Goal: Complete application form: Complete application form

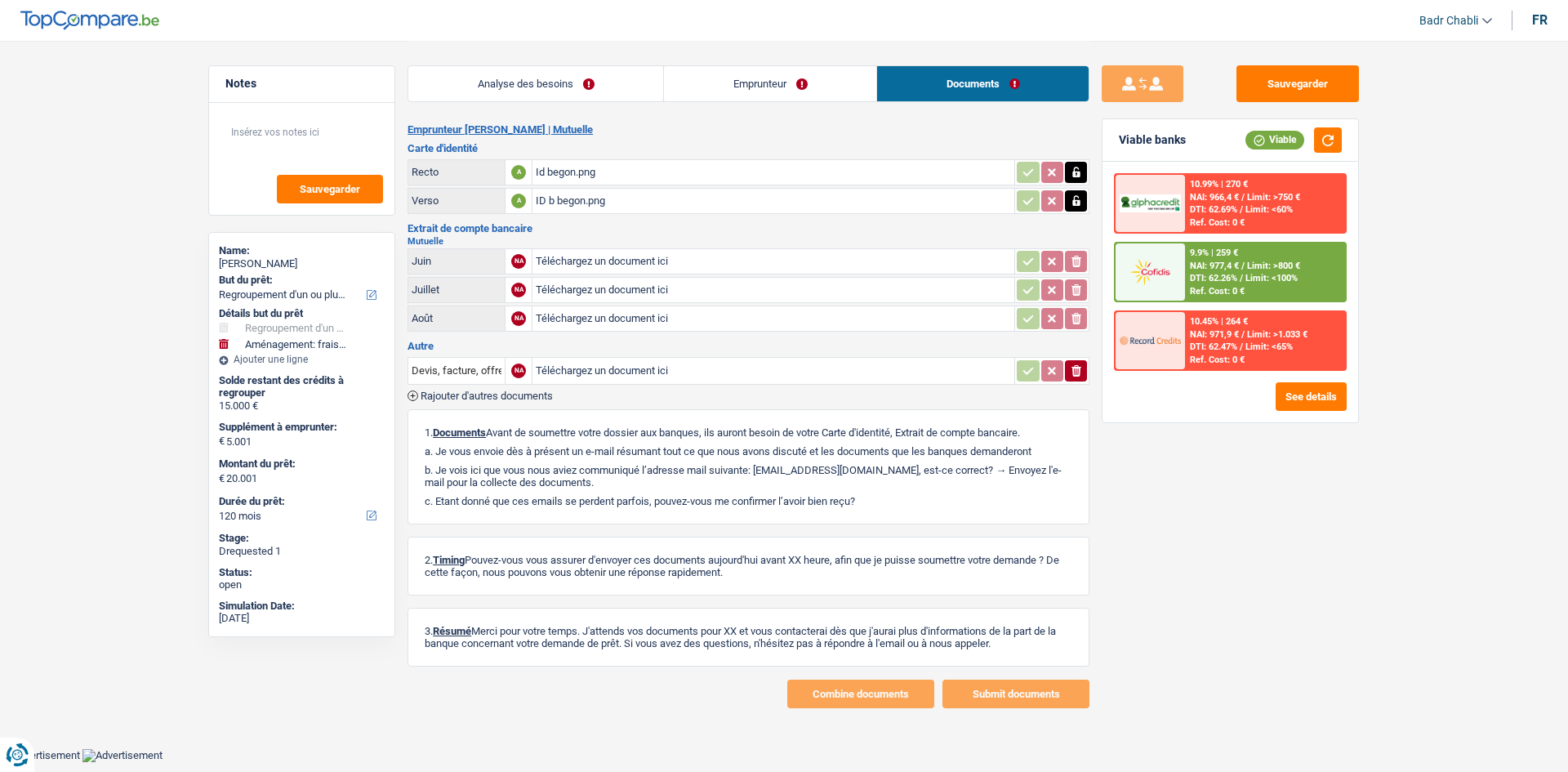
select select "refinancing"
select select "movingOrInstallation"
select select "120"
select select "32"
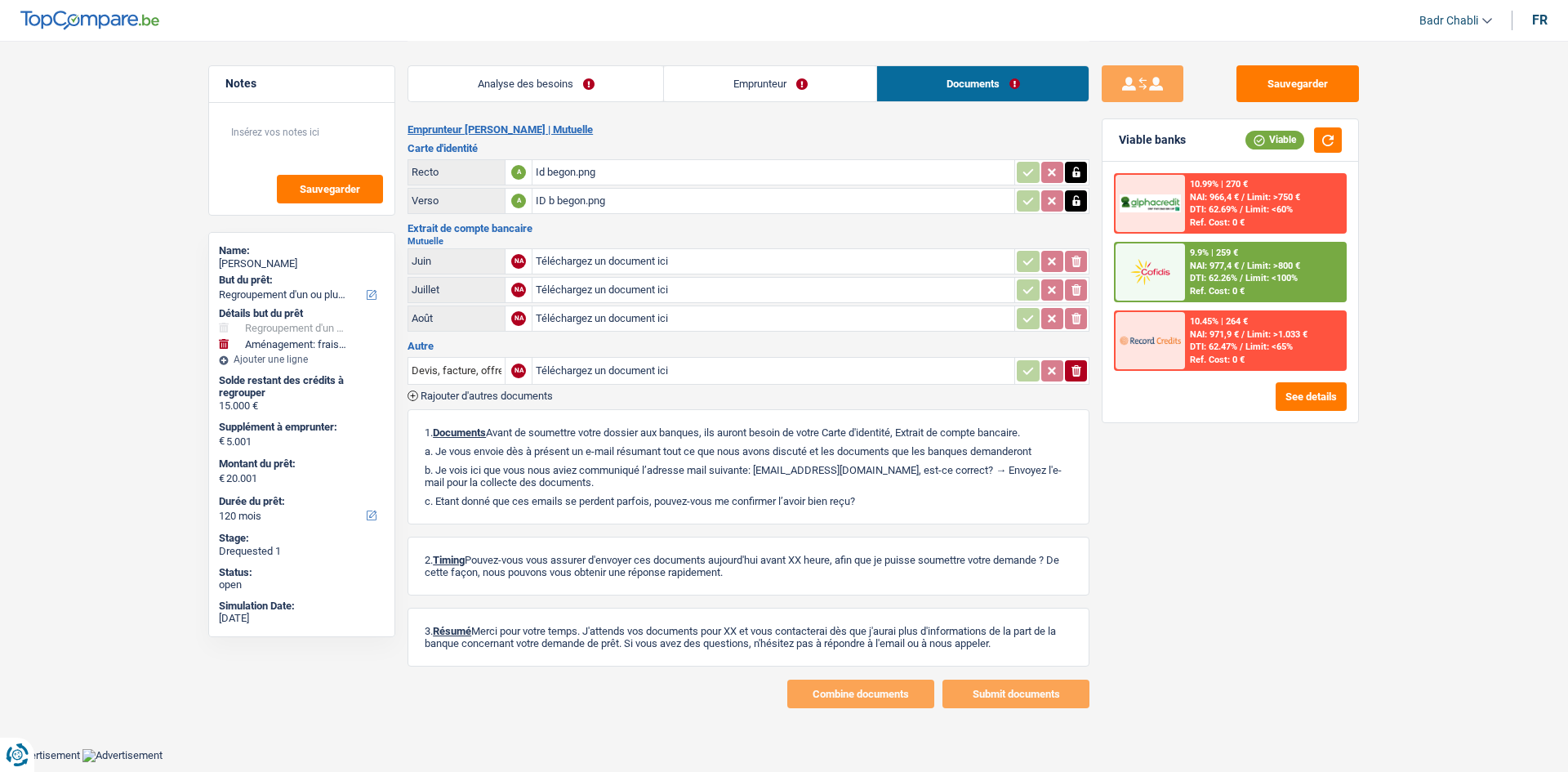
select select "single"
click at [713, 85] on link "Emprunteur" at bounding box center [770, 84] width 212 height 35
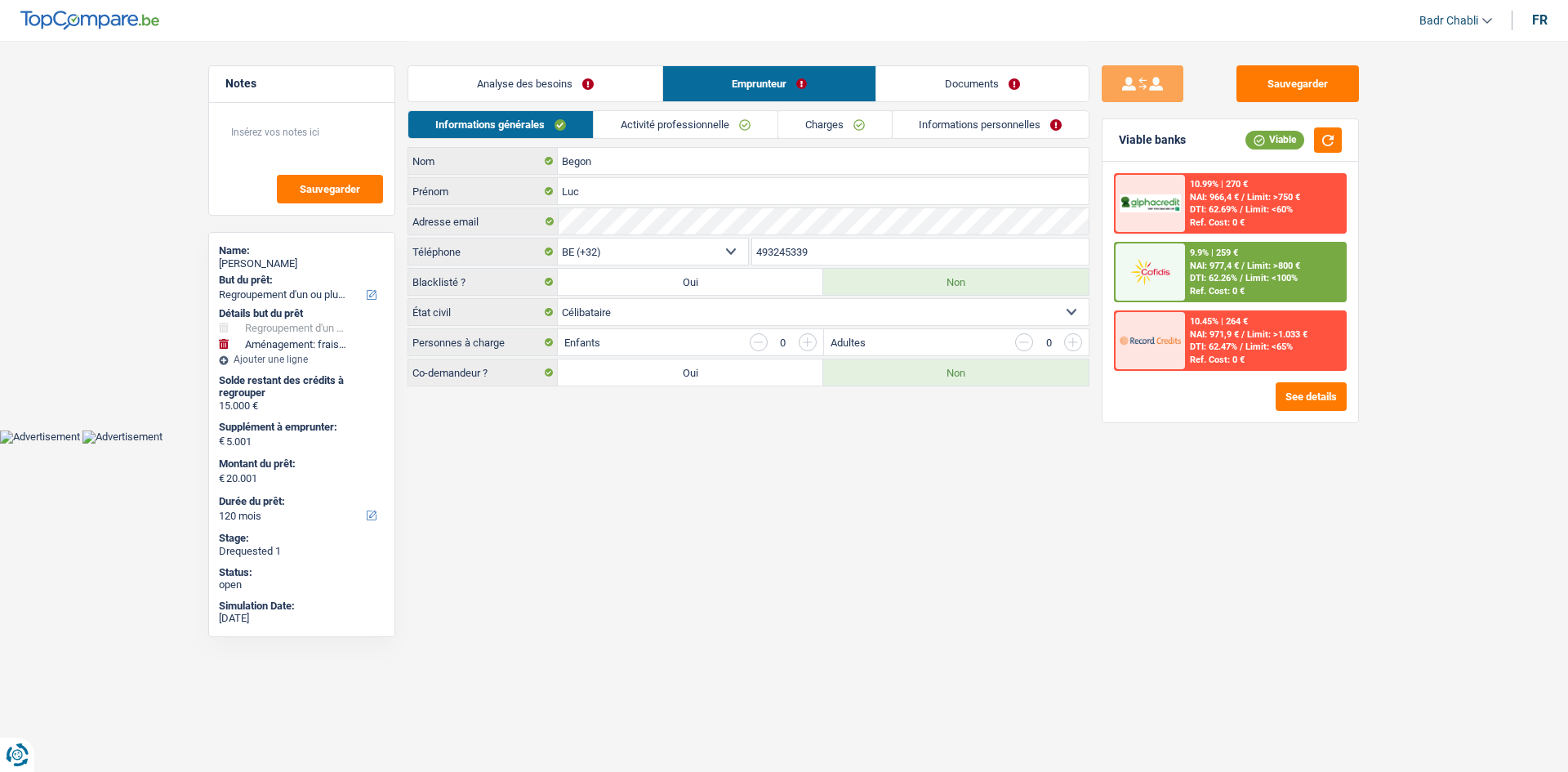
click at [1040, 83] on link "Documents" at bounding box center [983, 84] width 212 height 35
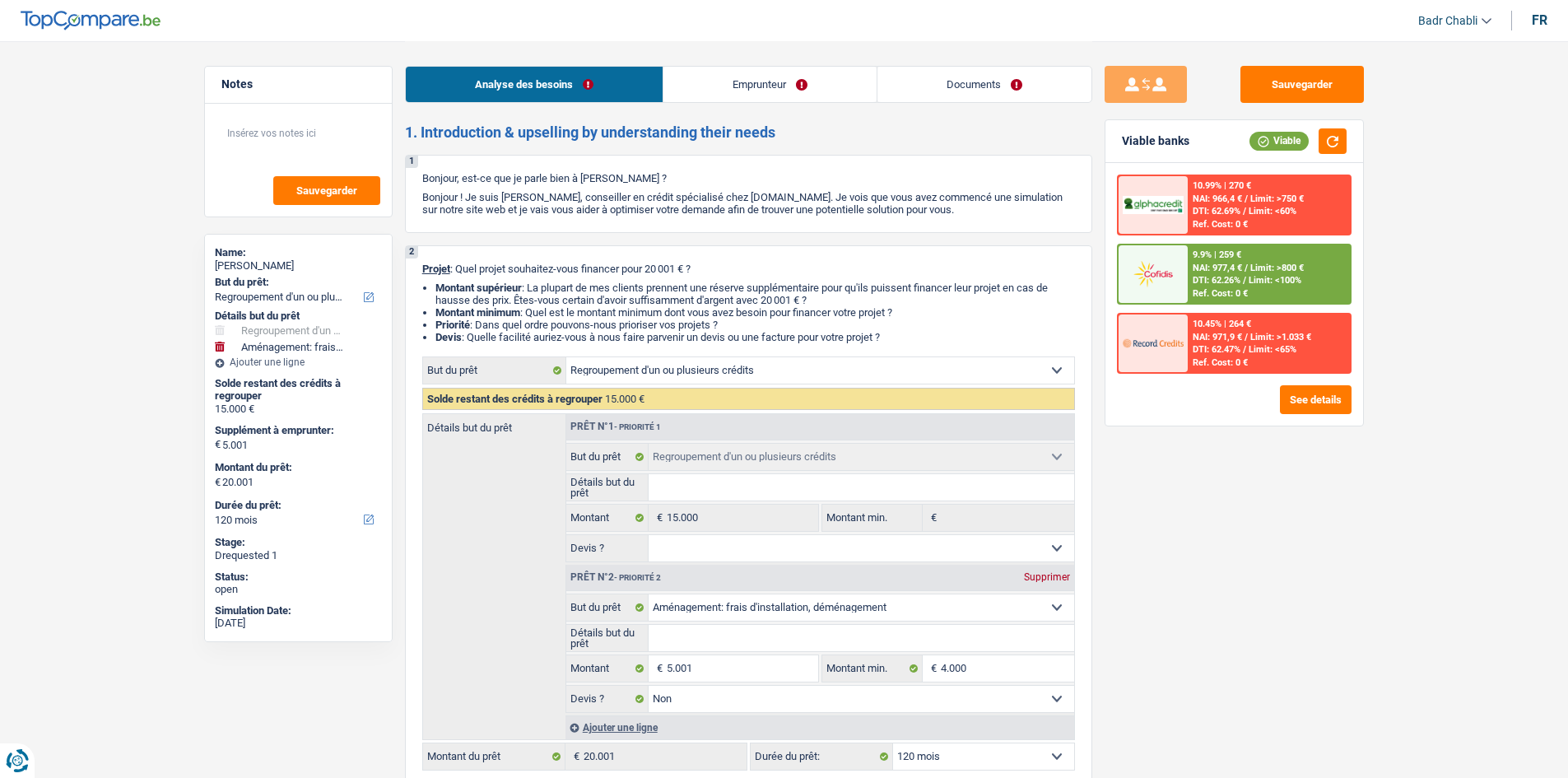
select select "refinancing"
select select "movingOrInstallation"
select select "120"
select select "32"
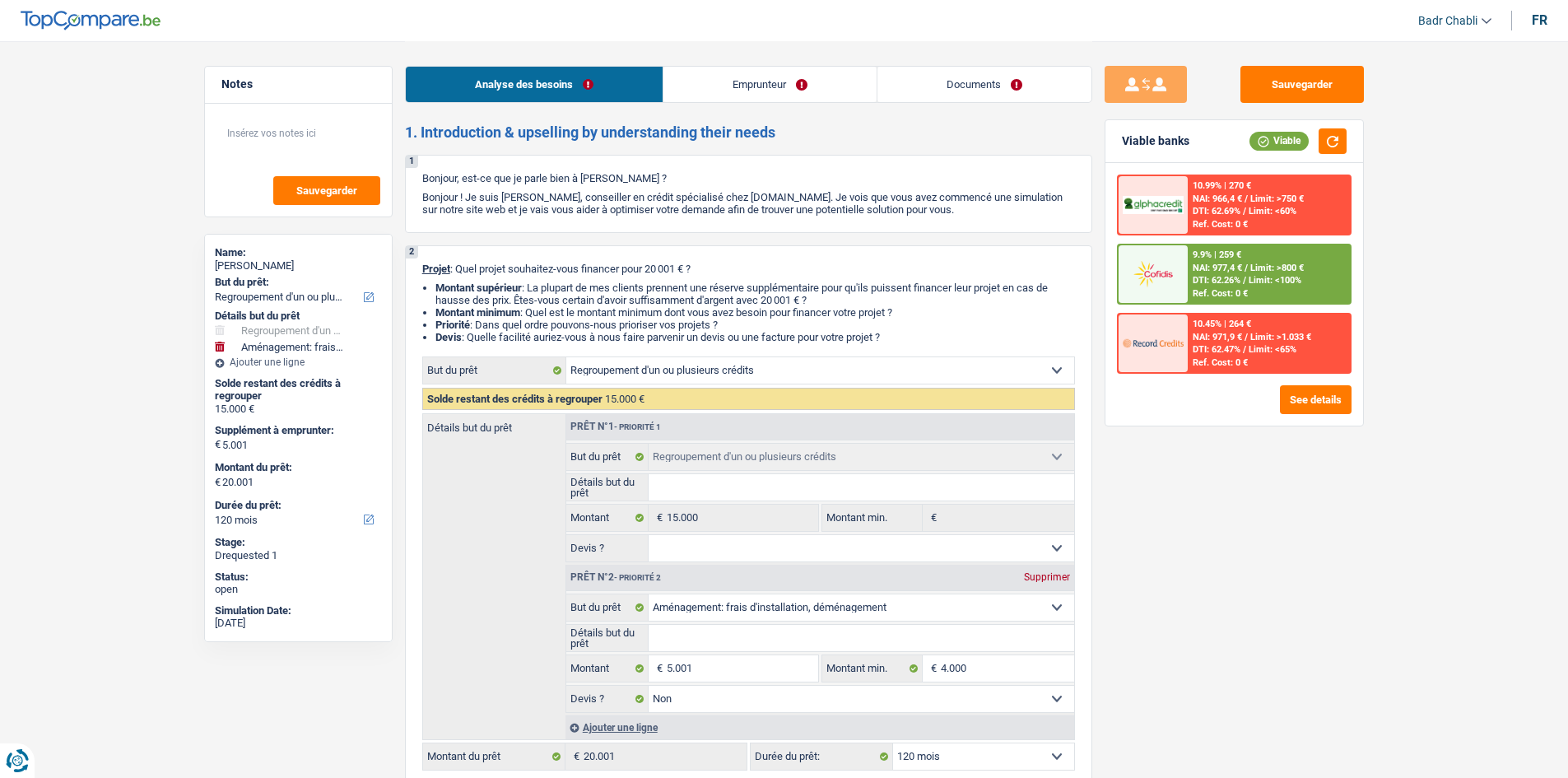
select select "single"
click at [740, 85] on link "Emprunteur" at bounding box center [769, 84] width 213 height 36
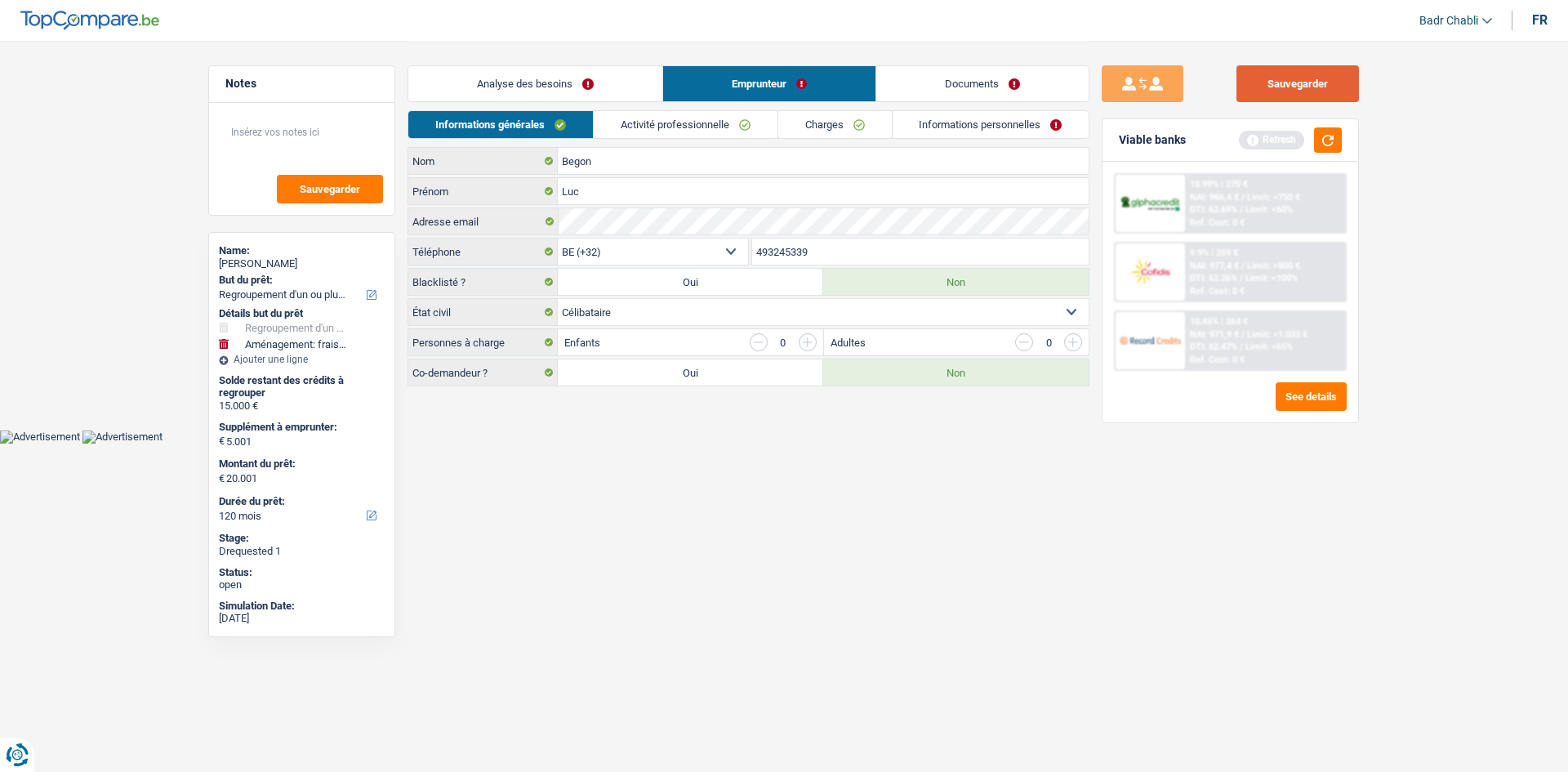
click at [1354, 91] on button "Sauvegarder" at bounding box center [1298, 84] width 123 height 37
click at [1332, 141] on button "button" at bounding box center [1328, 140] width 28 height 25
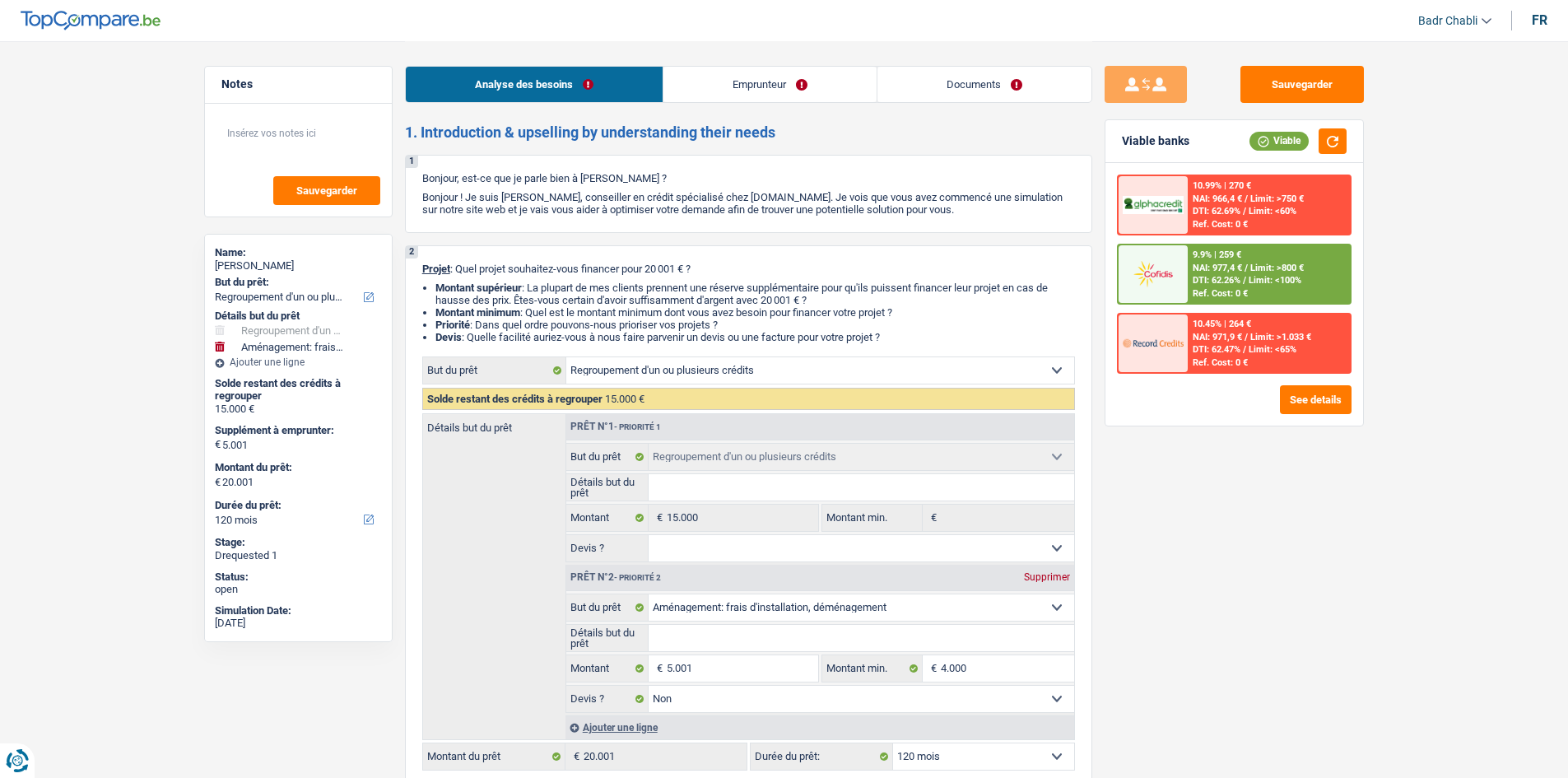
select select "refinancing"
select select "movingOrInstallation"
select select "120"
select select "32"
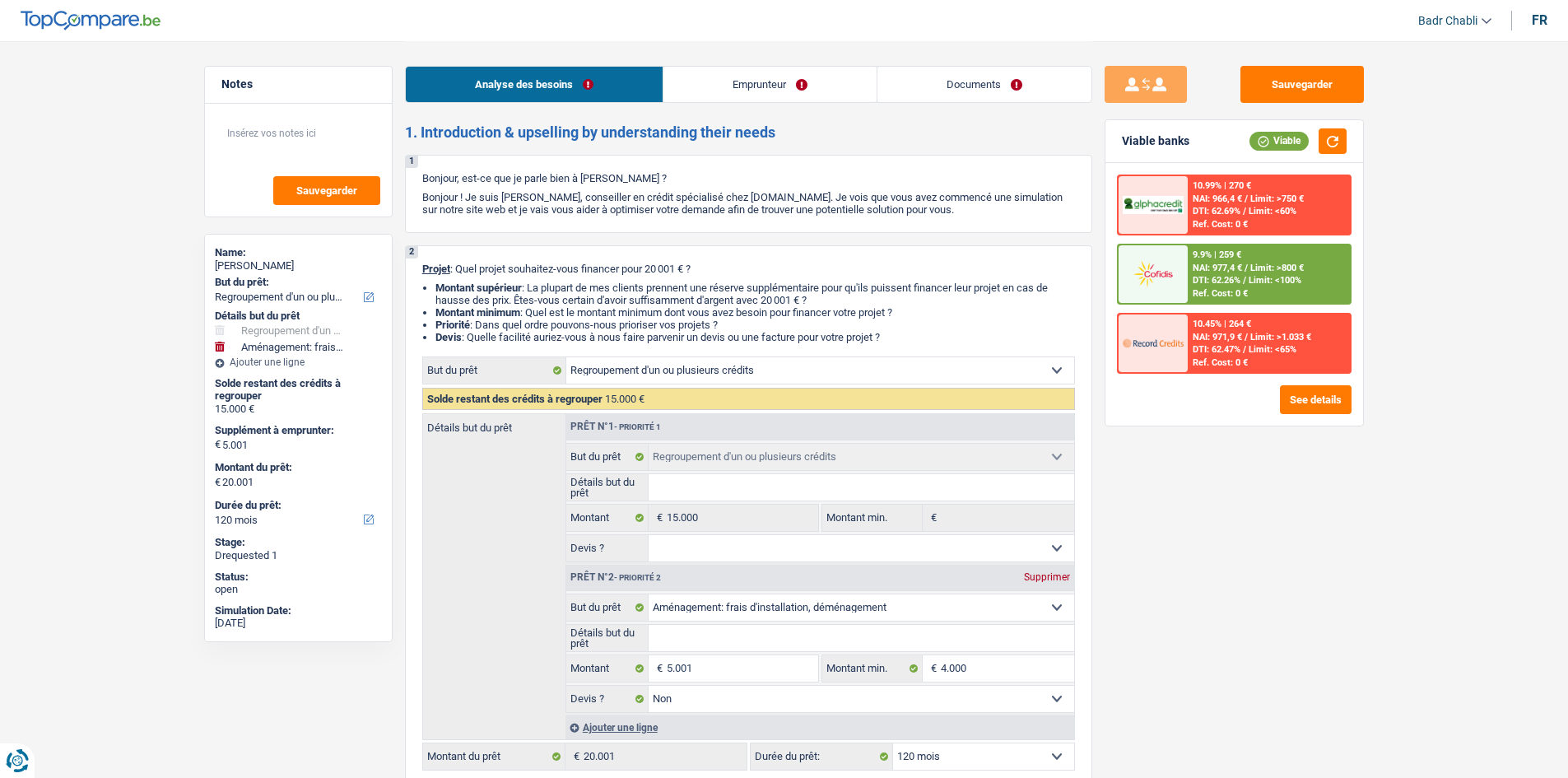
select select "single"
click at [739, 97] on link "Emprunteur" at bounding box center [769, 84] width 213 height 36
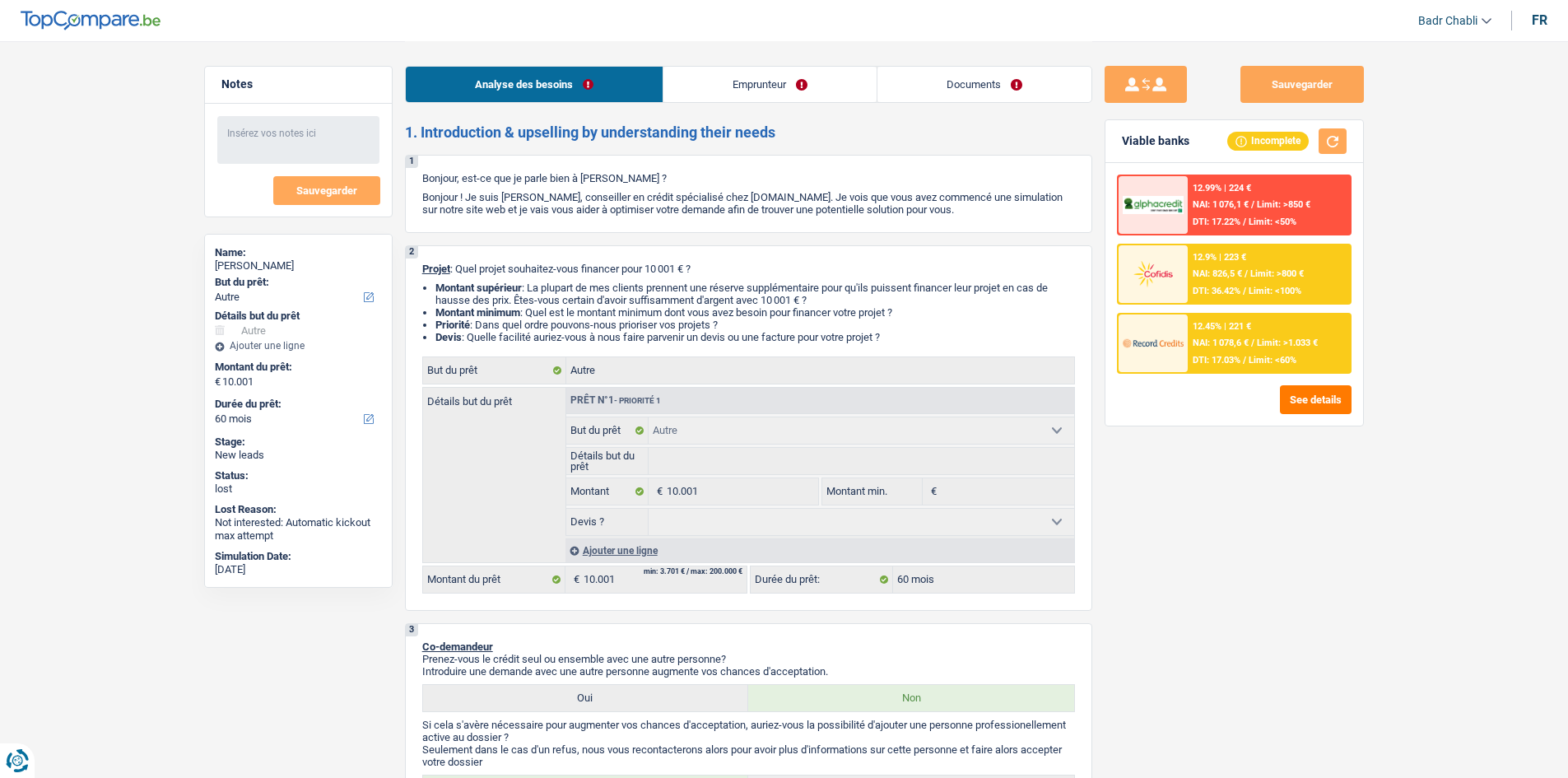
select select "other"
select select "60"
select select "other"
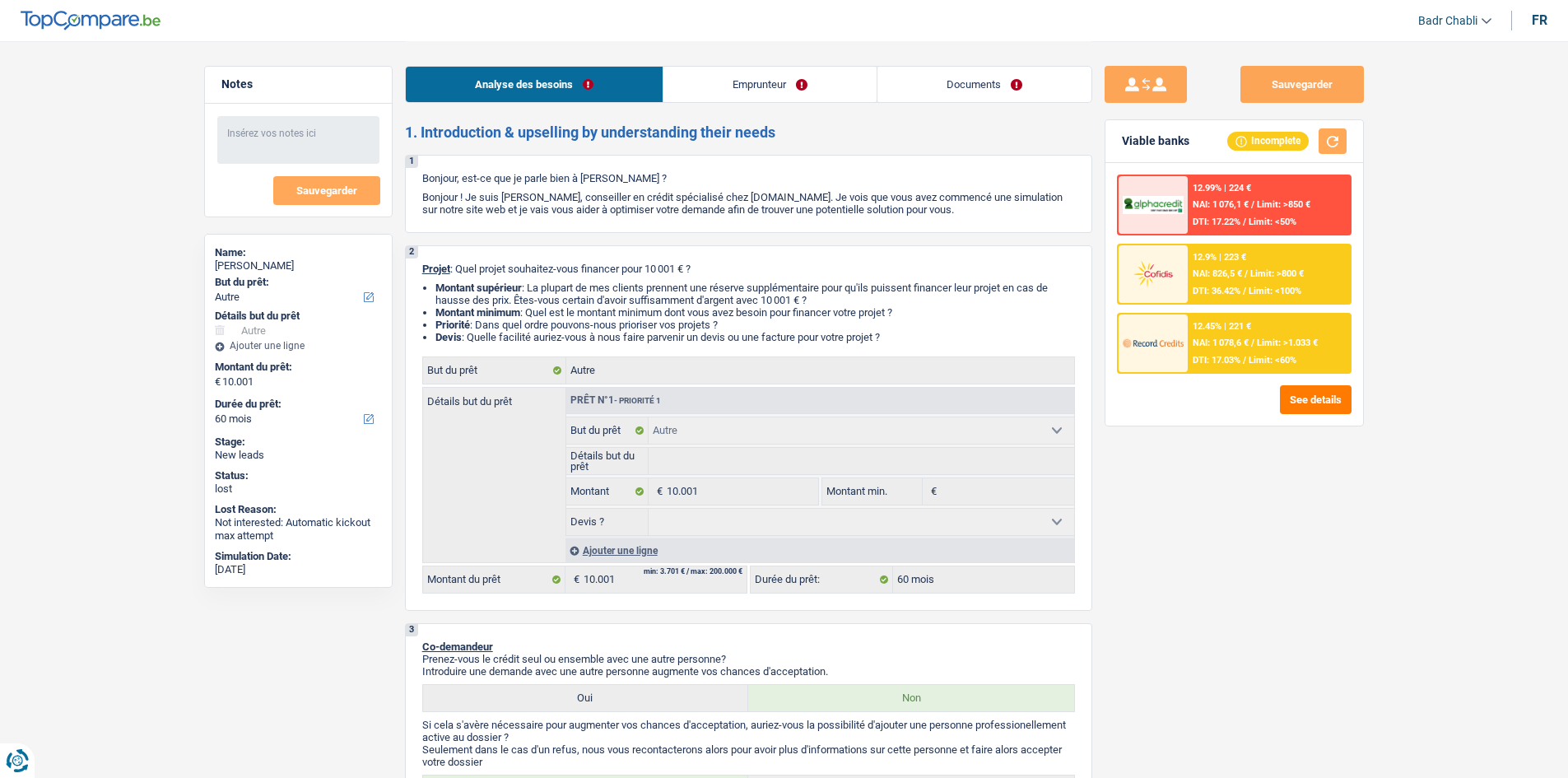
select select "60"
select select "mutuality"
select select "mutualityIndemnity"
select select "liveWithParents"
select select "other"
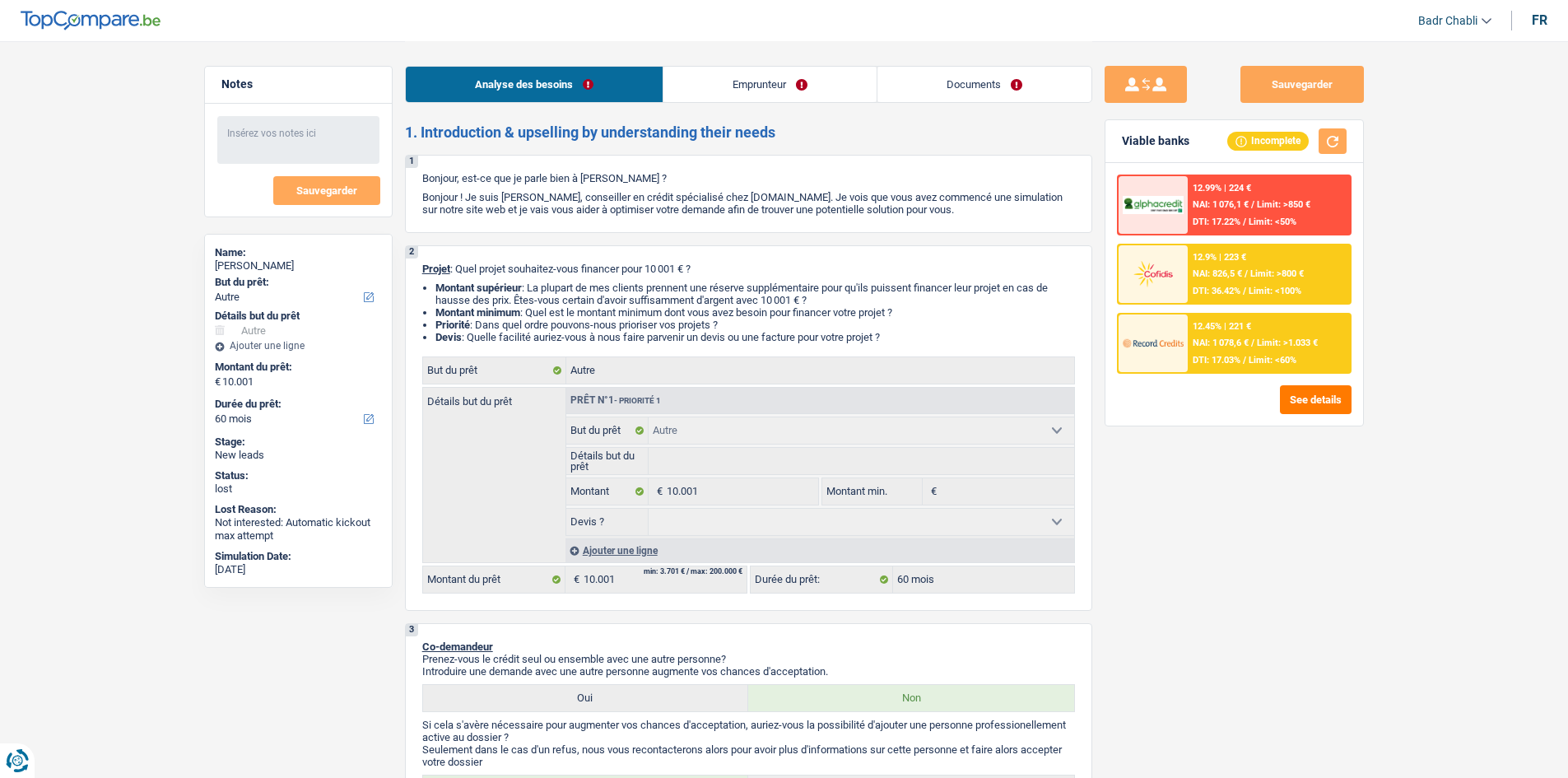
select select "other"
select select "60"
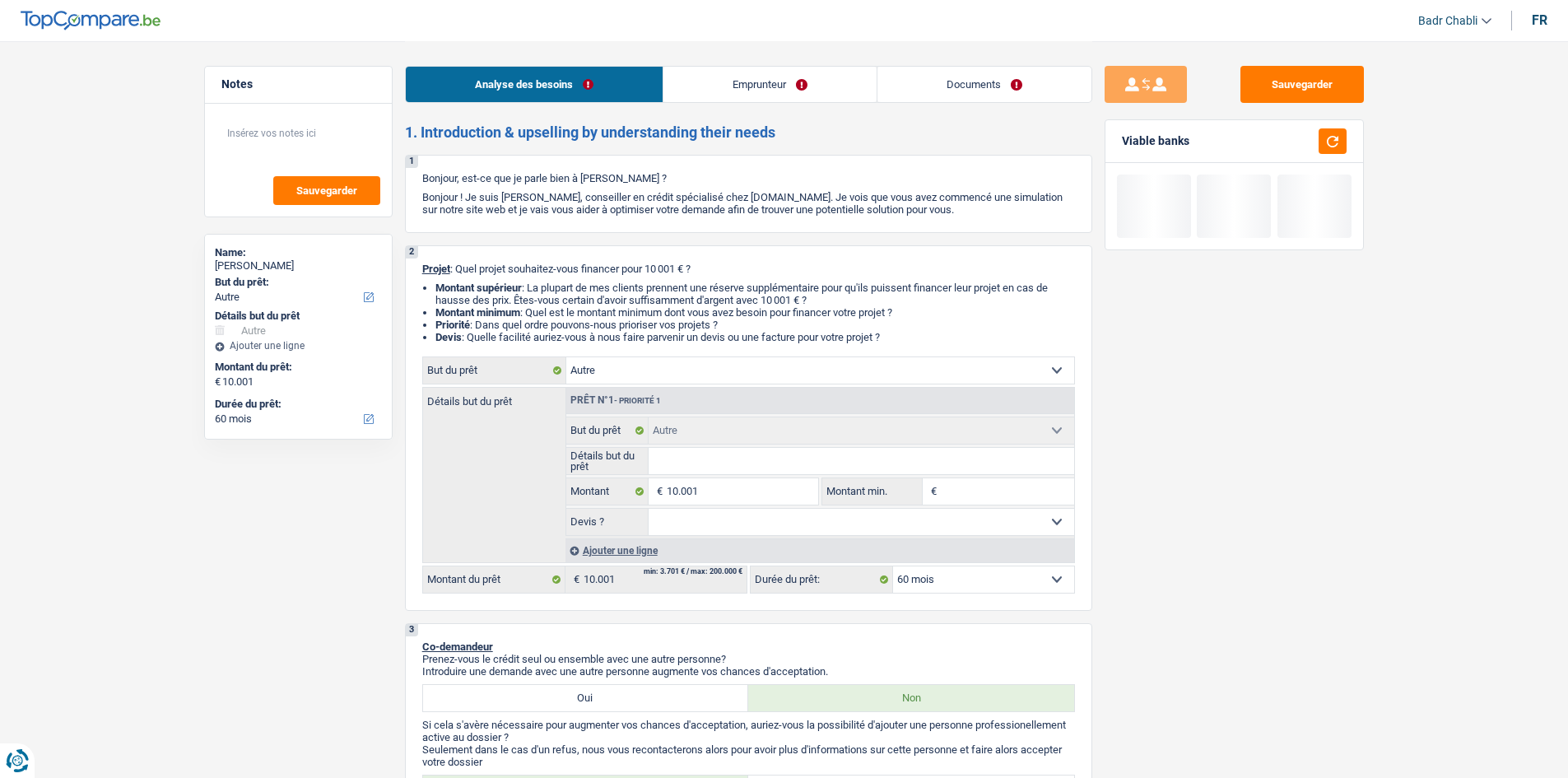
select select "other"
select select "60"
select select "other"
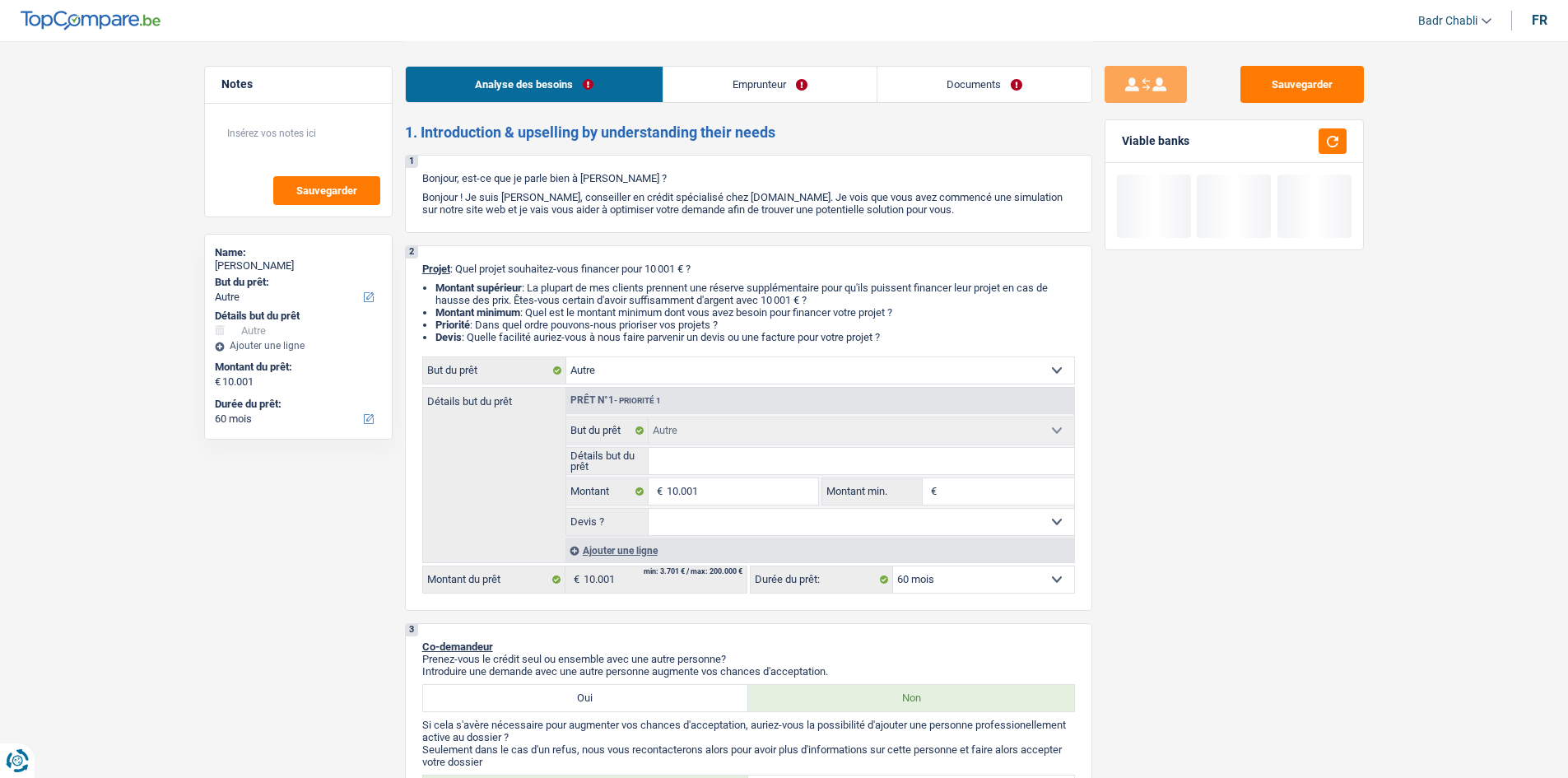
select select "60"
select select "mutuality"
select select "mutualityIndemnity"
select select "liveWithParents"
select select "other"
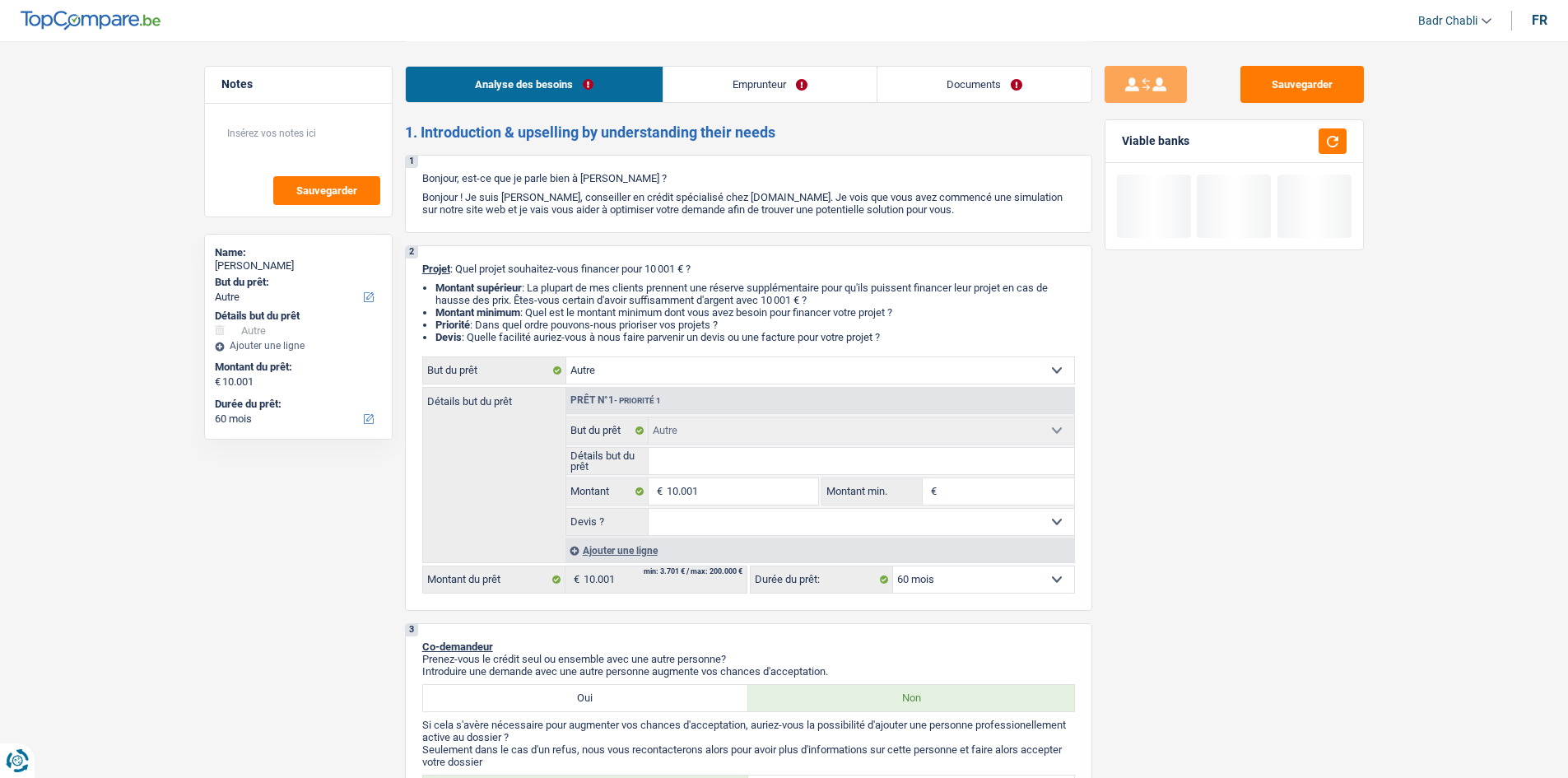
select select "other"
select select "60"
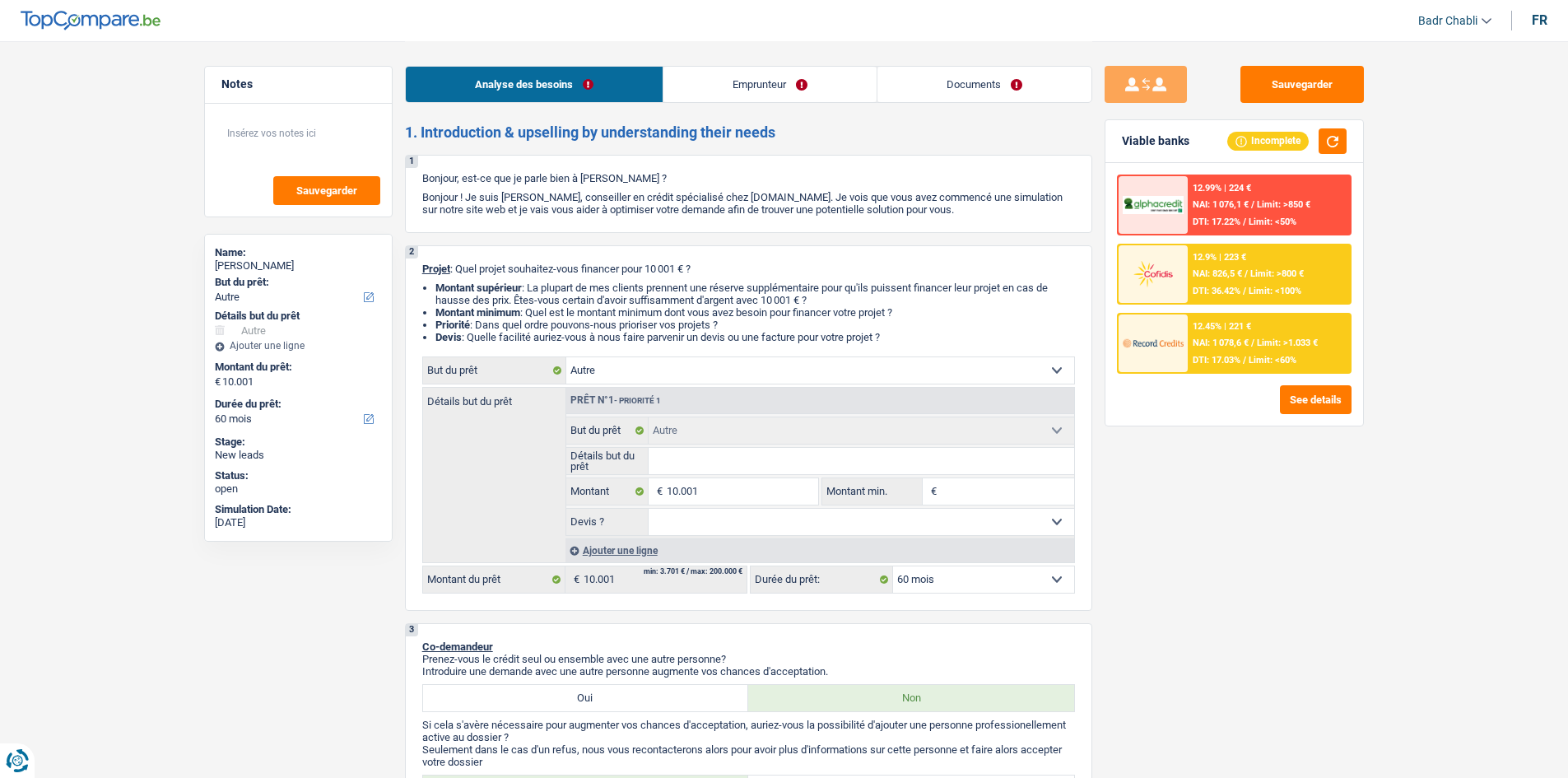
click at [677, 387] on div "Détails but du prêt Prêt n°1 - Priorité 1 Confort maison: meubles, textile, pei…" at bounding box center [748, 475] width 653 height 176
click at [678, 379] on select "Confort maison: meubles, textile, peinture, électroménager, outillage non-profe…" at bounding box center [821, 371] width 508 height 26
select select "household"
click at [566, 358] on select "Confort maison: meubles, textile, peinture, électroménager, outillage non-profe…" at bounding box center [821, 371] width 508 height 26
select select "household"
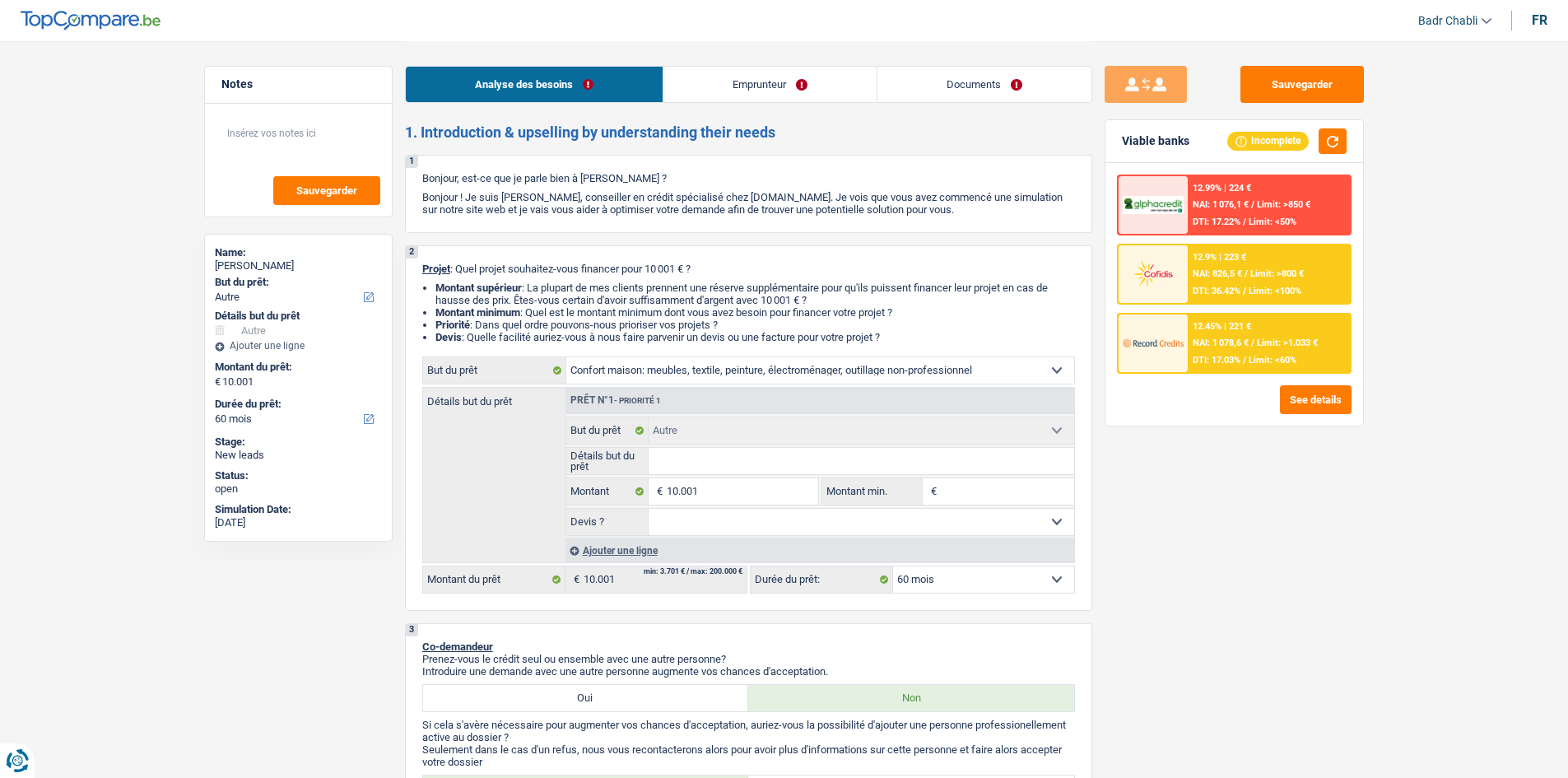
select select "household"
select select "other"
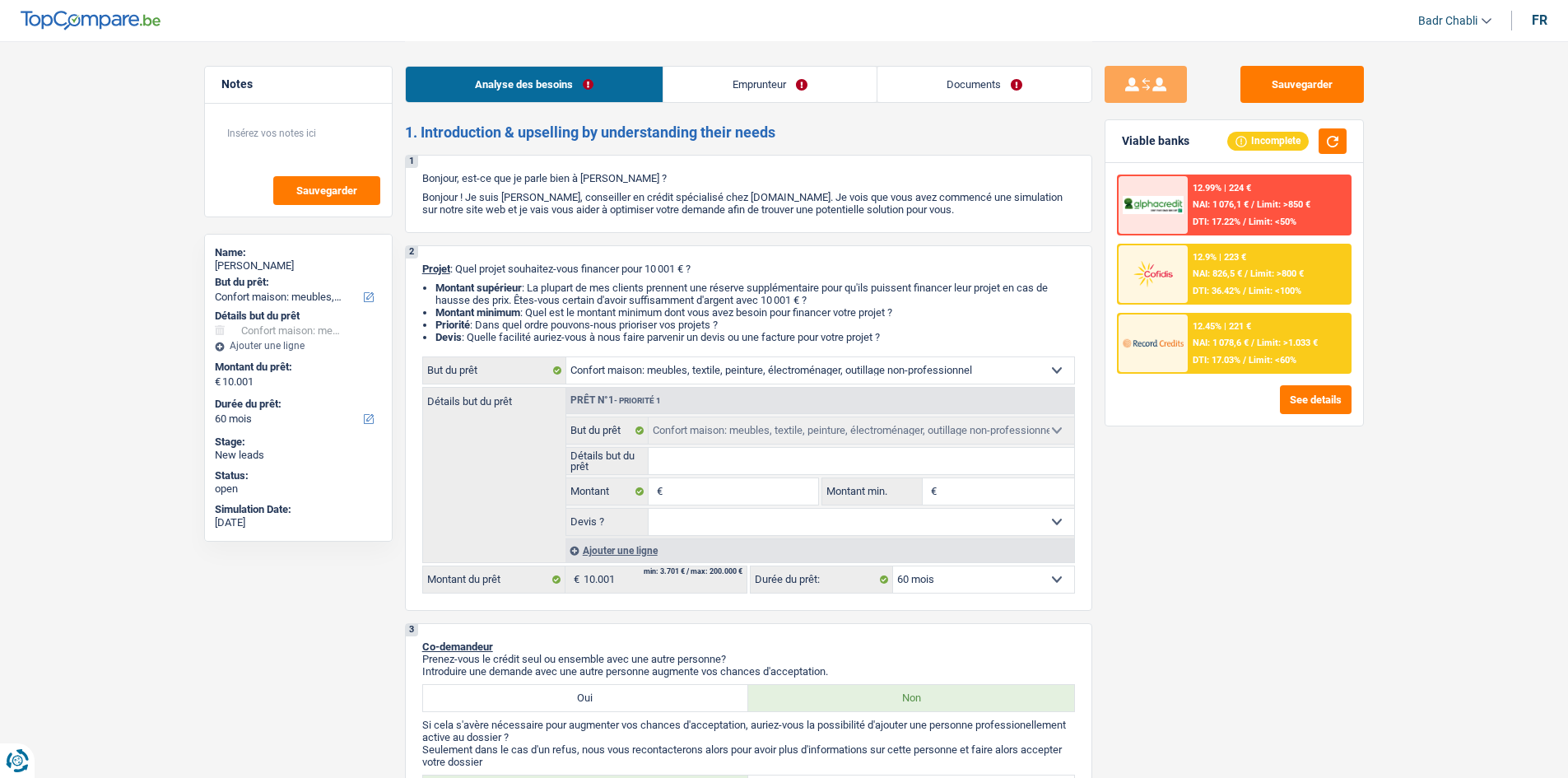
select select "other"
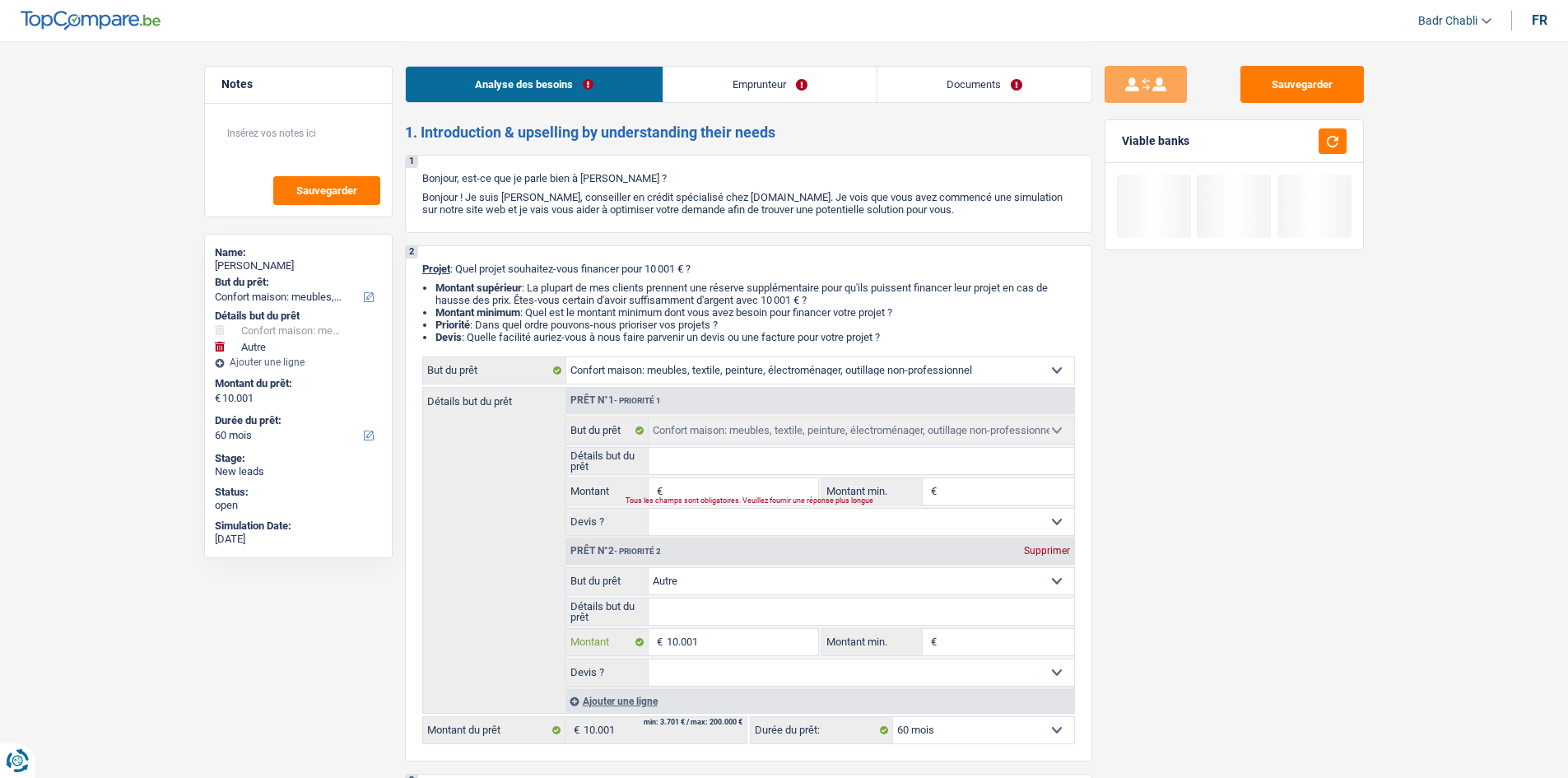
click at [705, 636] on input "10.001" at bounding box center [741, 642] width 151 height 26
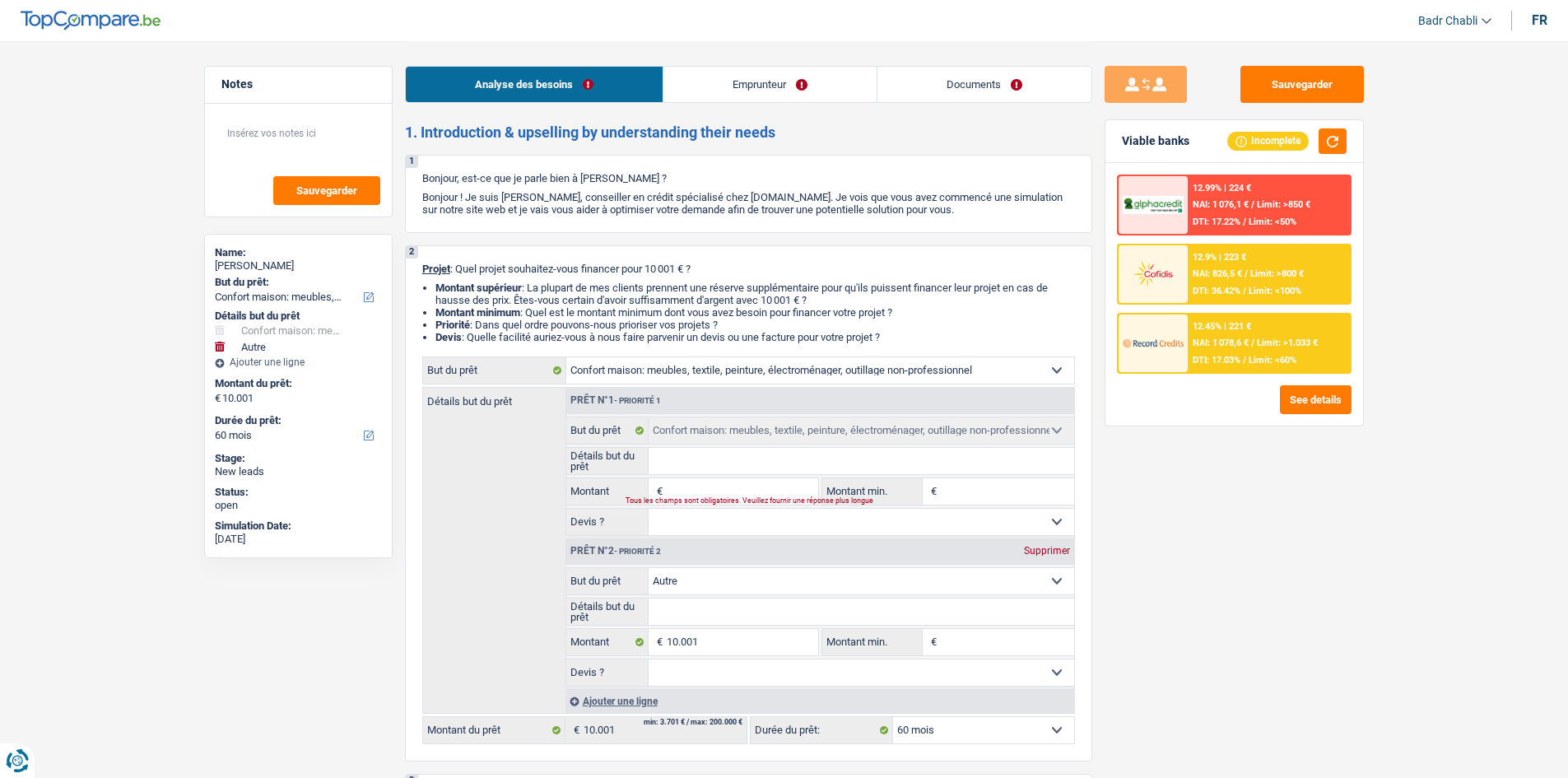
click at [720, 489] on input "Montant" at bounding box center [741, 492] width 151 height 26
paste input "10.001"
type input "10.001"
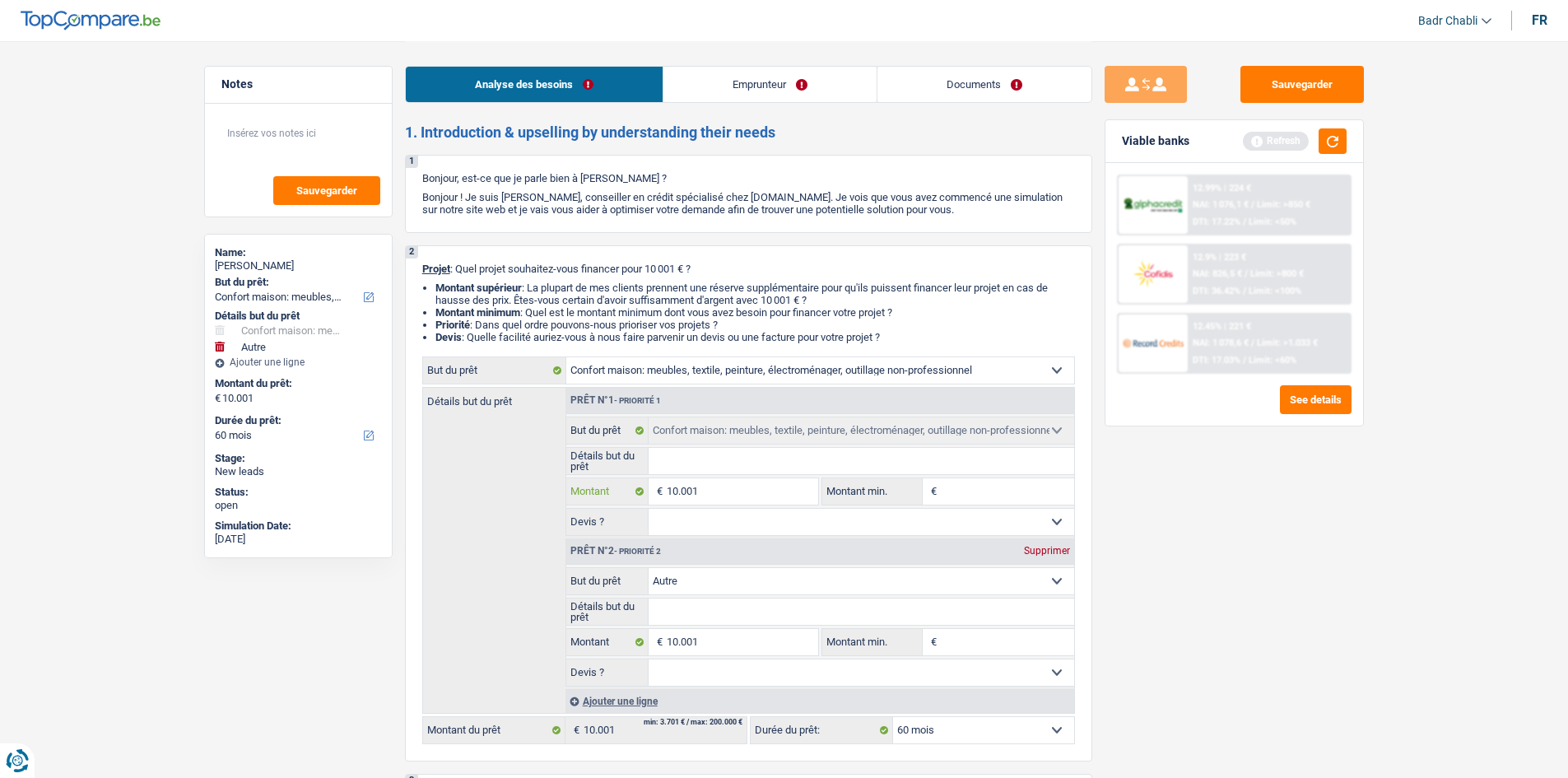
type input "10.001"
click at [1053, 558] on div "Prêt n°2 - Priorité 2 Supprimer" at bounding box center [821, 552] width 508 height 26
type input "20.002"
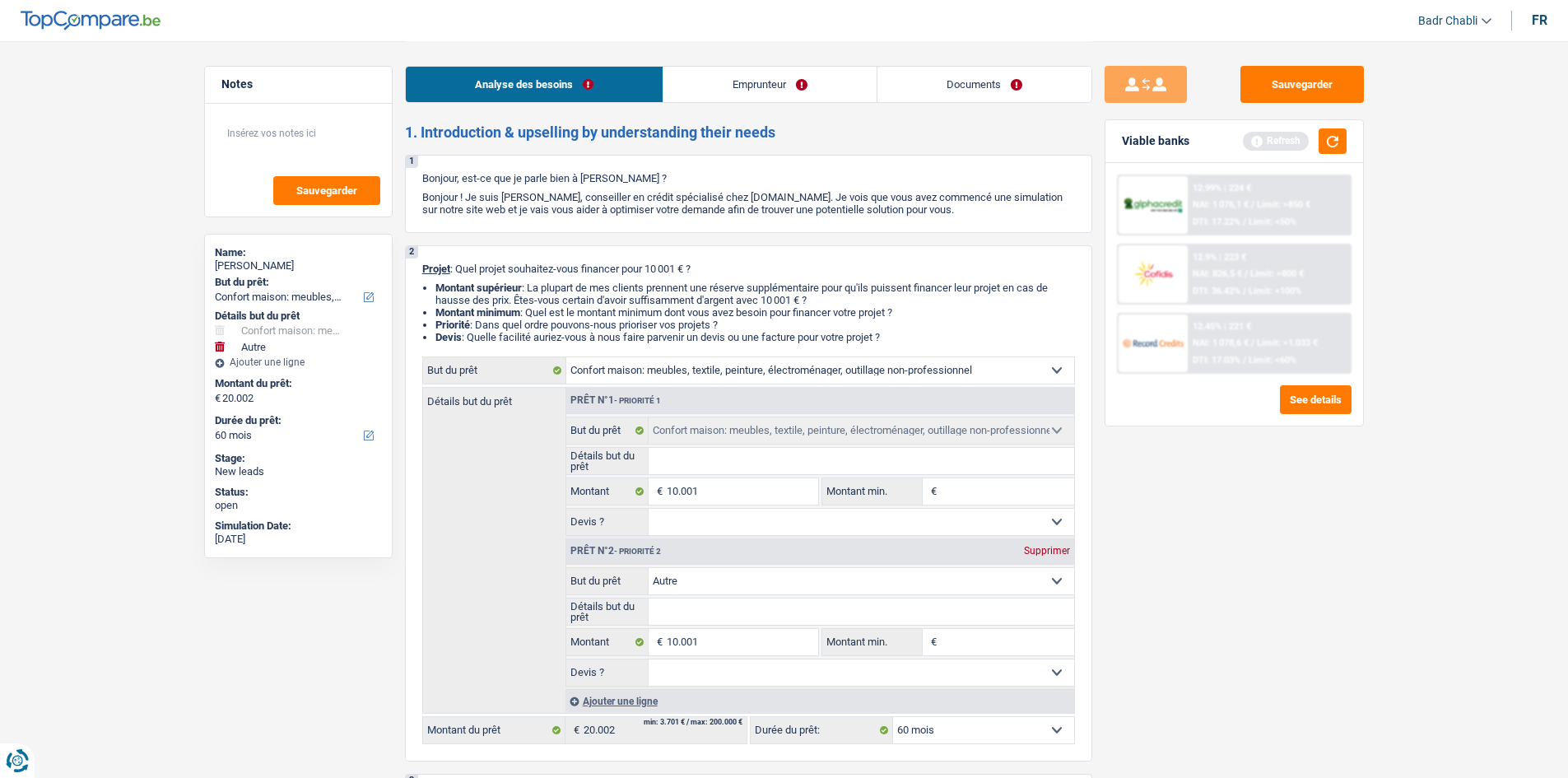
select select "120"
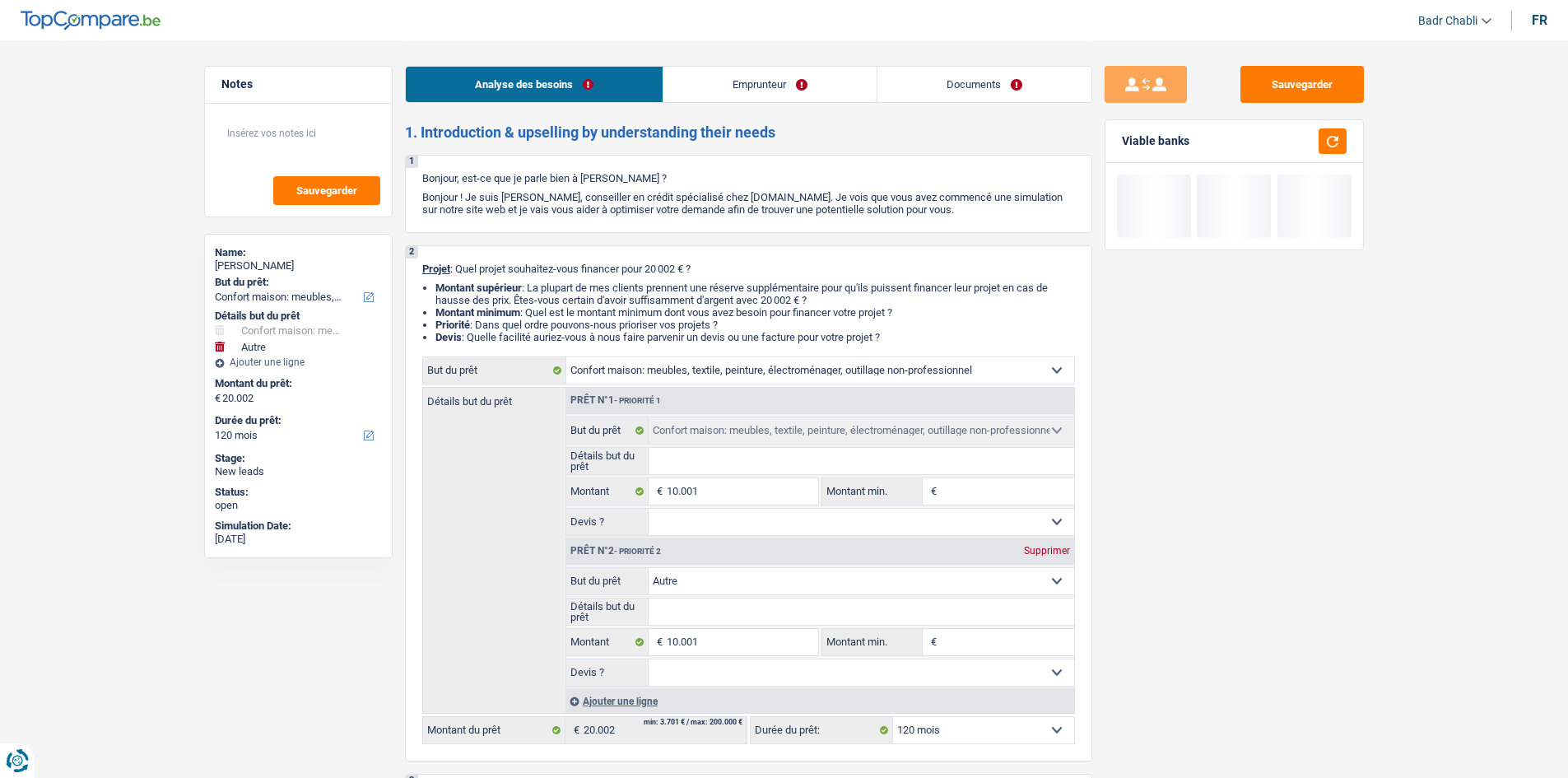
click at [1055, 544] on div "Prêt n°2 - Priorité 2 Supprimer" at bounding box center [821, 552] width 508 height 26
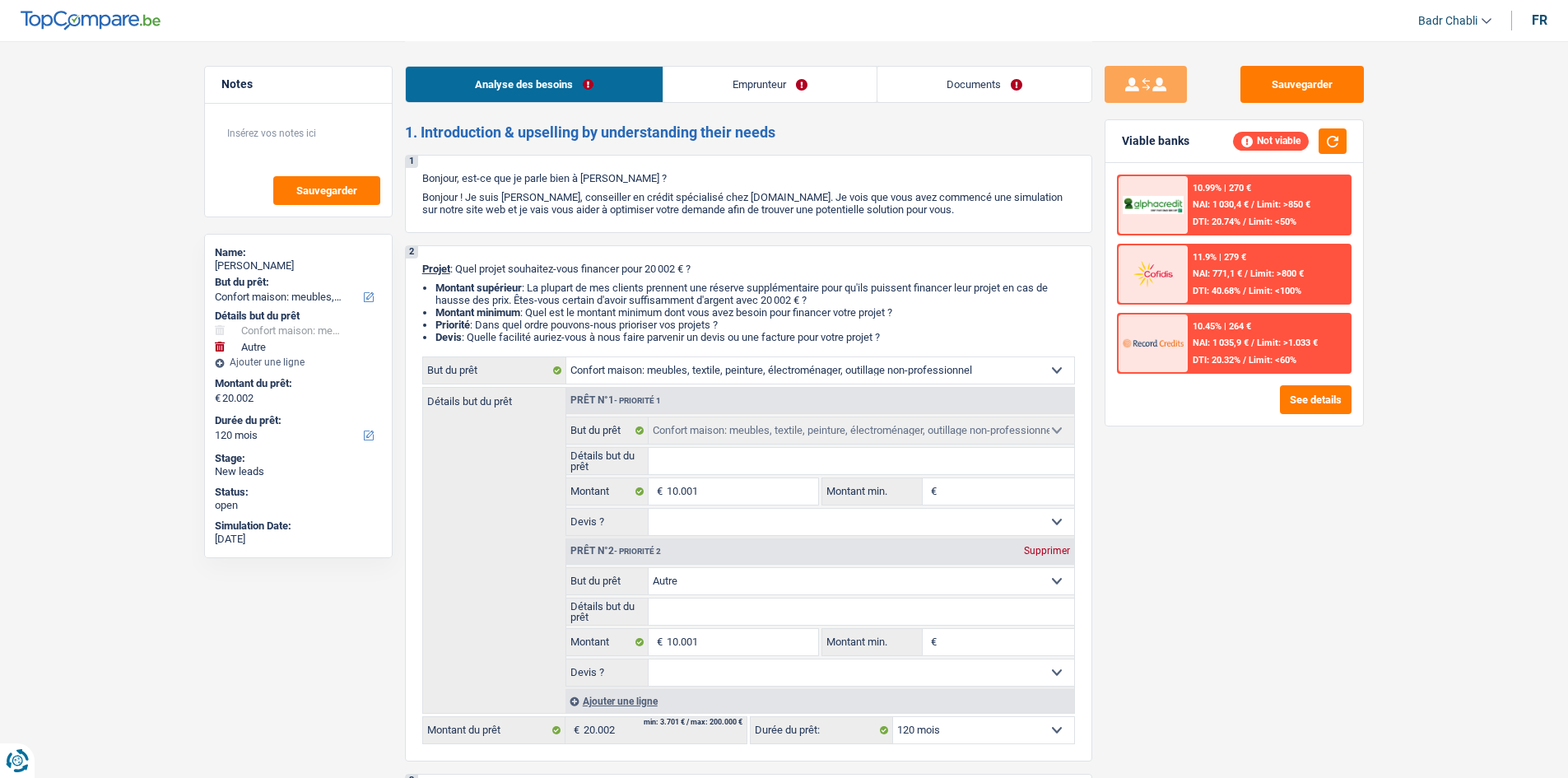
click at [1049, 549] on div "Supprimer" at bounding box center [1047, 550] width 54 height 10
type input "10.001"
select select "60"
type input "10.001"
select select "60"
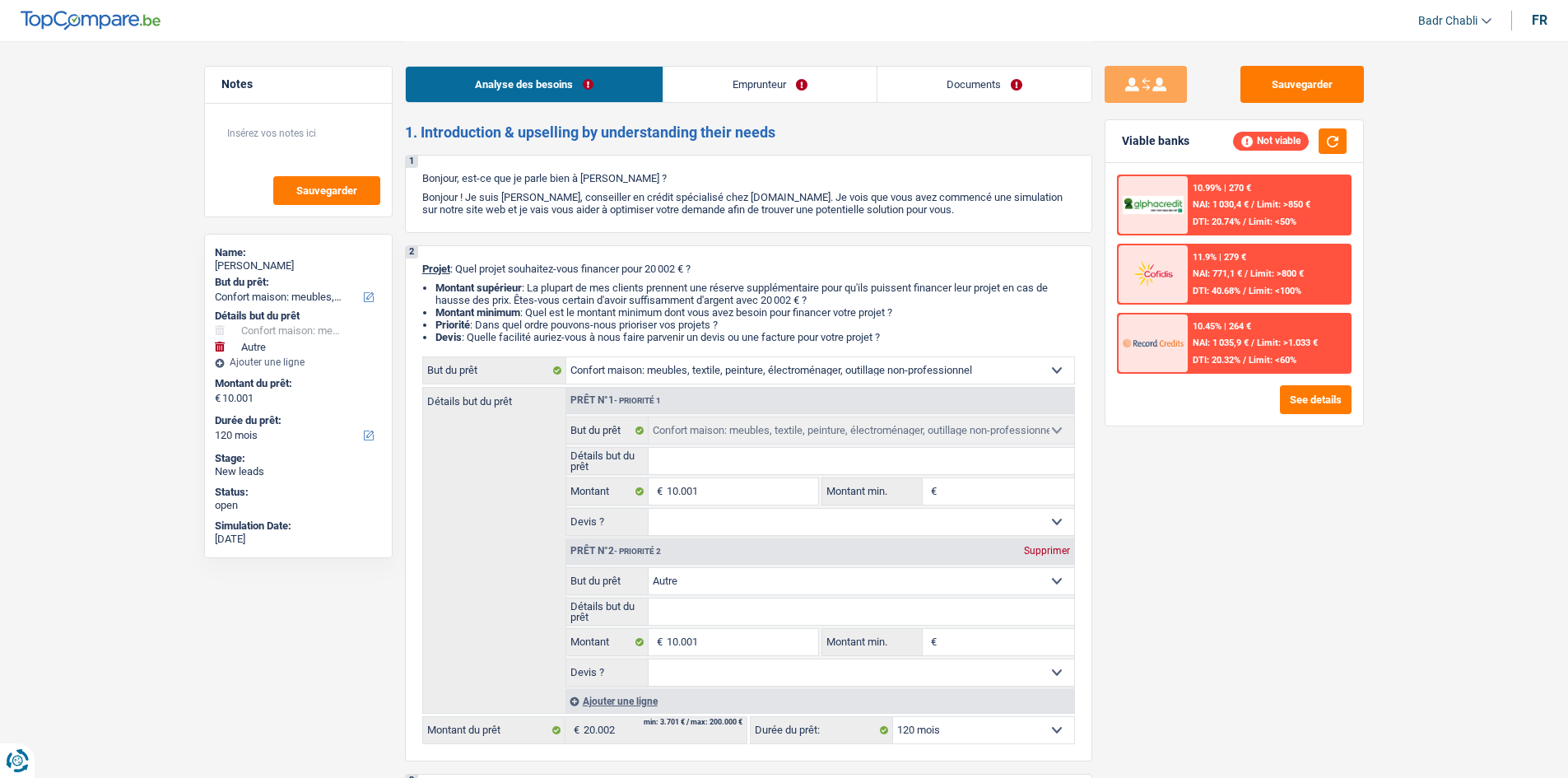
type input "10.001"
select select "60"
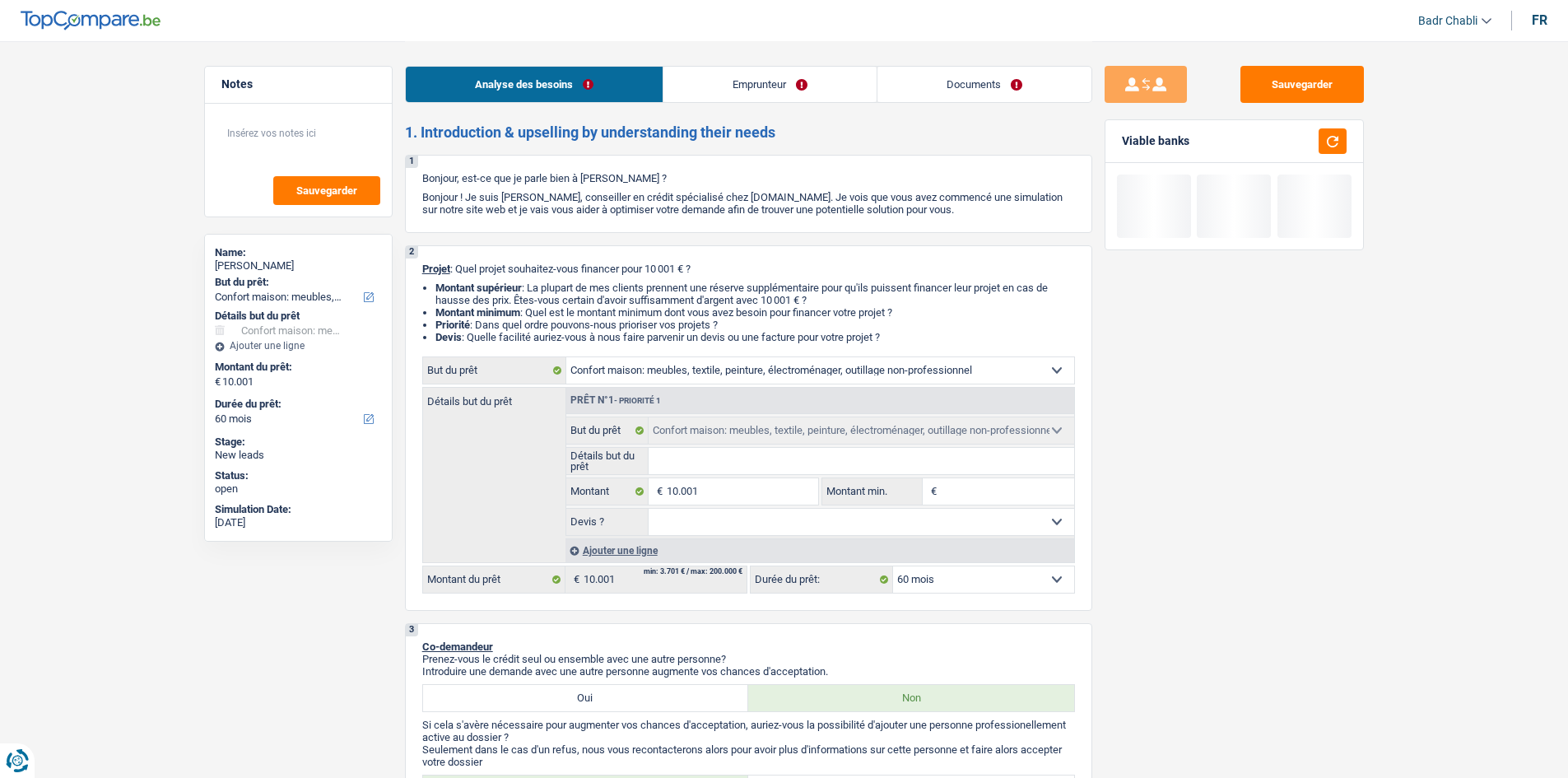
click at [761, 465] on input "Détails but du prêt" at bounding box center [861, 461] width 426 height 26
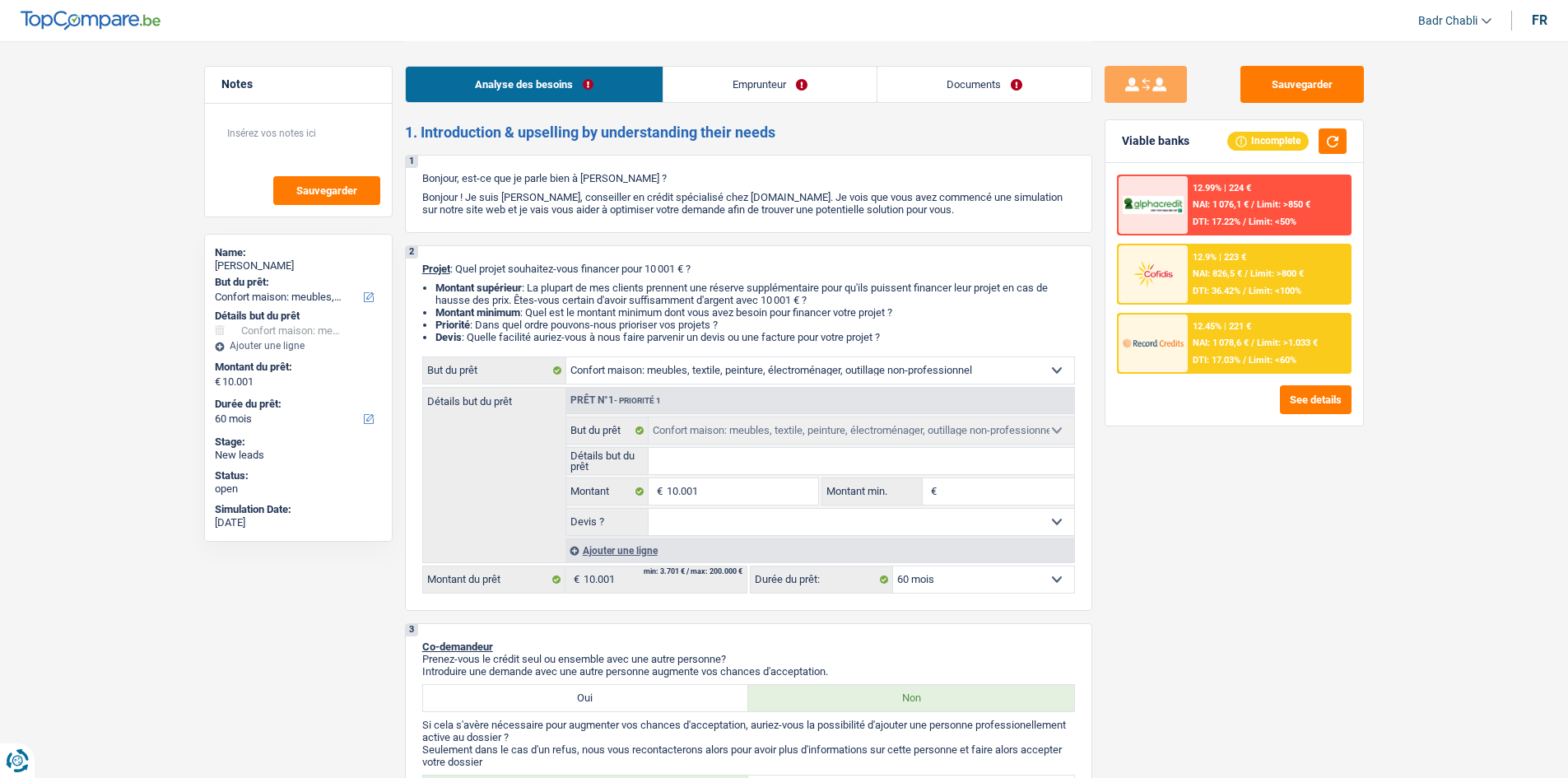
click at [964, 486] on input "Montant min." at bounding box center [1007, 492] width 133 height 26
type input "8"
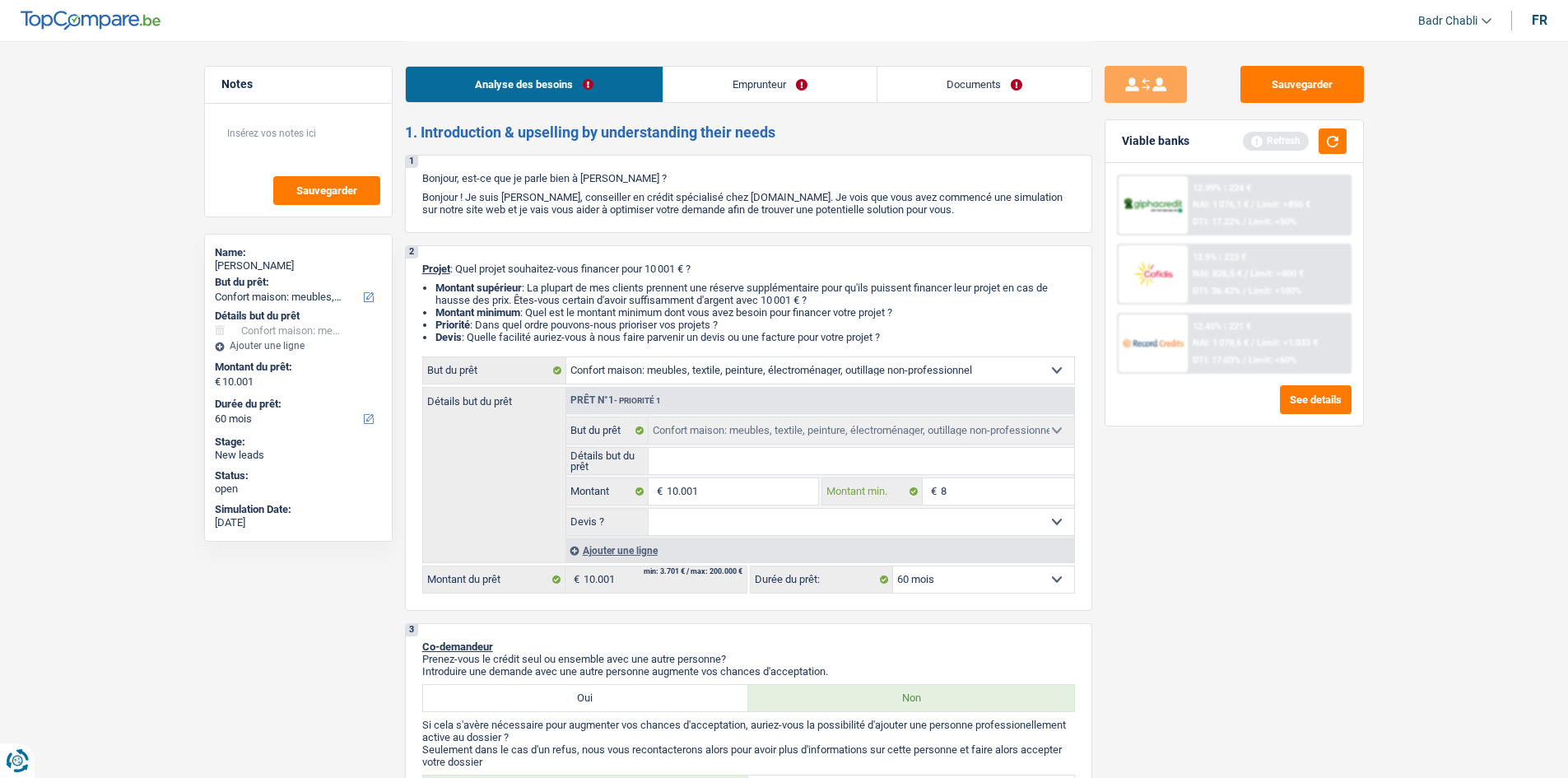
type input "80"
type input "800"
type input "8.000"
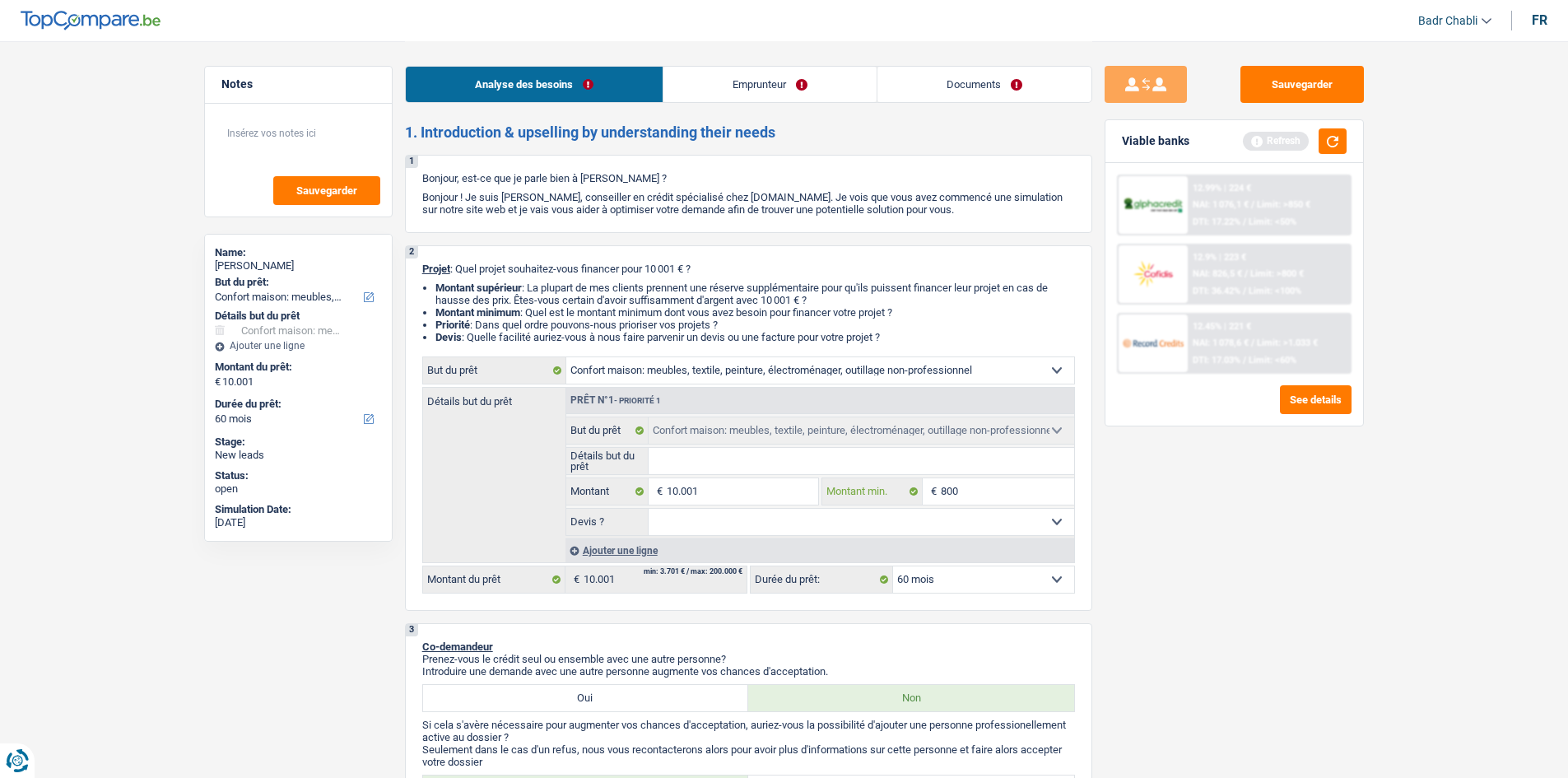
type input "8.000"
click at [800, 458] on input "Détails but du prêt" at bounding box center [861, 461] width 426 height 26
click at [767, 84] on link "Emprunteur" at bounding box center [769, 84] width 213 height 36
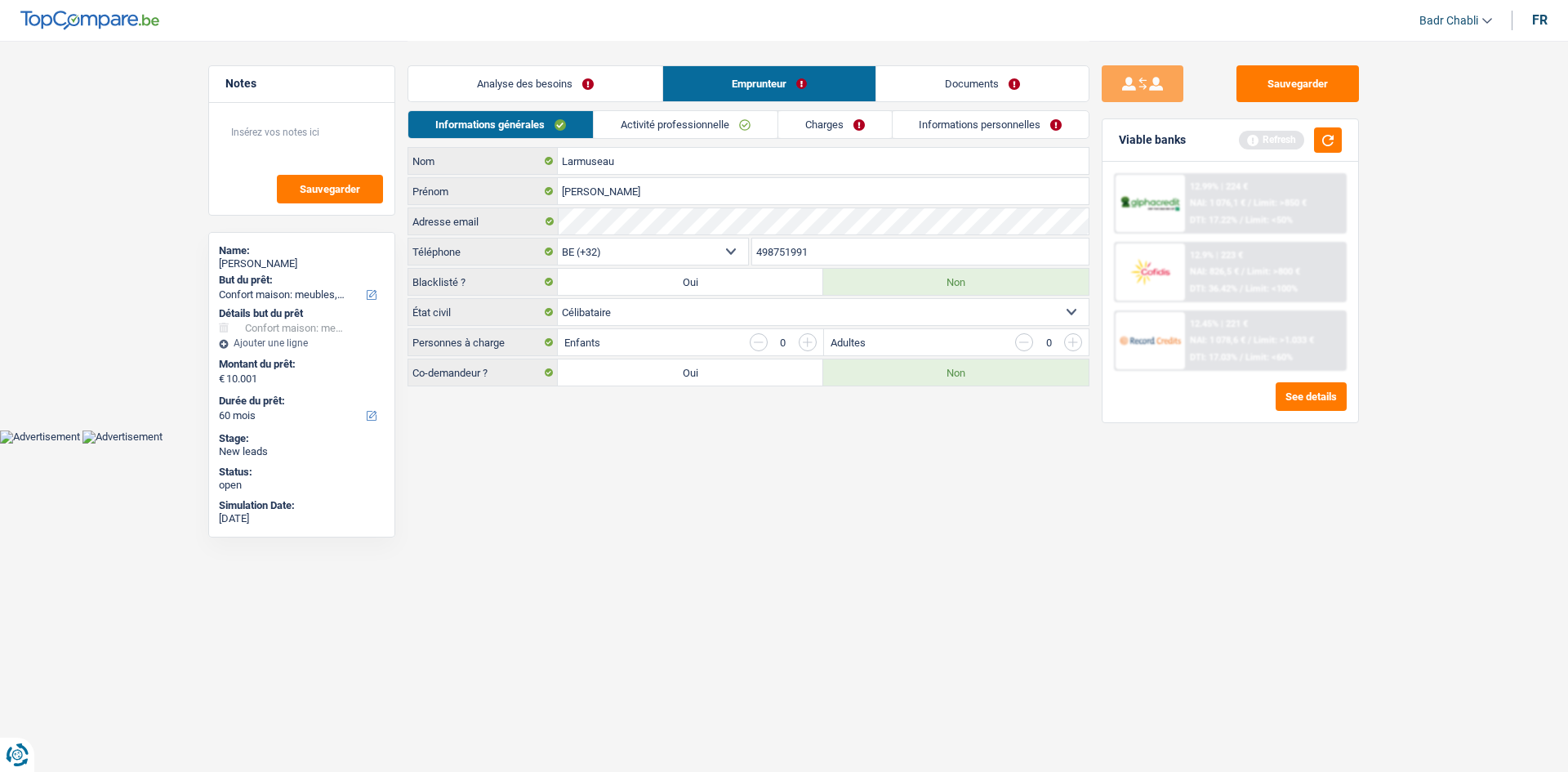
click at [856, 117] on link "Charges" at bounding box center [835, 124] width 113 height 27
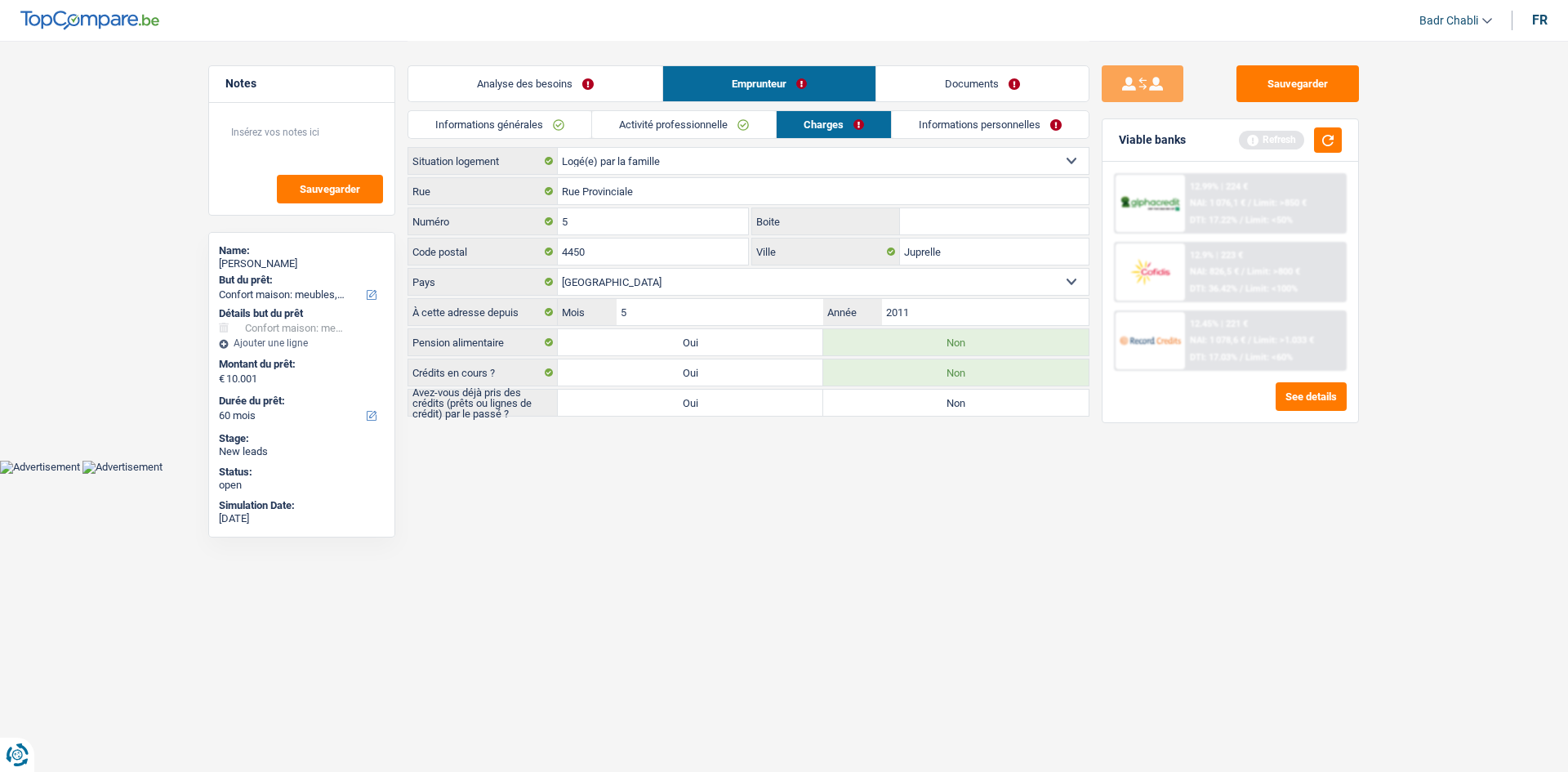
click at [620, 85] on link "Analyse des besoins" at bounding box center [535, 84] width 254 height 35
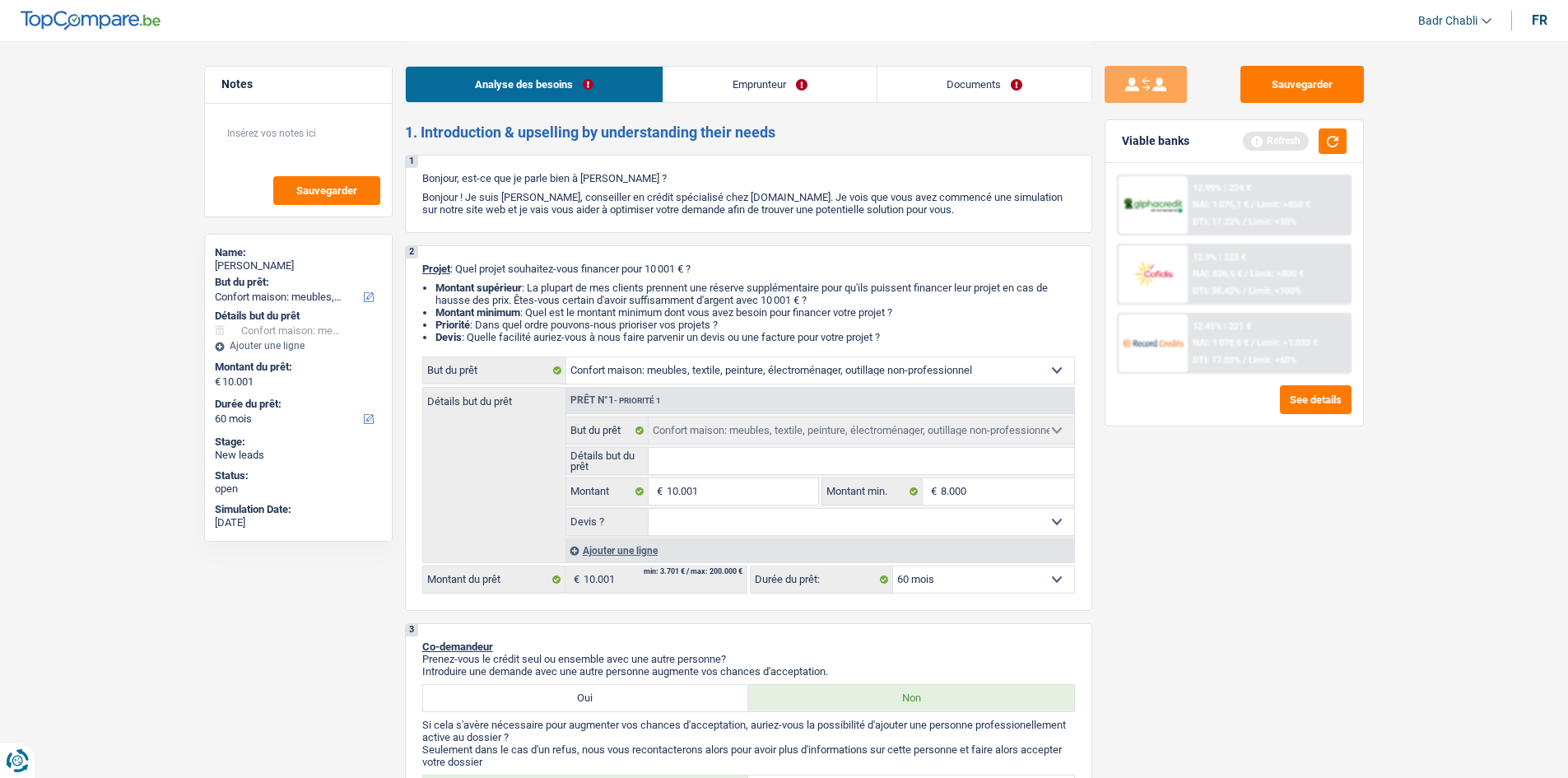
click at [727, 462] on input "Détails but du prêt" at bounding box center [861, 461] width 426 height 26
click at [787, 466] on input "Détails but du prêt" at bounding box center [861, 461] width 426 height 26
click at [870, 451] on input "Détails but du prêt" at bounding box center [861, 461] width 426 height 26
click at [739, 528] on select "Oui Non Non répondu Sélectionner une option" at bounding box center [861, 522] width 426 height 26
select select "false"
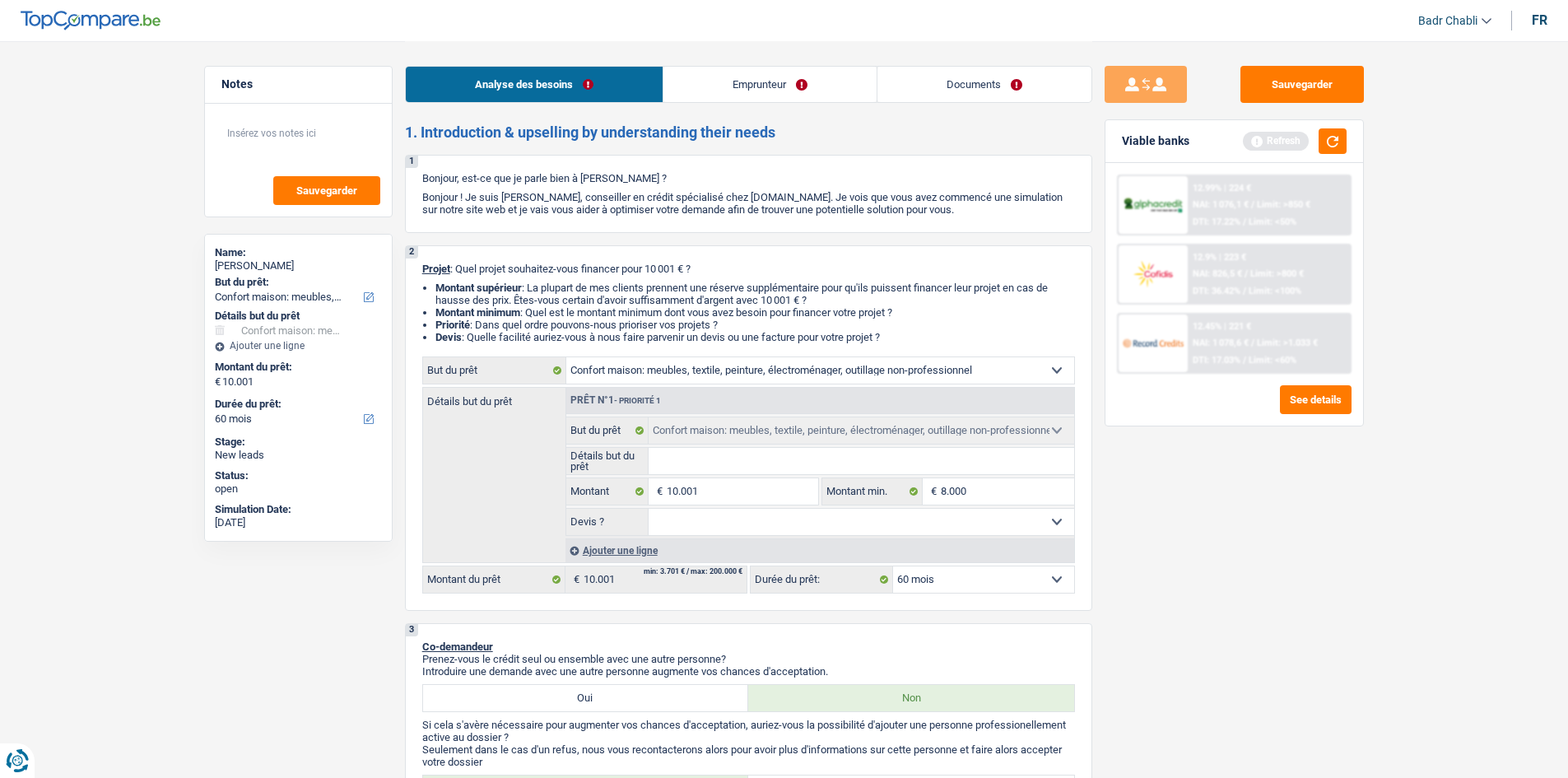
click at [648, 509] on select "Oui Non Non répondu Sélectionner une option" at bounding box center [861, 522] width 426 height 26
select select "false"
click at [814, 455] on input "Détails but du prêt" at bounding box center [861, 461] width 426 height 26
type input "F"
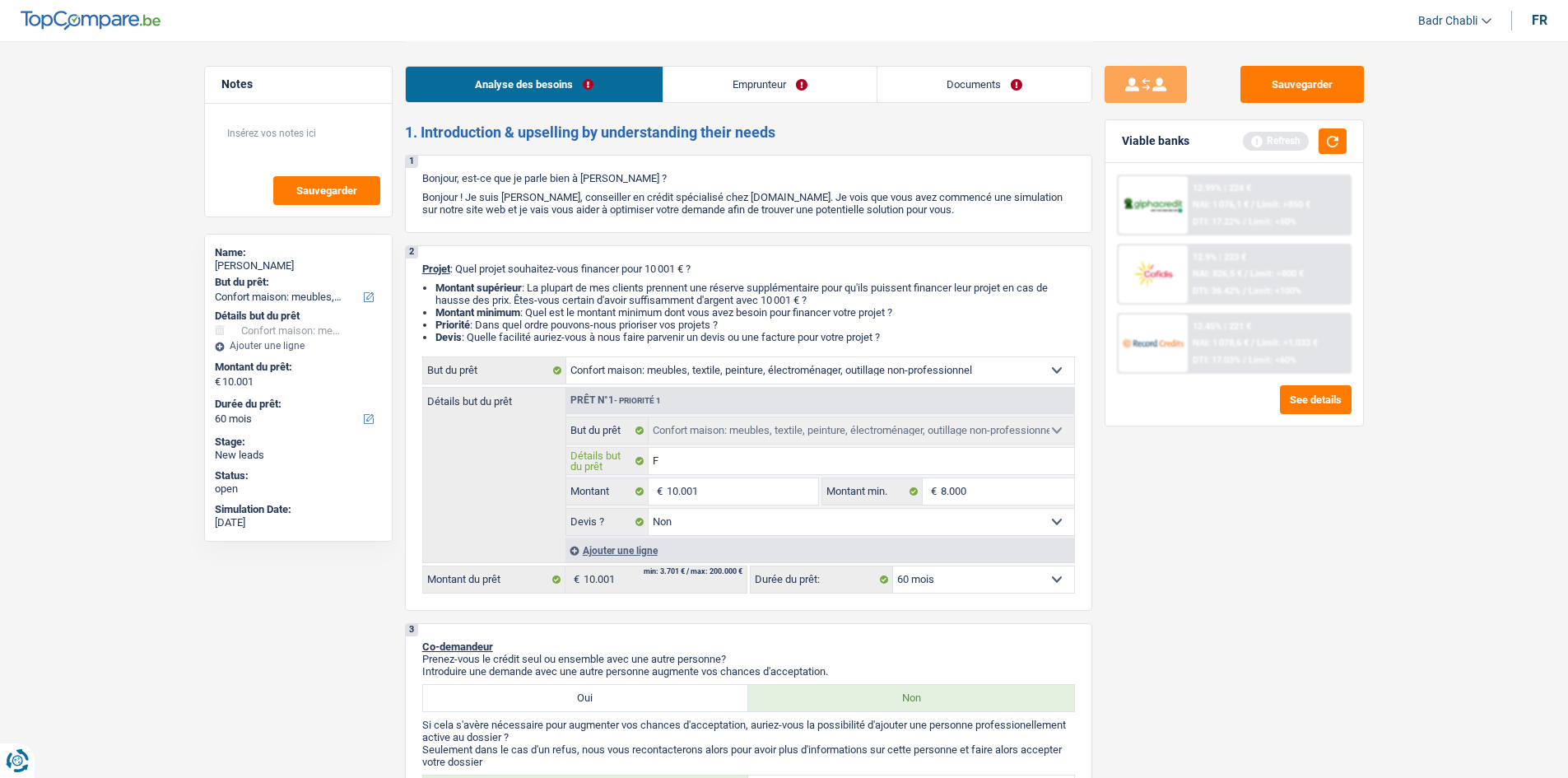
type input "Fr"
type input "Fra"
type input "Frai"
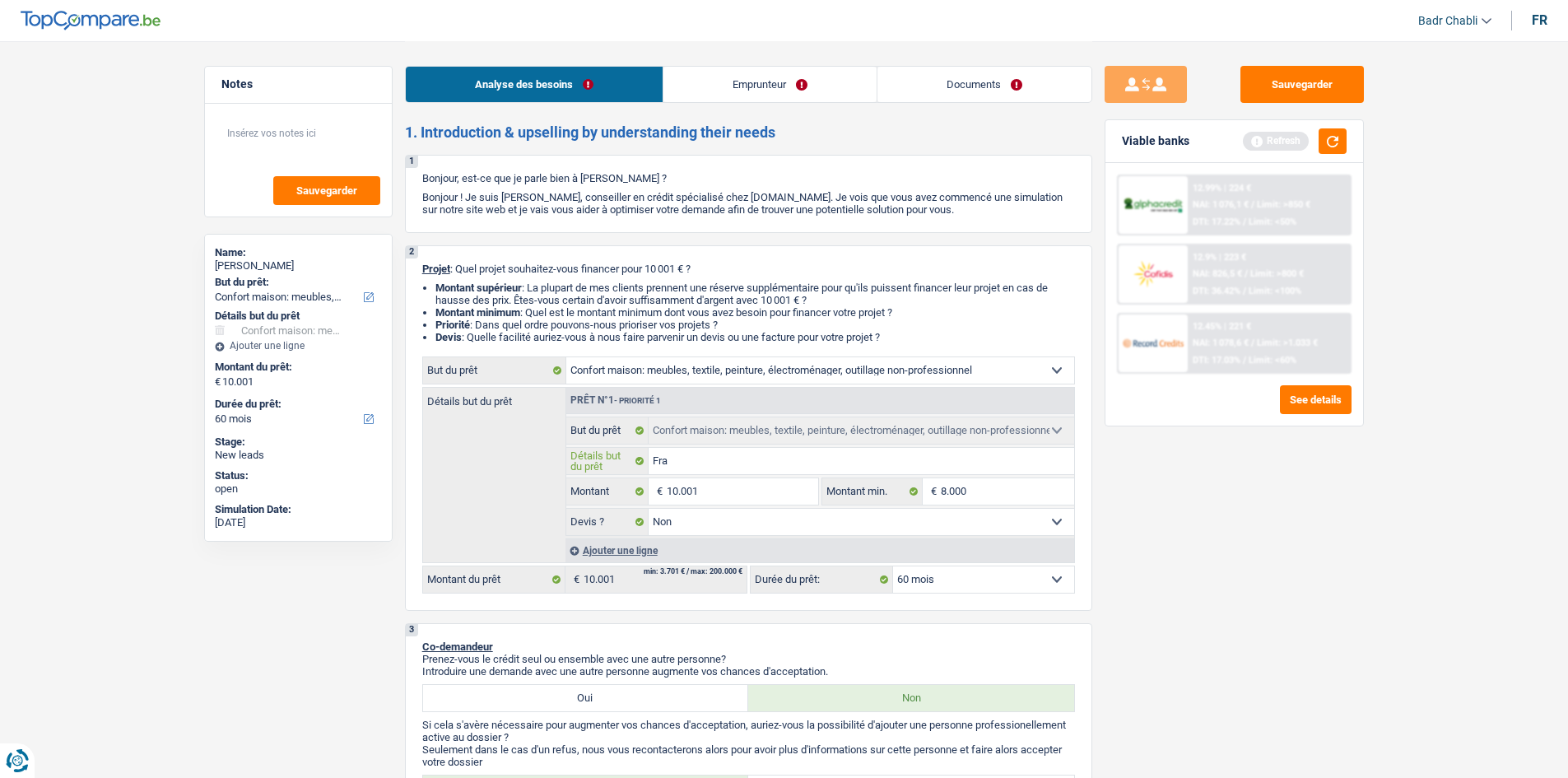
type input "Frai"
type input "Frais"
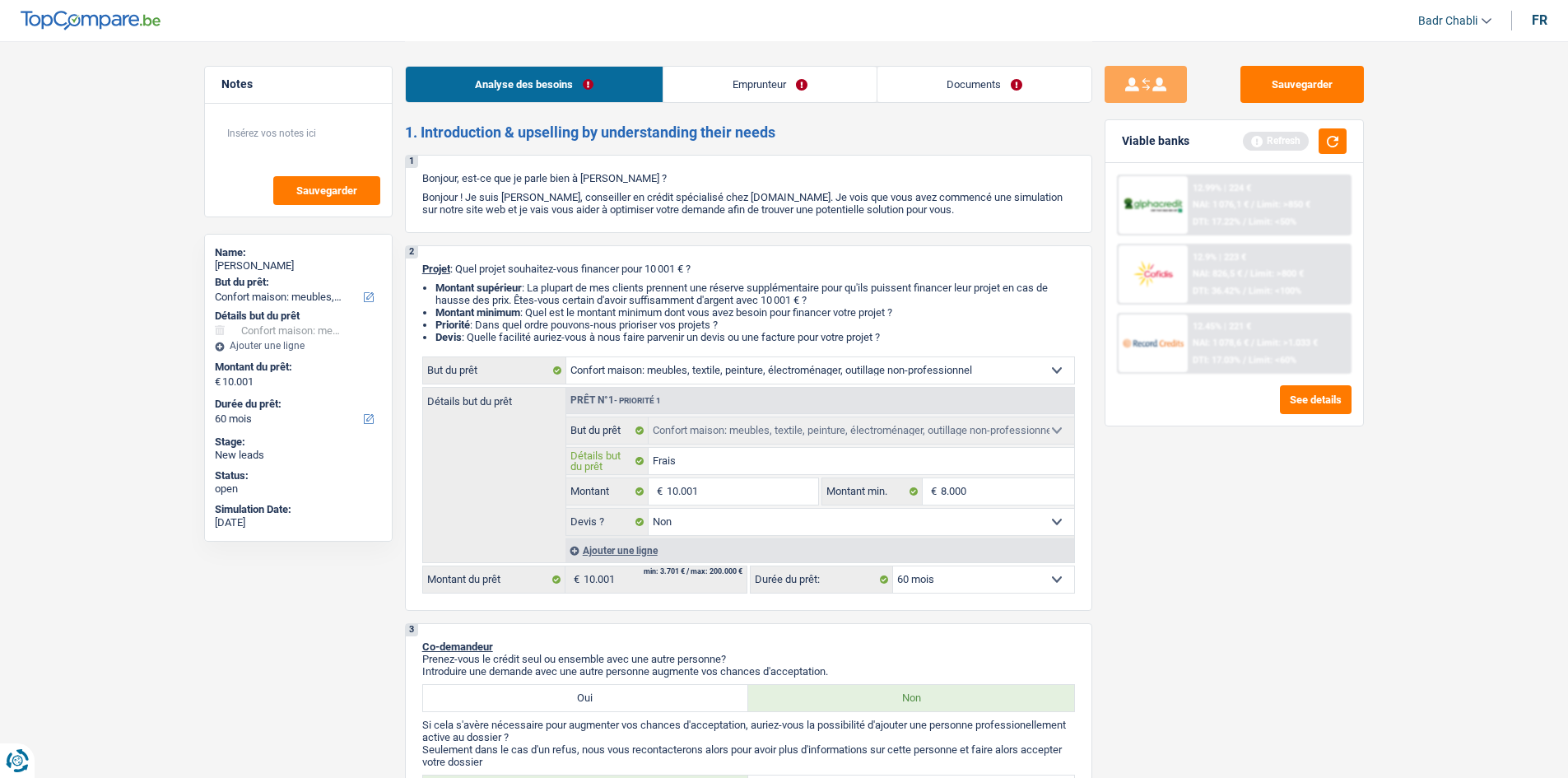
type input "Frais r"
type input "Frais ren"
type input "Frais reno"
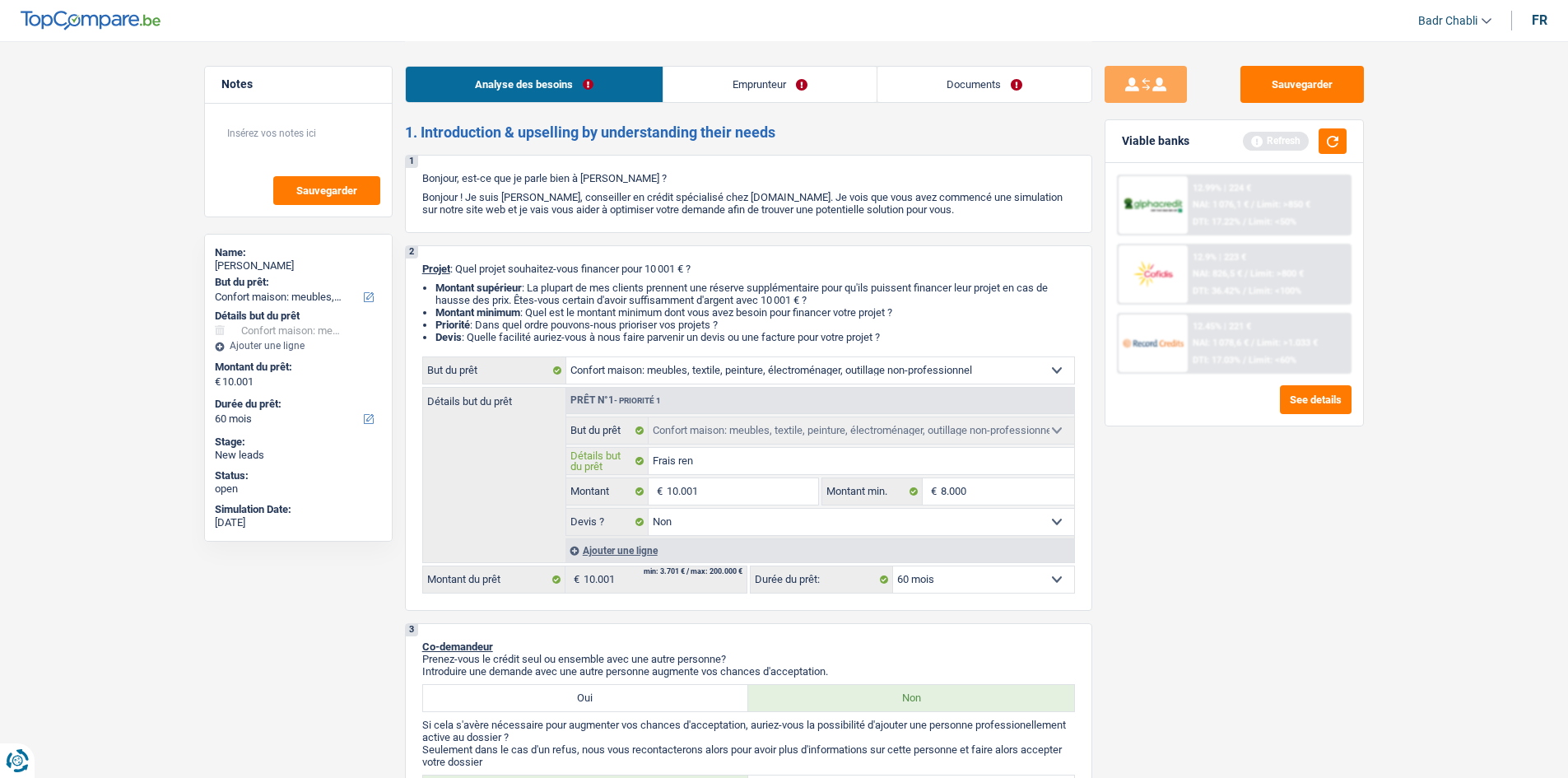
type input "Frais reno"
type input "Frais renou"
type input "Frais renouv"
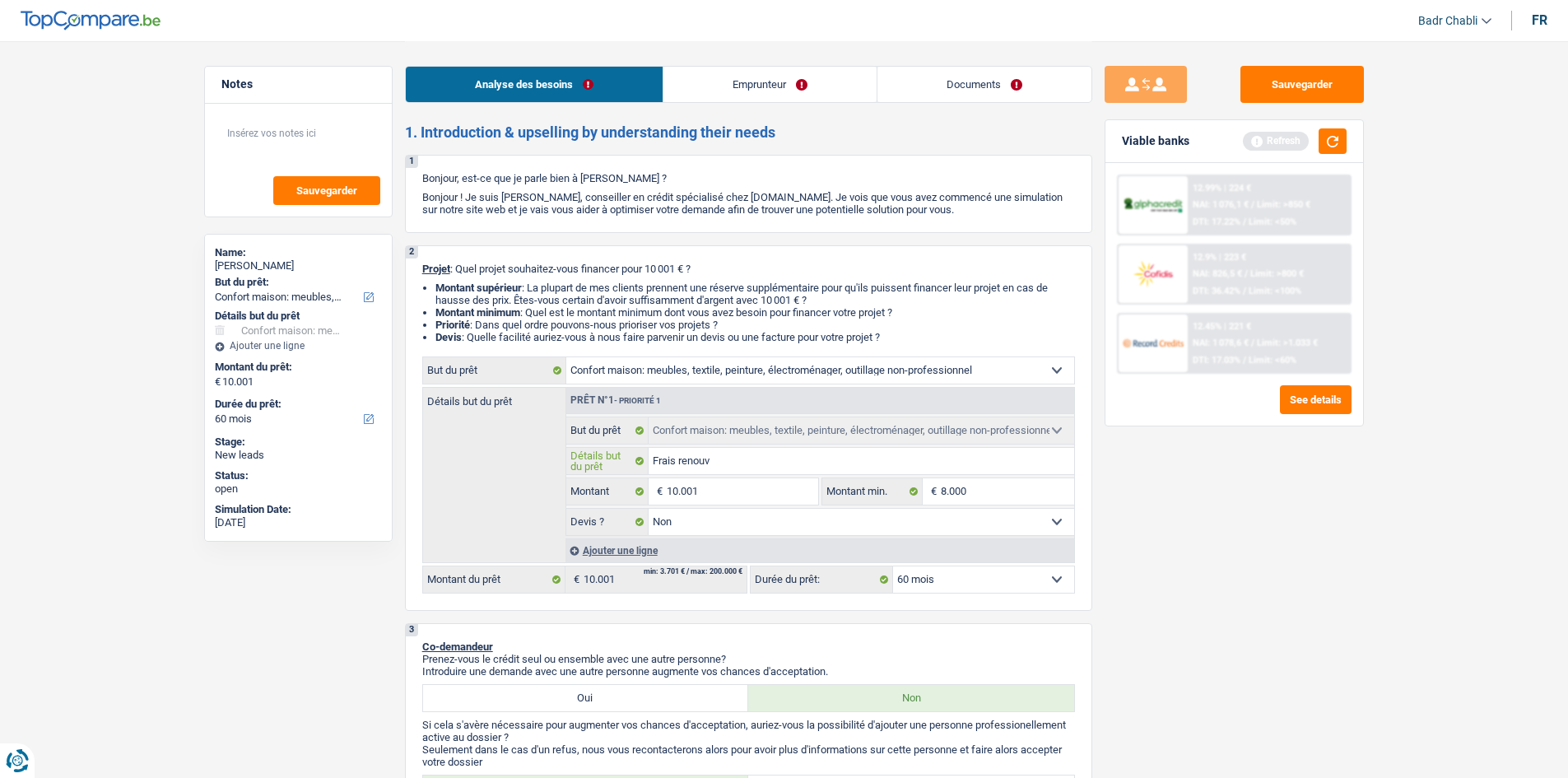
type input "Frais renouve"
type input "Frais renouvel"
type input "Frais renouvell"
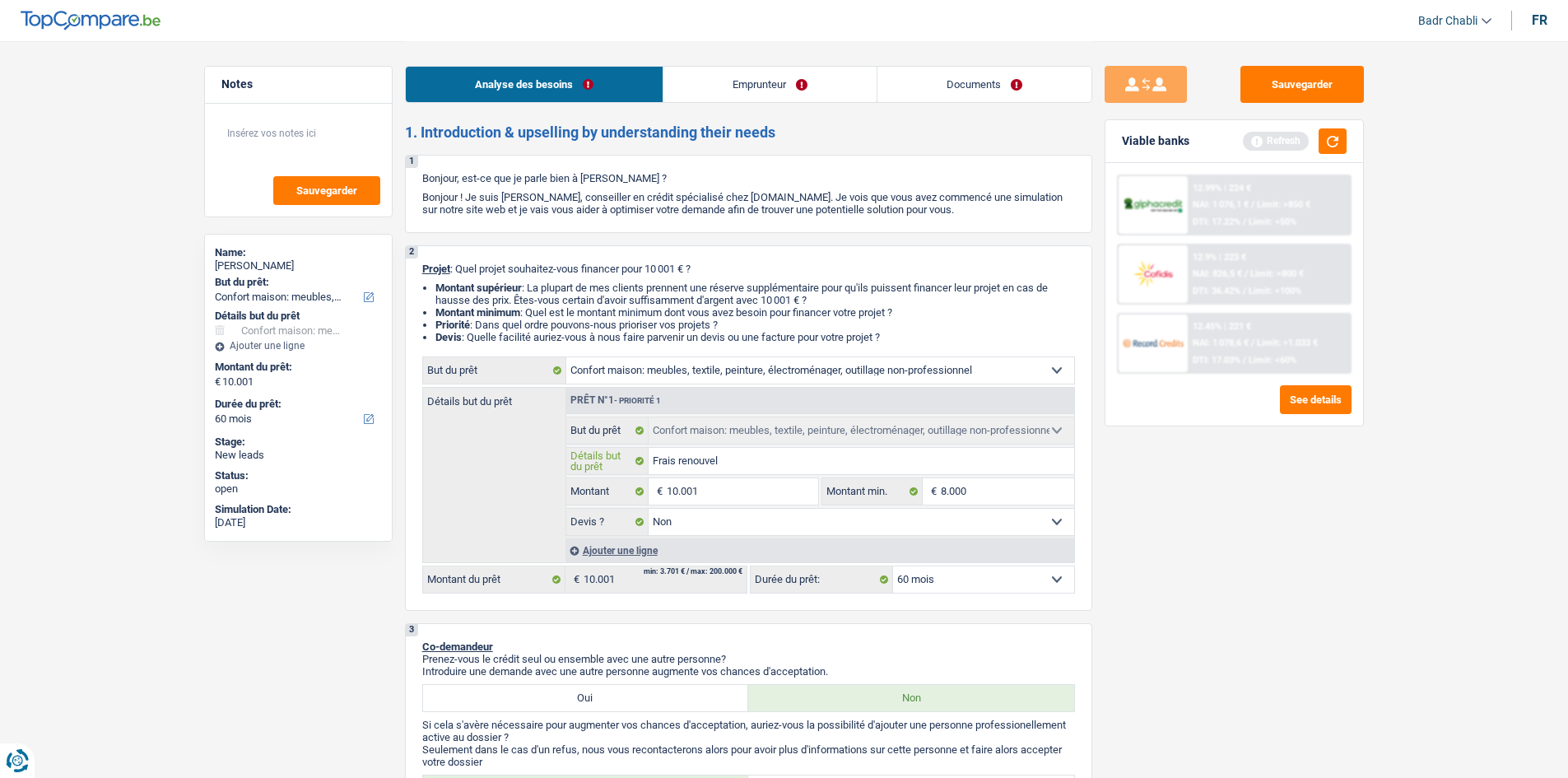
type input "Frais renouvell"
type input "Frais renouvelle"
type input "Frais renouvellem"
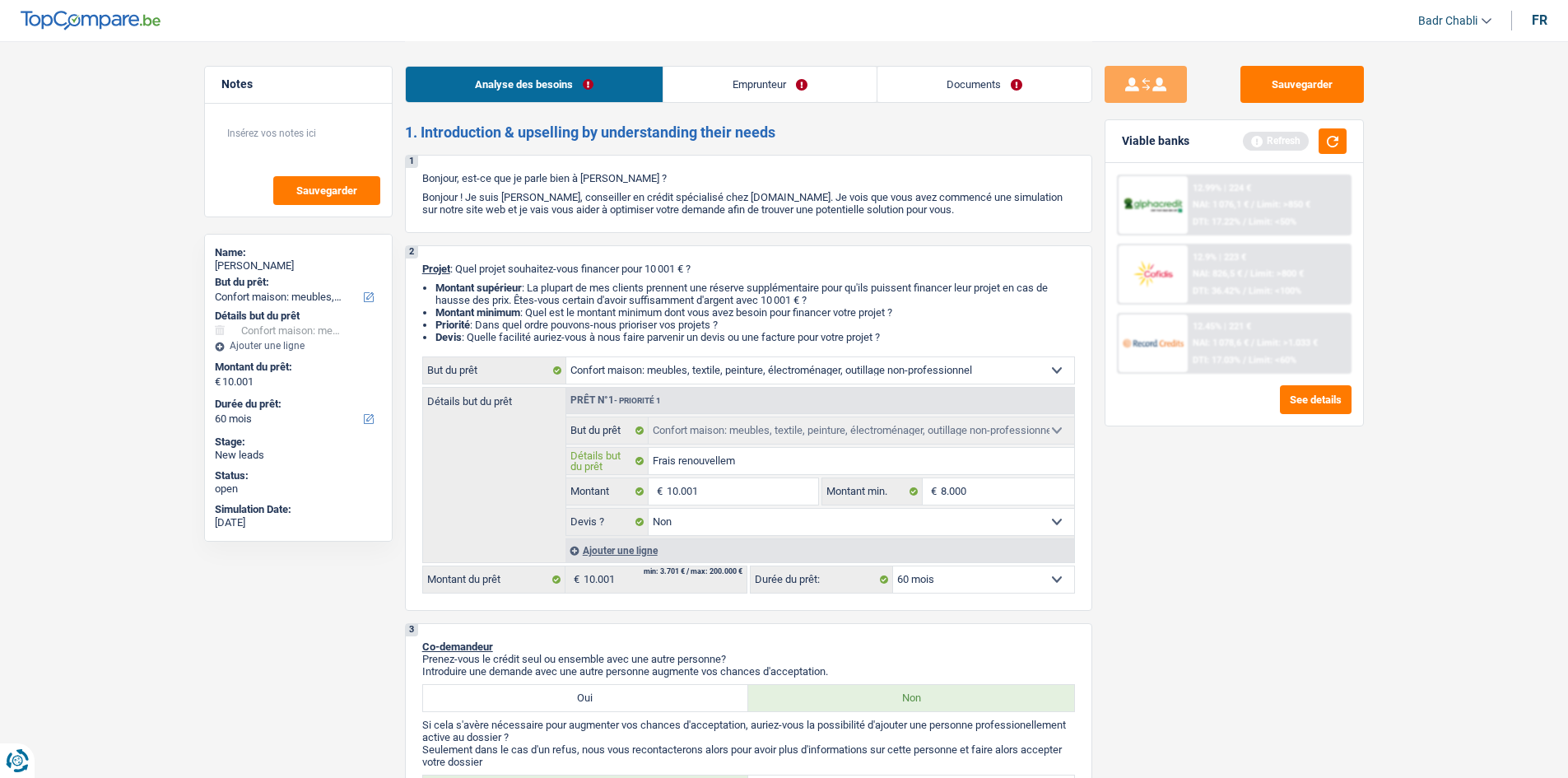
type input "Frais renouvelleme"
type input "Frais renouvellemen"
type input "Frais renouvellement"
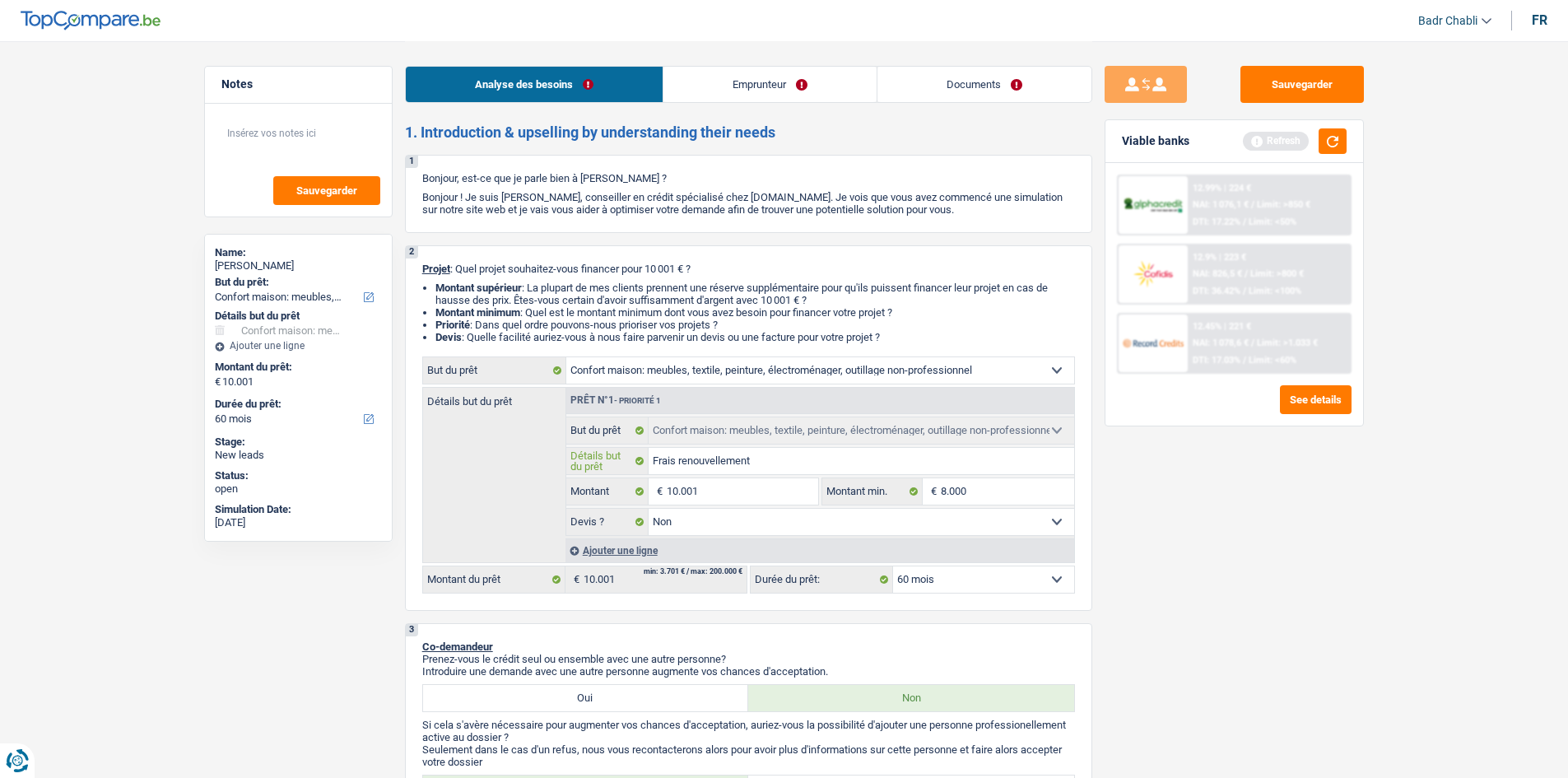
type input "Frais renouvellement"
type input "Frais renouvellement m"
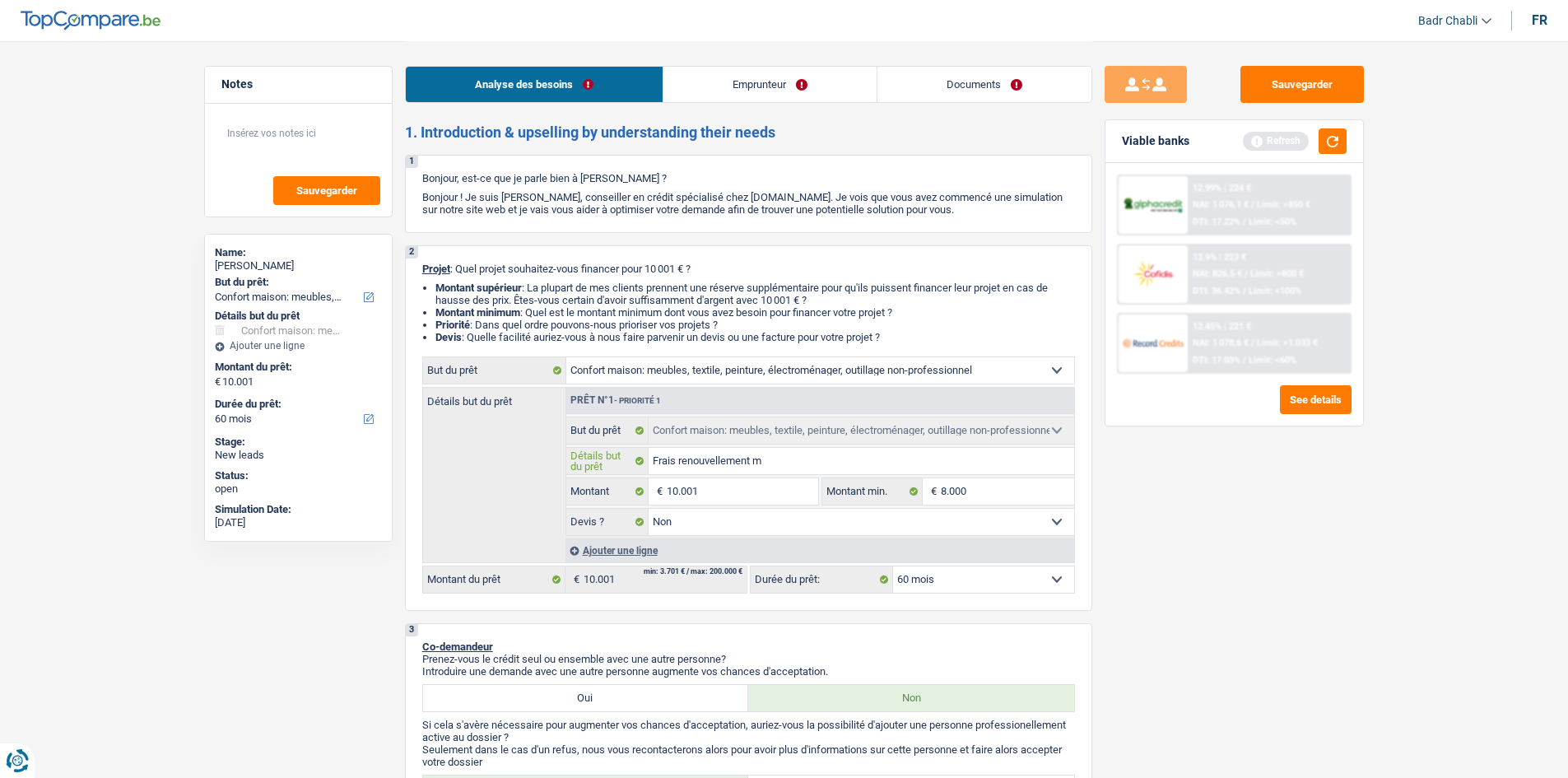
type input "Frais renouvellement me"
type input "Frais renouvellement meu"
type input "Frais renouvellement meub"
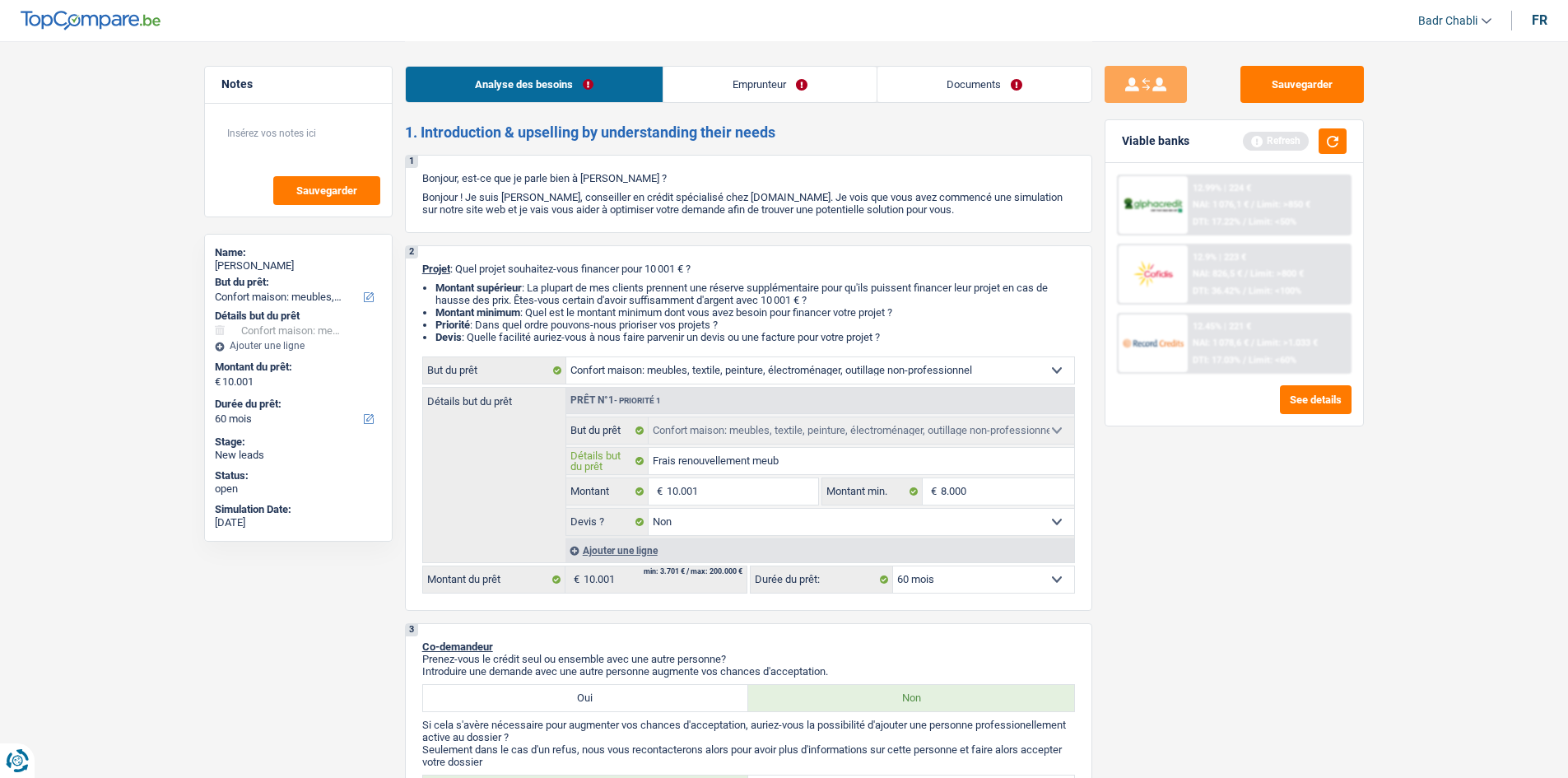
type input "Frais renouvellement meub"
type input "Frais renouvellement meubl"
type input "Frais renouvellement meuble"
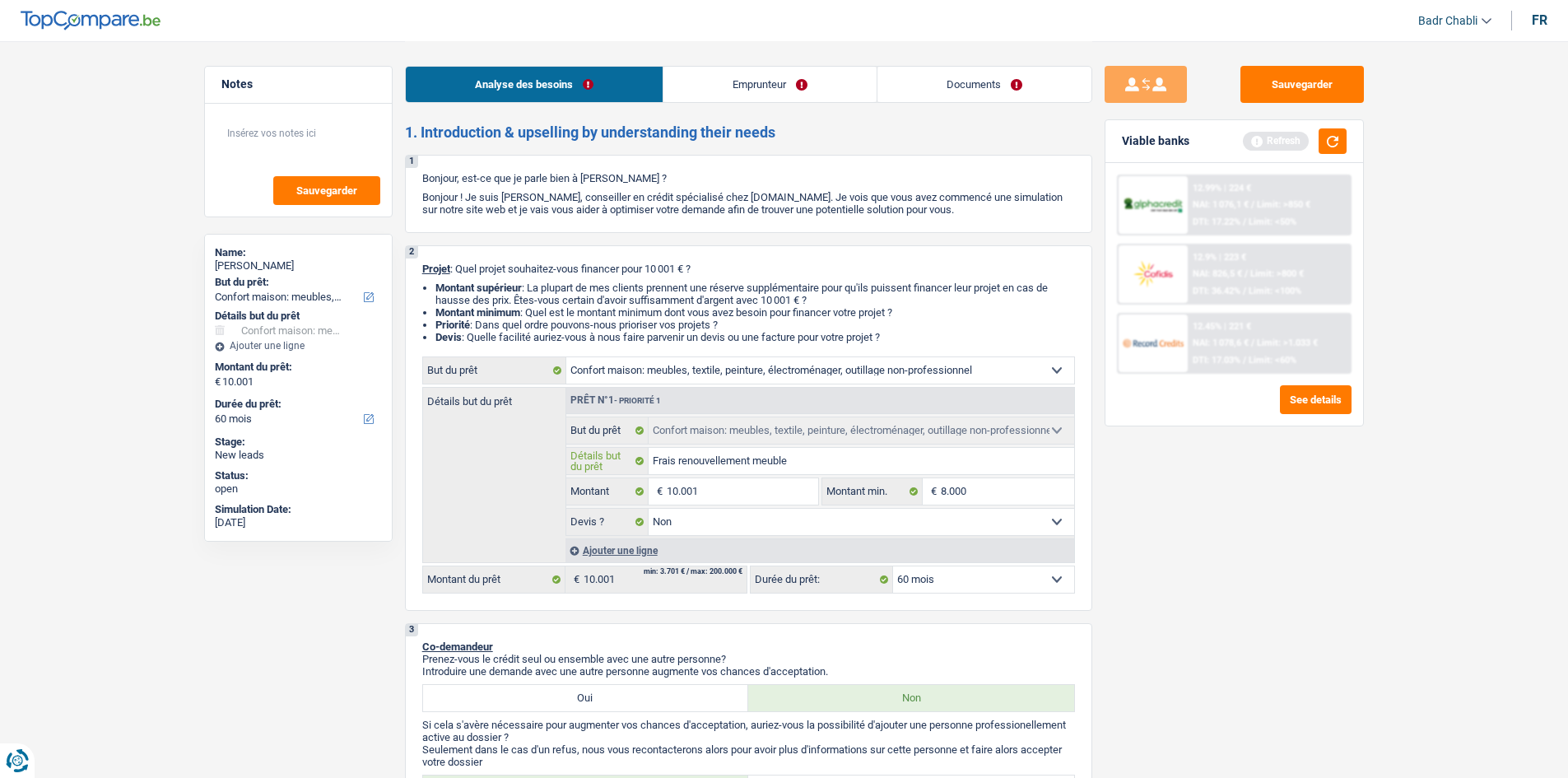
type input "Frais renouvellement meuble"
type input "Frais renouvellement meubles"
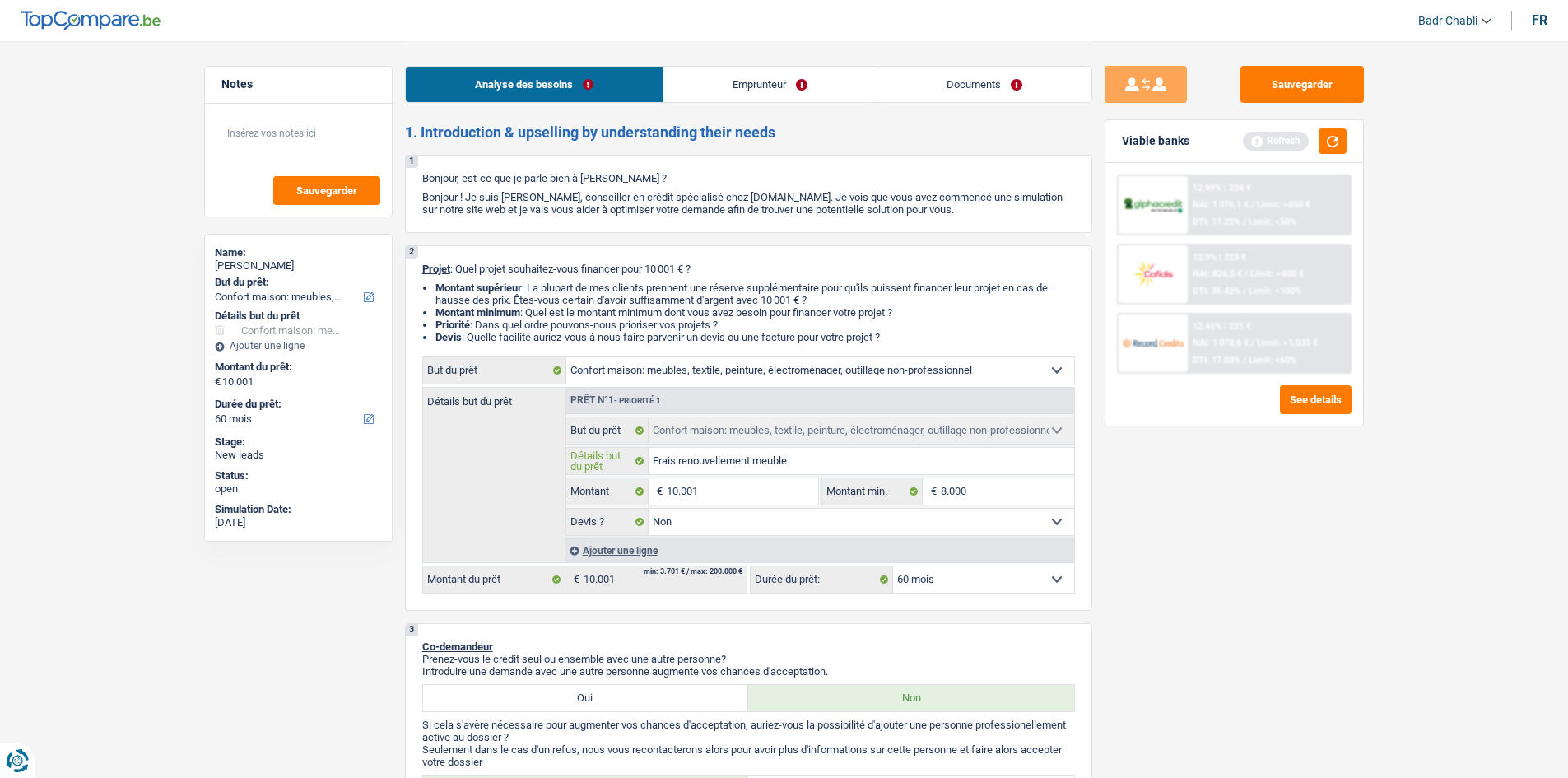
type input "Frais renouvellement meubles"
type input "Frais renouvellement meubles e"
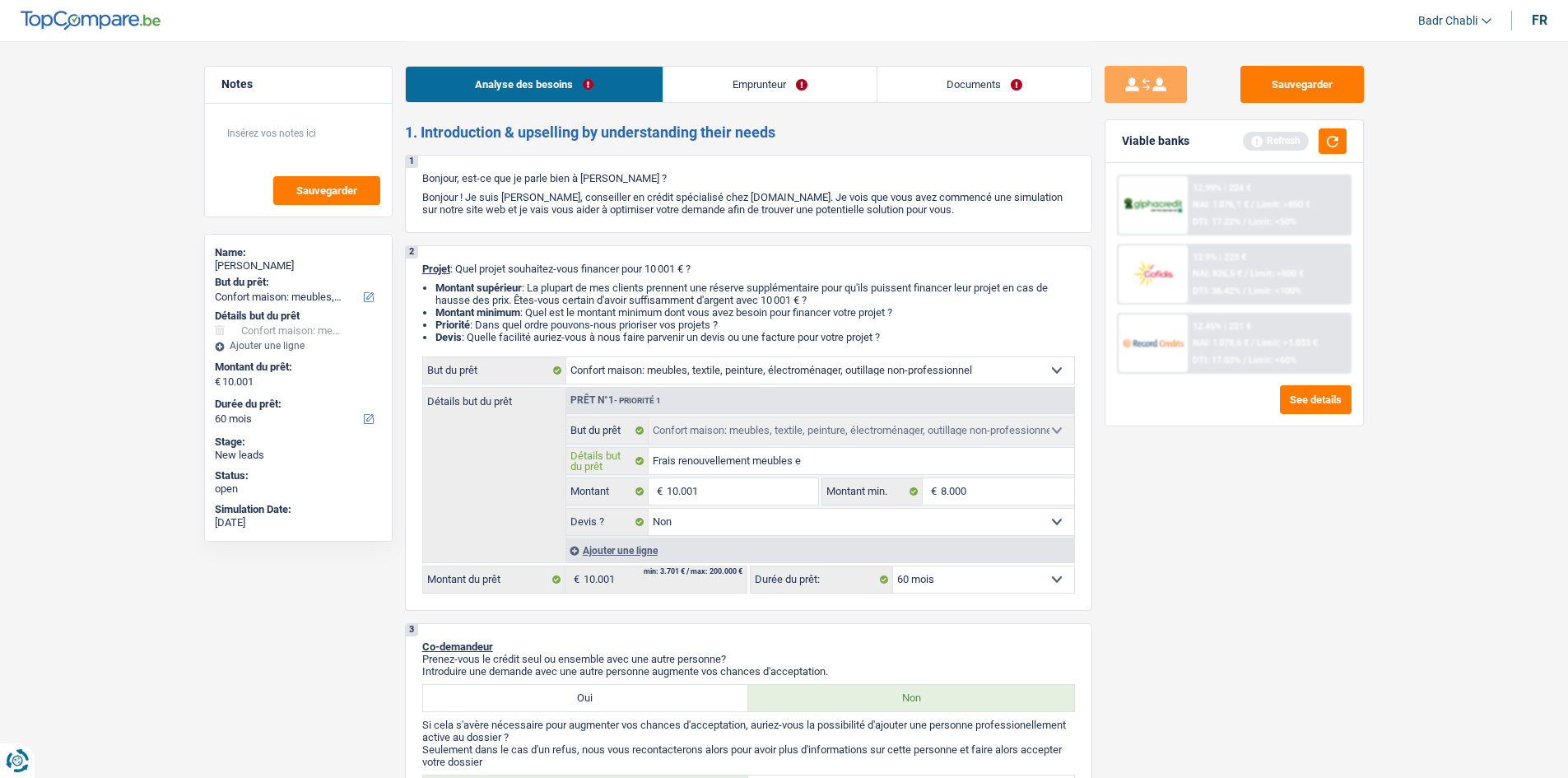
type input "Frais renouvellement meubles et"
type input "Frais renouvellement meubles et c"
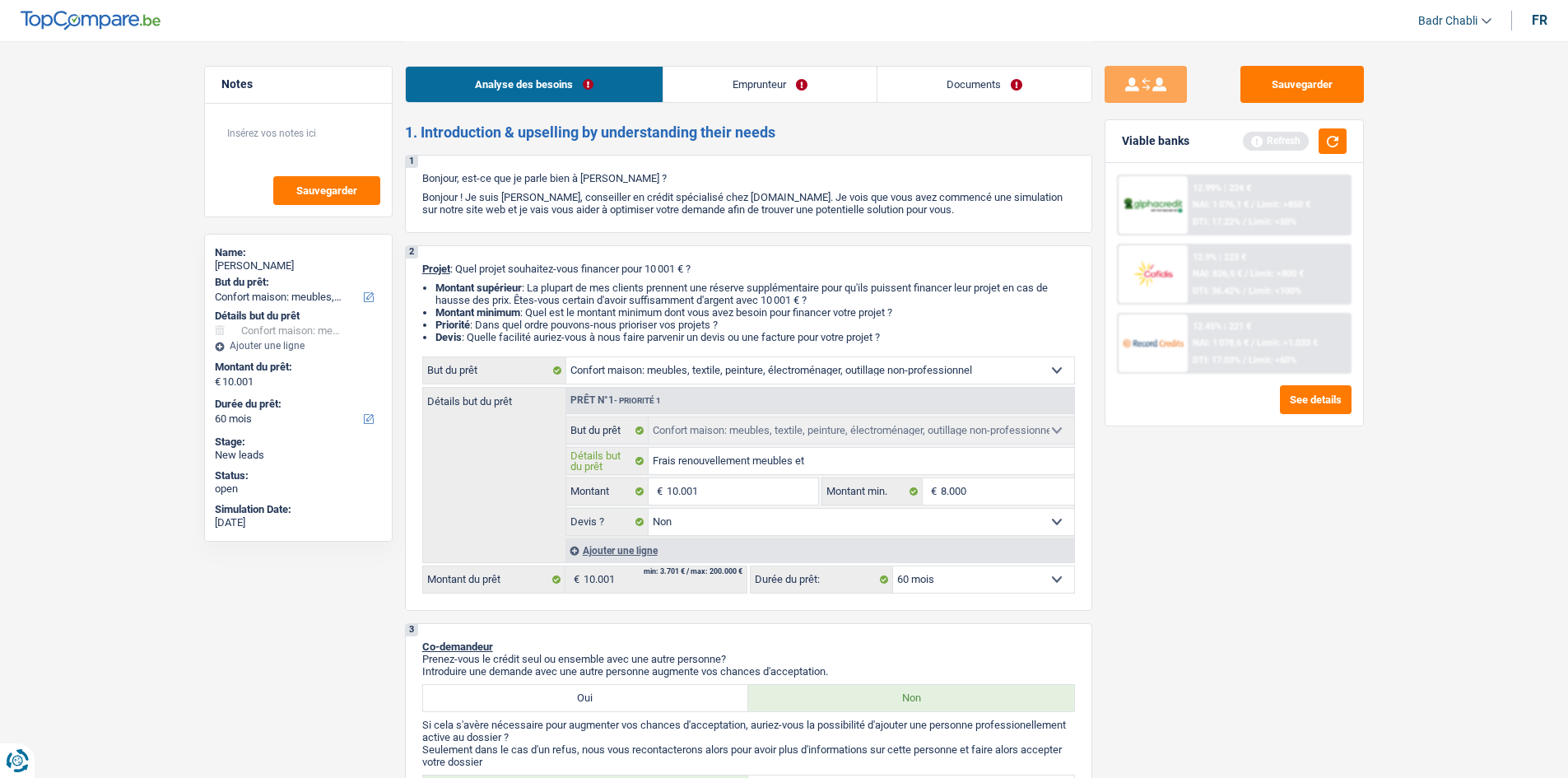
type input "Frais renouvellement meubles et c"
type input "Frais renouvellement meubles et ch"
type input "Frais renouvellement meubles et cha"
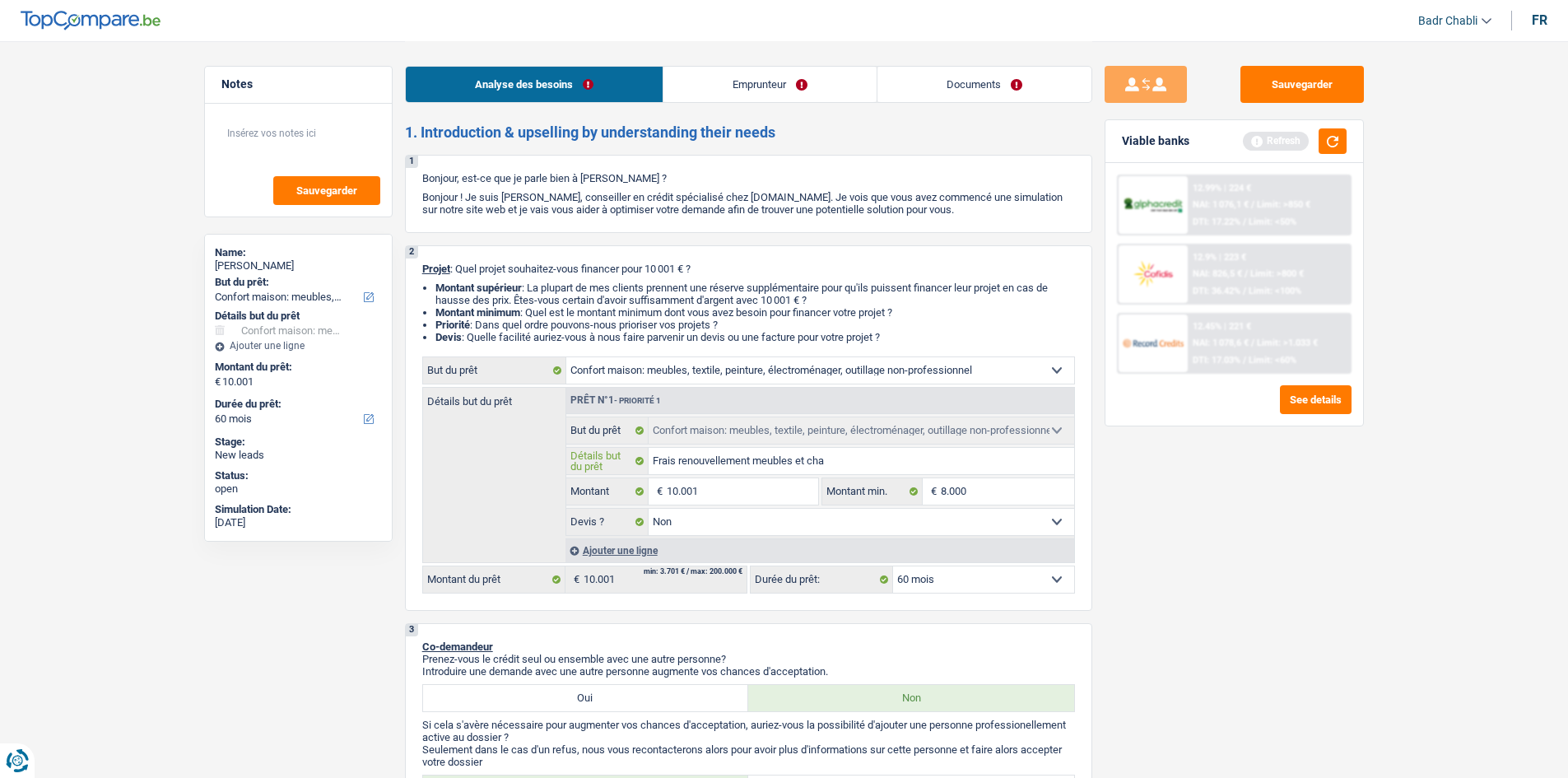
type input "Frais renouvellement meubles et cham"
type input "Frais renouvellement meubles et chamb"
type input "Frais renouvellement meubles et chambr"
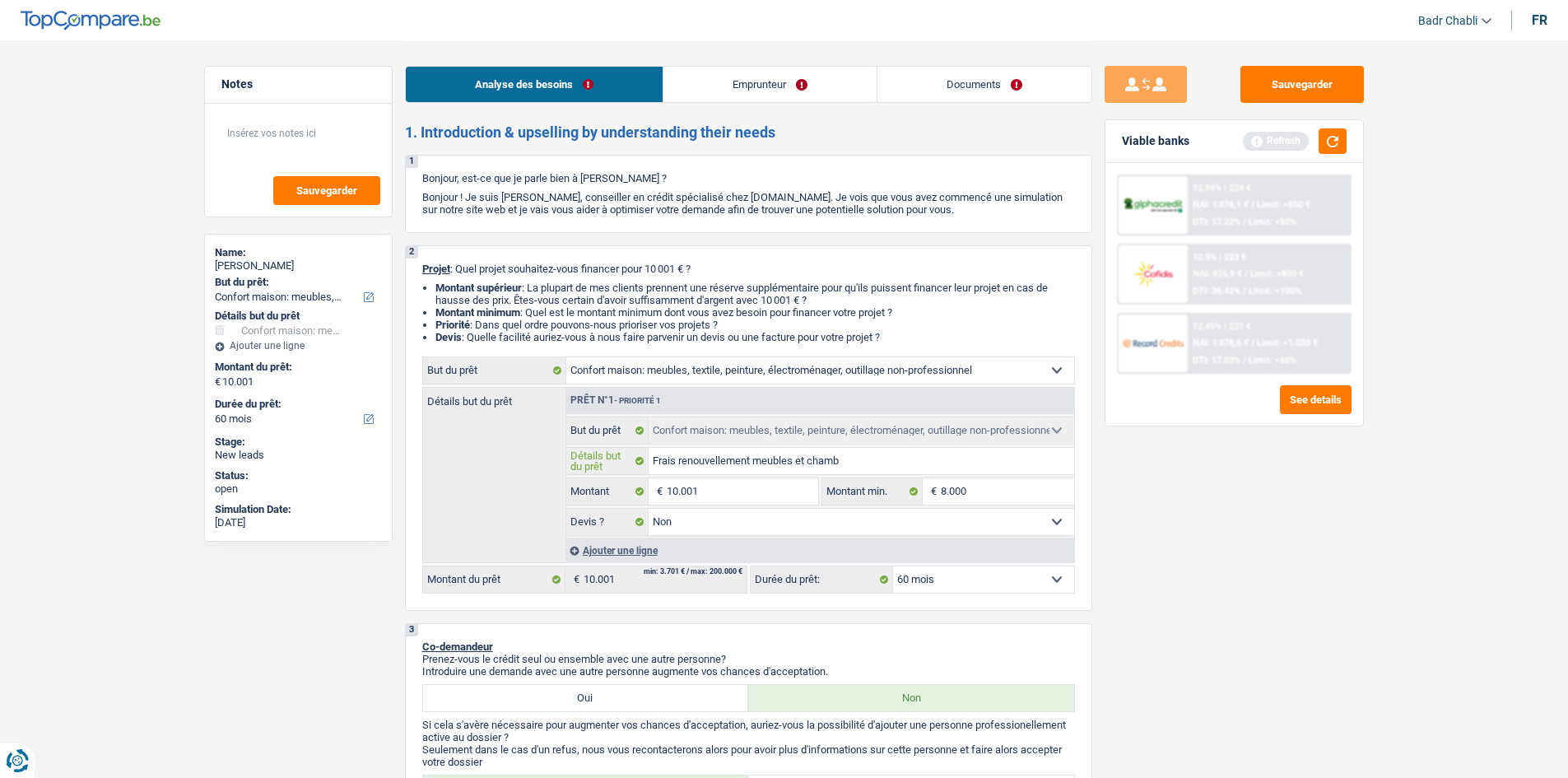
type input "Frais renouvellement meubles et chambr"
type input "Frais renouvellement meubles et chambre"
type input "Frais renouvellement meubles et chambres"
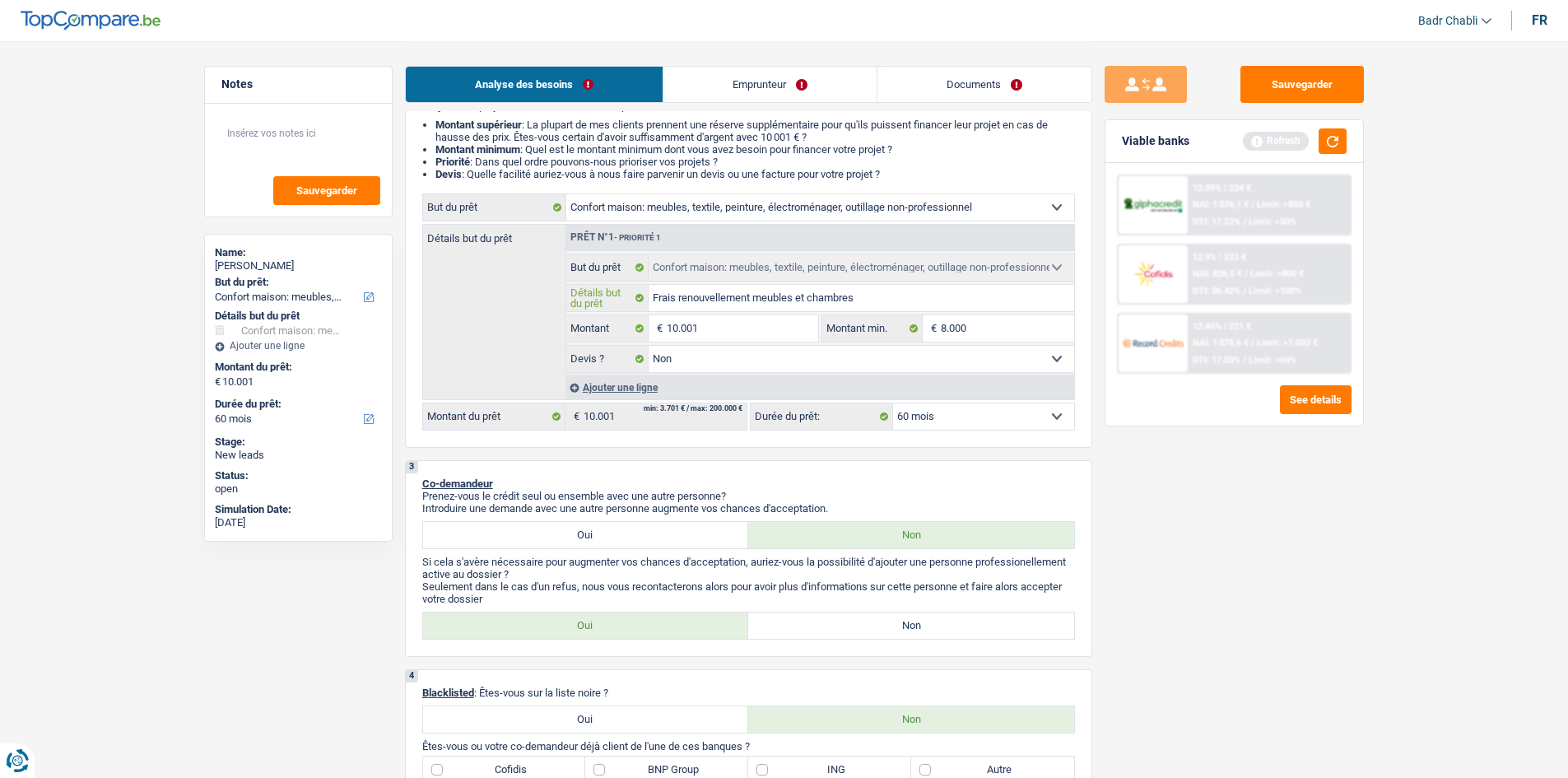
scroll to position [164, 0]
type input "Frais renouvellement meubles et chambres"
click at [873, 622] on label "Non" at bounding box center [911, 624] width 326 height 26
click at [873, 622] on input "Non" at bounding box center [911, 624] width 326 height 26
radio input "true"
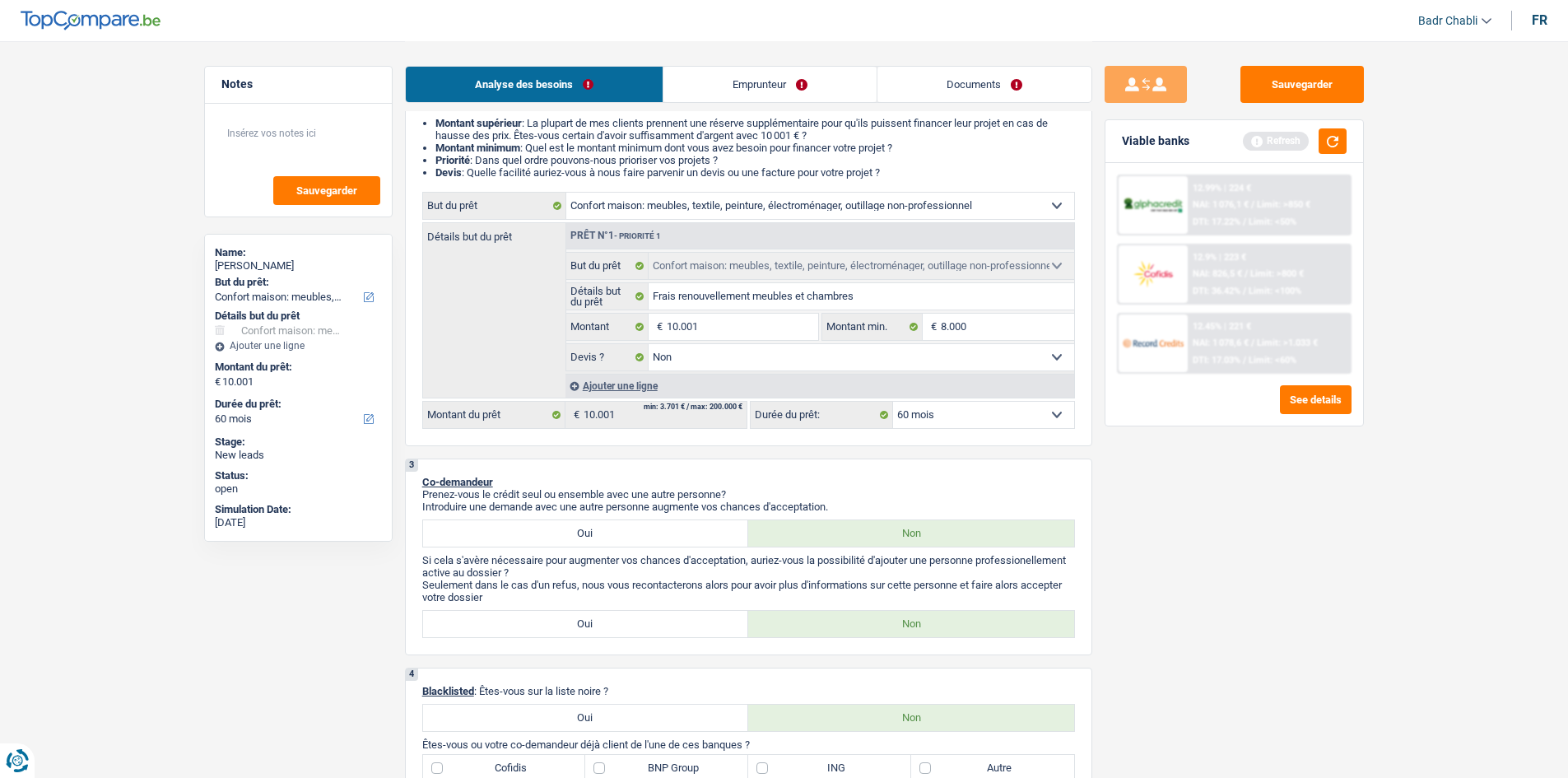
click at [765, 86] on link "Emprunteur" at bounding box center [769, 84] width 213 height 36
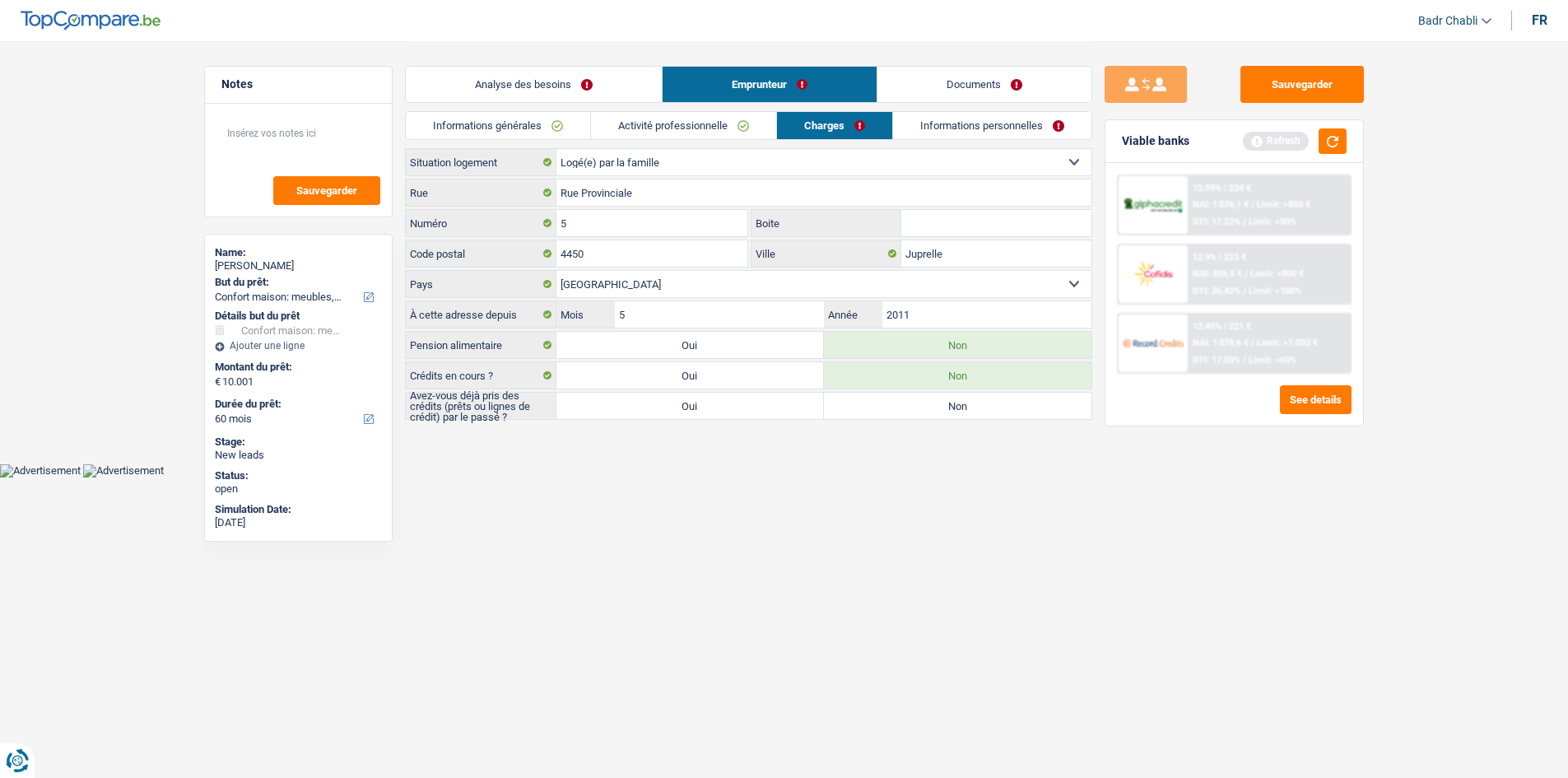
scroll to position [0, 0]
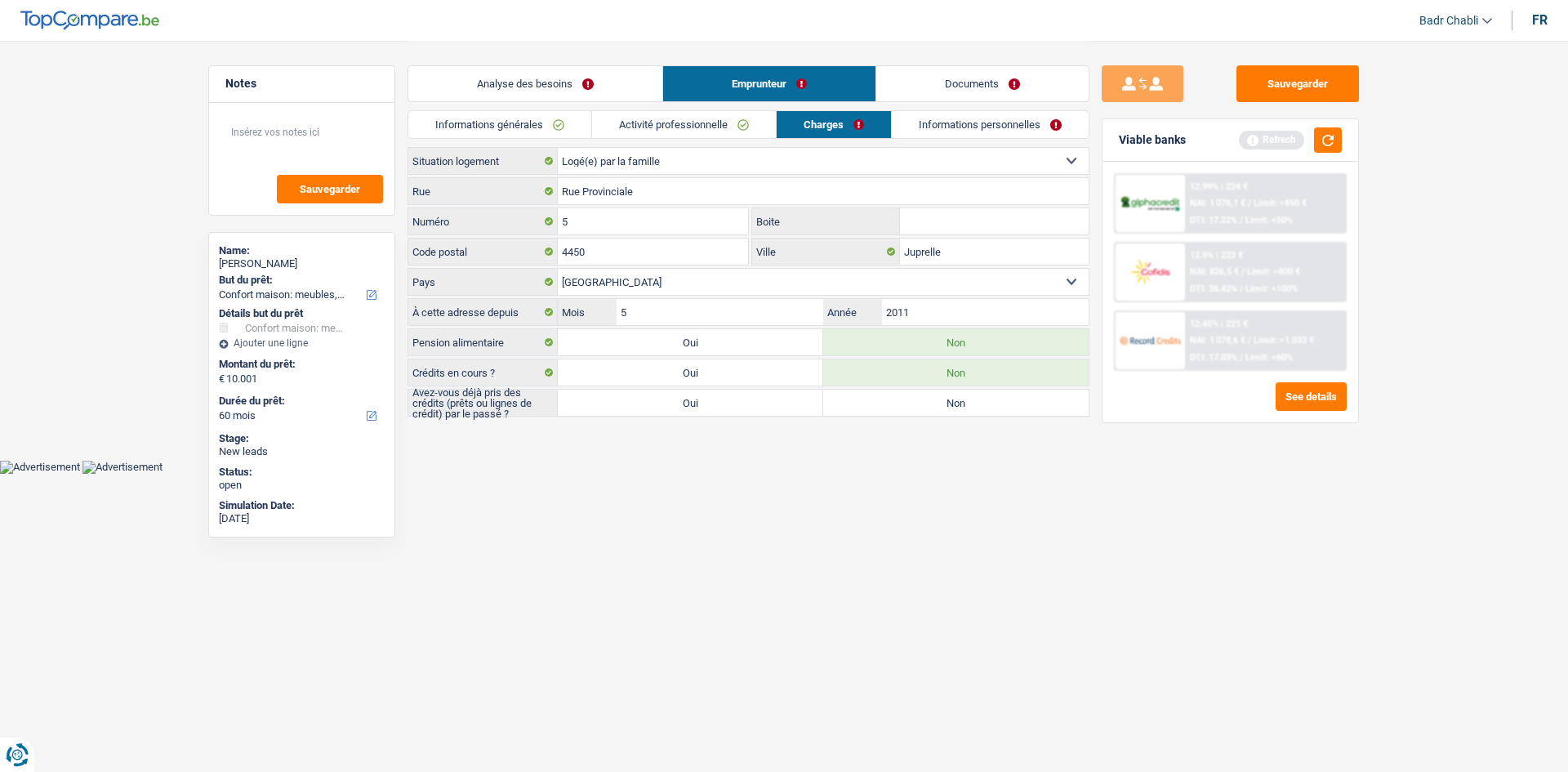
click at [714, 166] on select "Locataire Propriétaire avec prêt hypothécaire Propriétaire sans prêt hypothécai…" at bounding box center [823, 161] width 531 height 26
select select "rents"
click at [558, 148] on select "Locataire Propriétaire avec prêt hypothécaire Propriétaire sans prêt hypothécai…" at bounding box center [823, 161] width 531 height 26
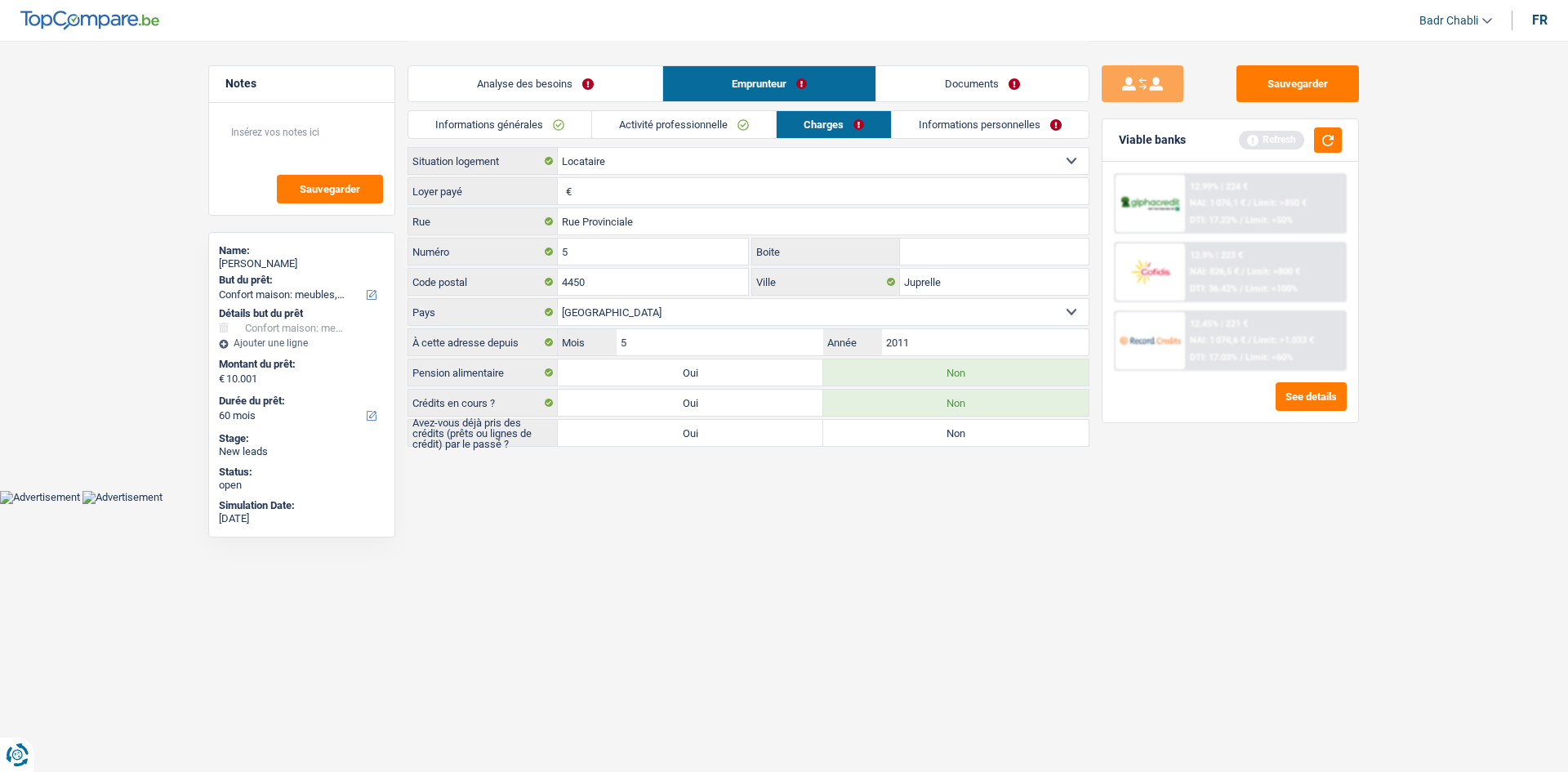
click at [670, 199] on input "Loyer payé" at bounding box center [832, 191] width 513 height 26
type input "5"
type input "50"
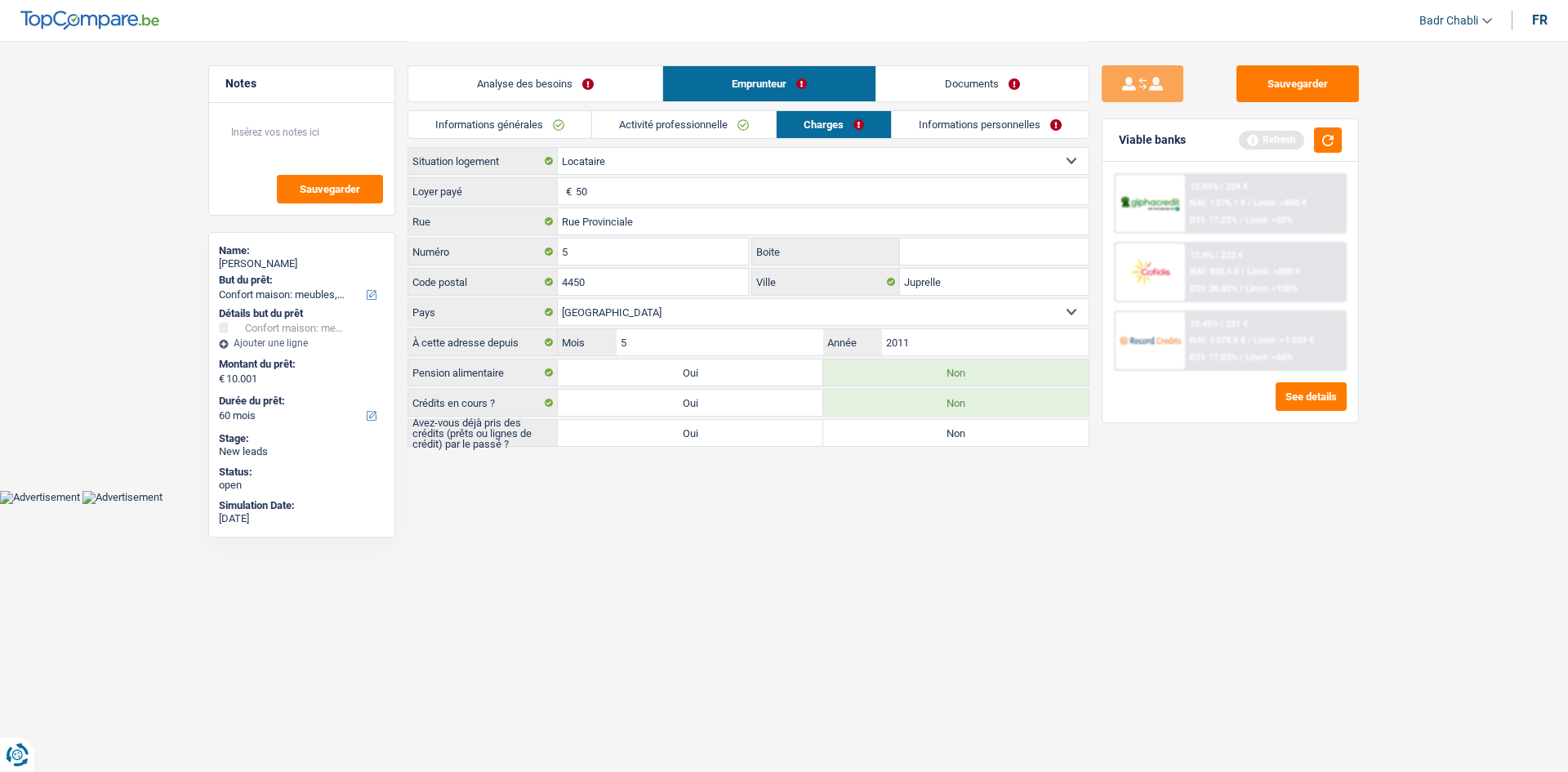
type input "500"
click at [484, 80] on link "Analyse des besoins" at bounding box center [535, 84] width 254 height 35
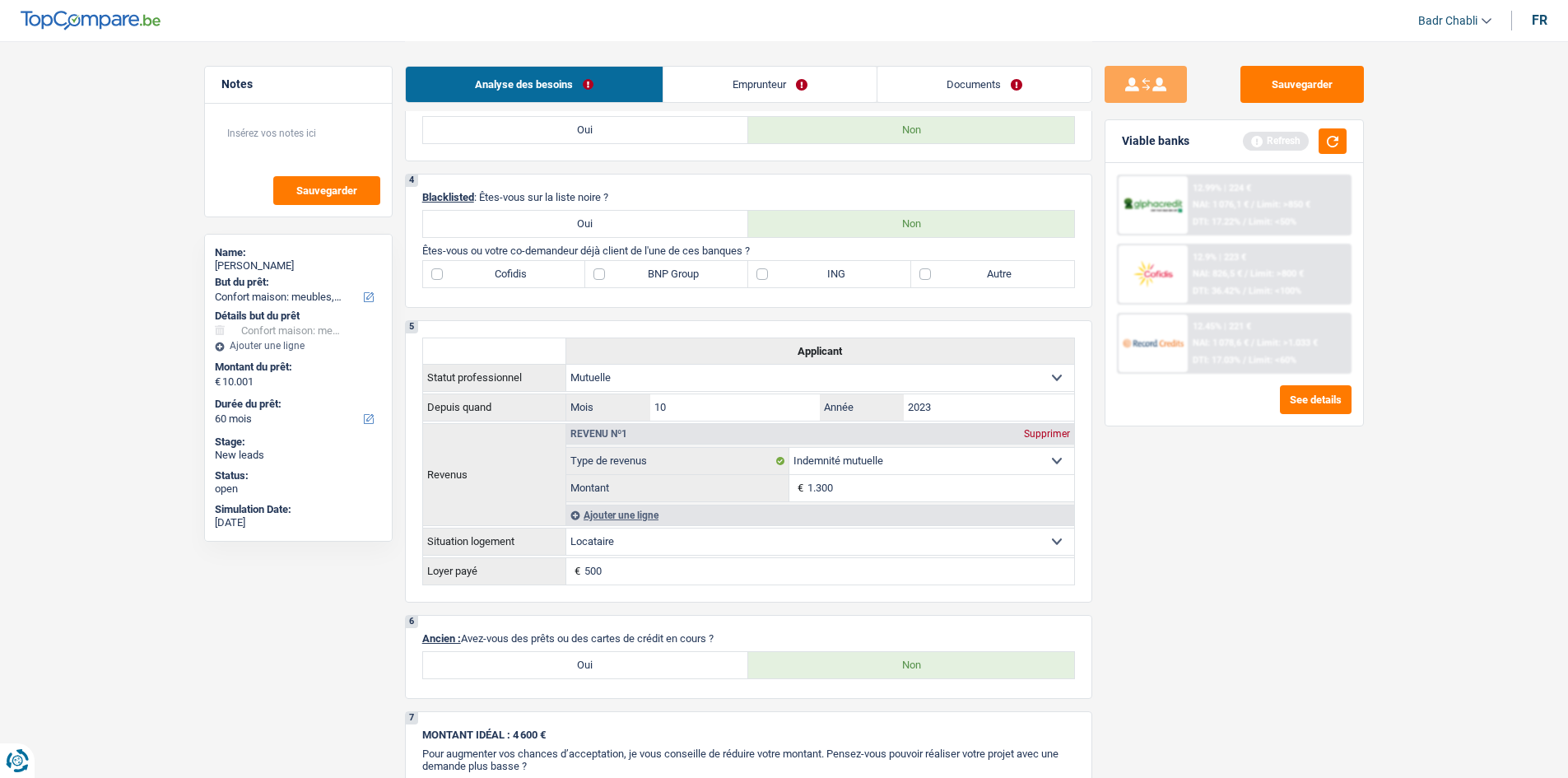
scroll to position [1070, 0]
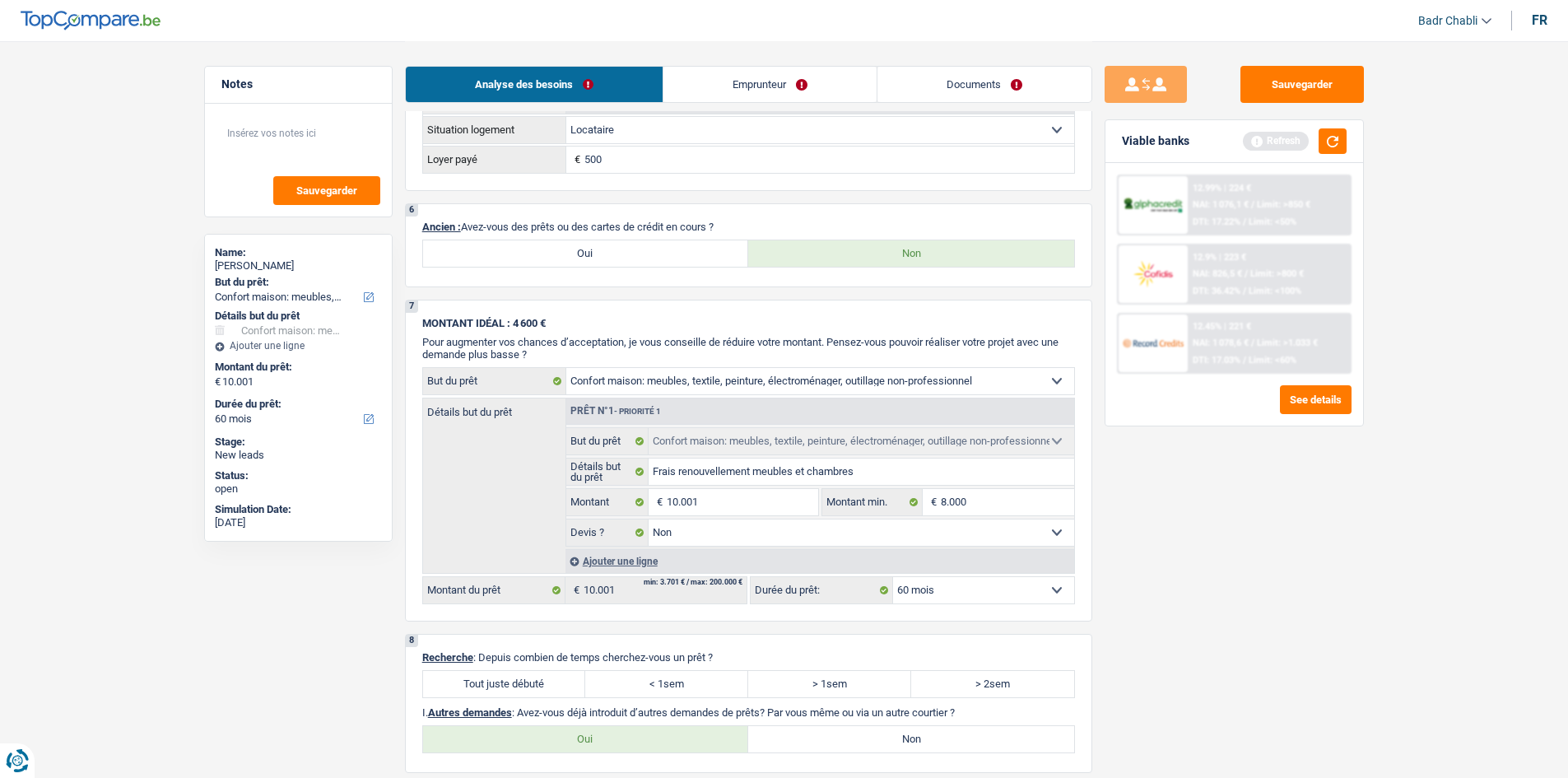
click at [535, 691] on label "Tout juste débuté" at bounding box center [504, 684] width 163 height 26
click at [535, 691] on input "Tout juste débuté" at bounding box center [504, 684] width 163 height 26
radio input "true"
click at [888, 749] on label "Non" at bounding box center [911, 739] width 326 height 26
click at [888, 749] on input "Non" at bounding box center [911, 739] width 326 height 26
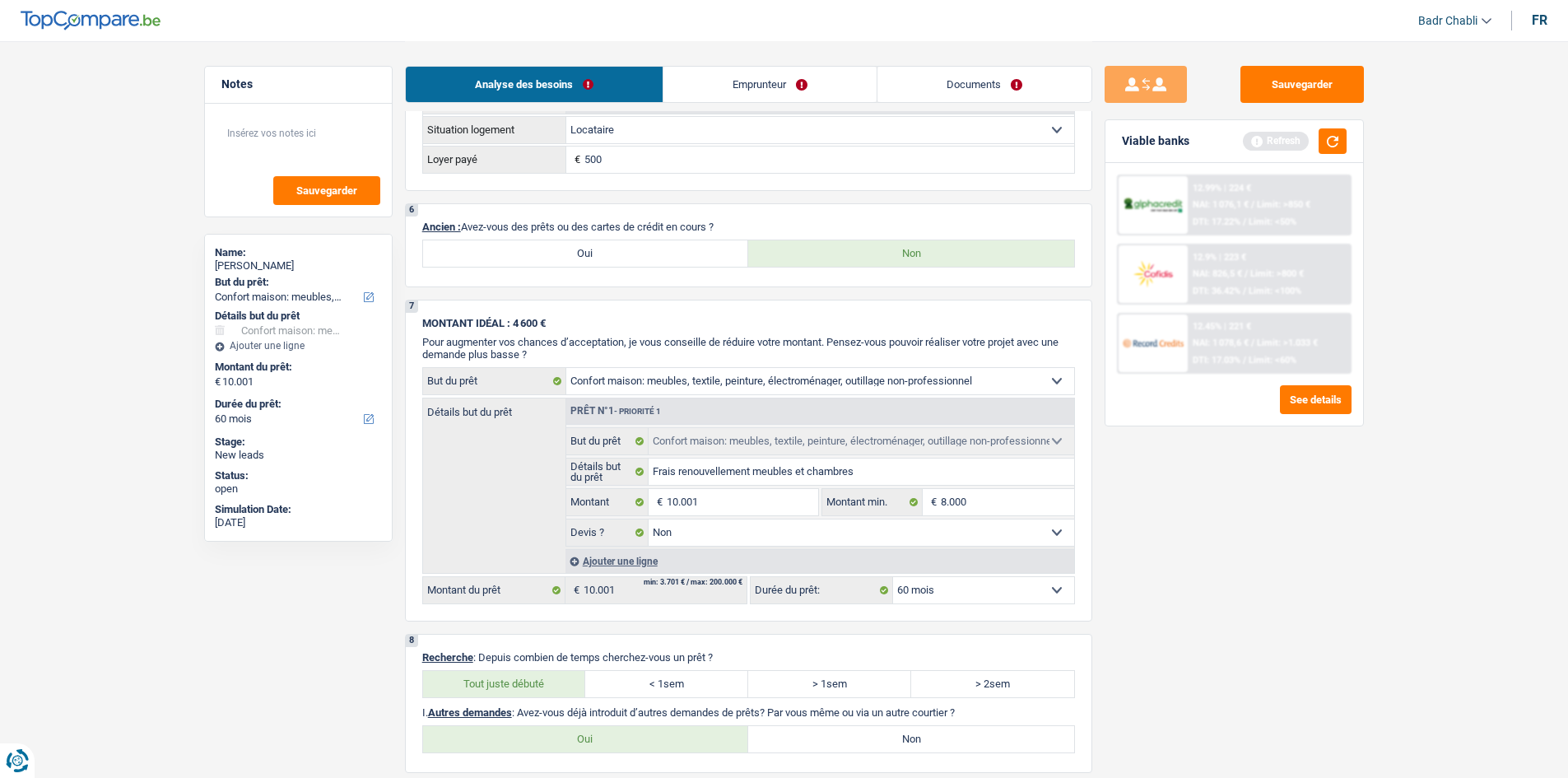
radio input "true"
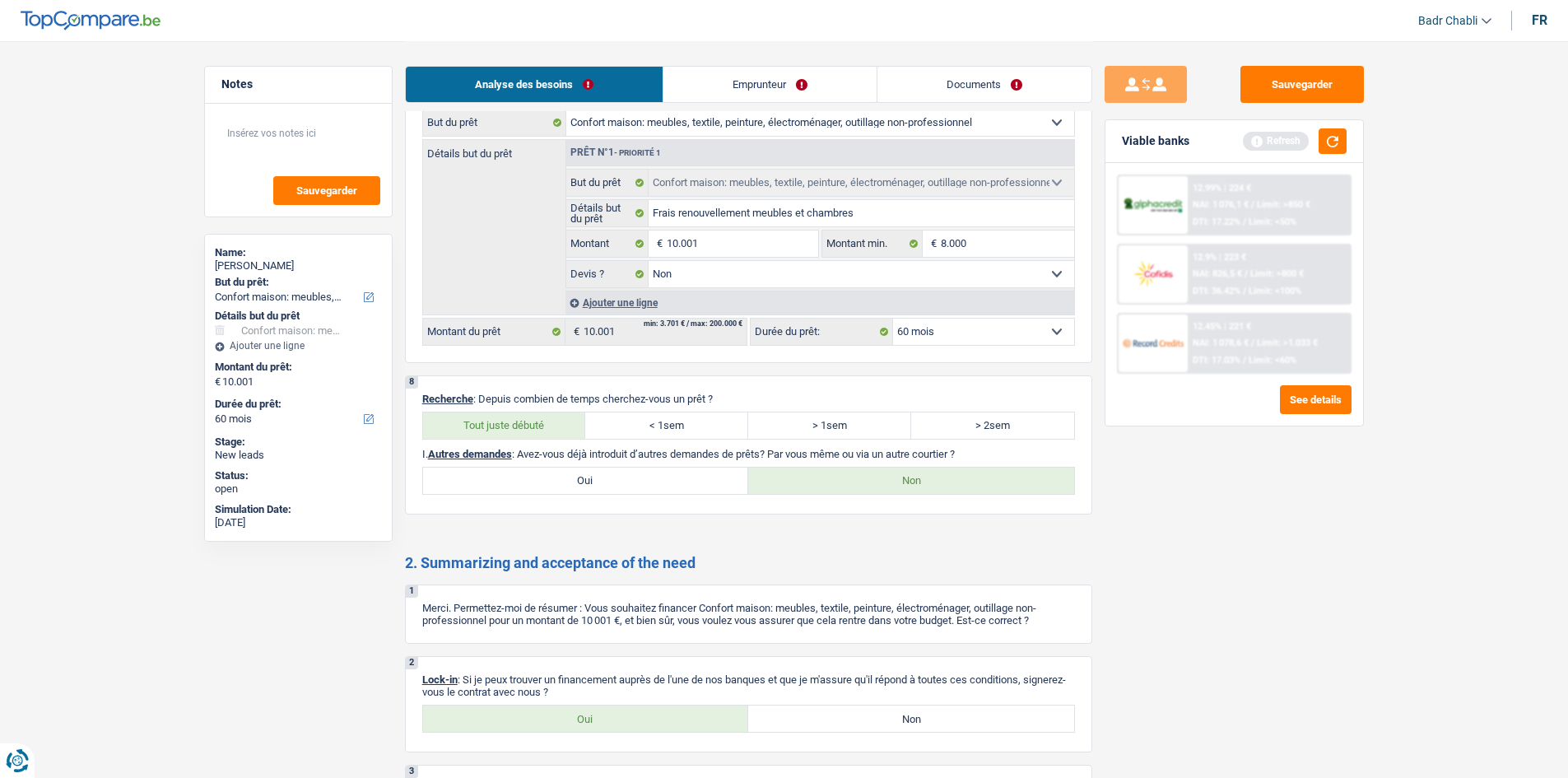
scroll to position [1399, 0]
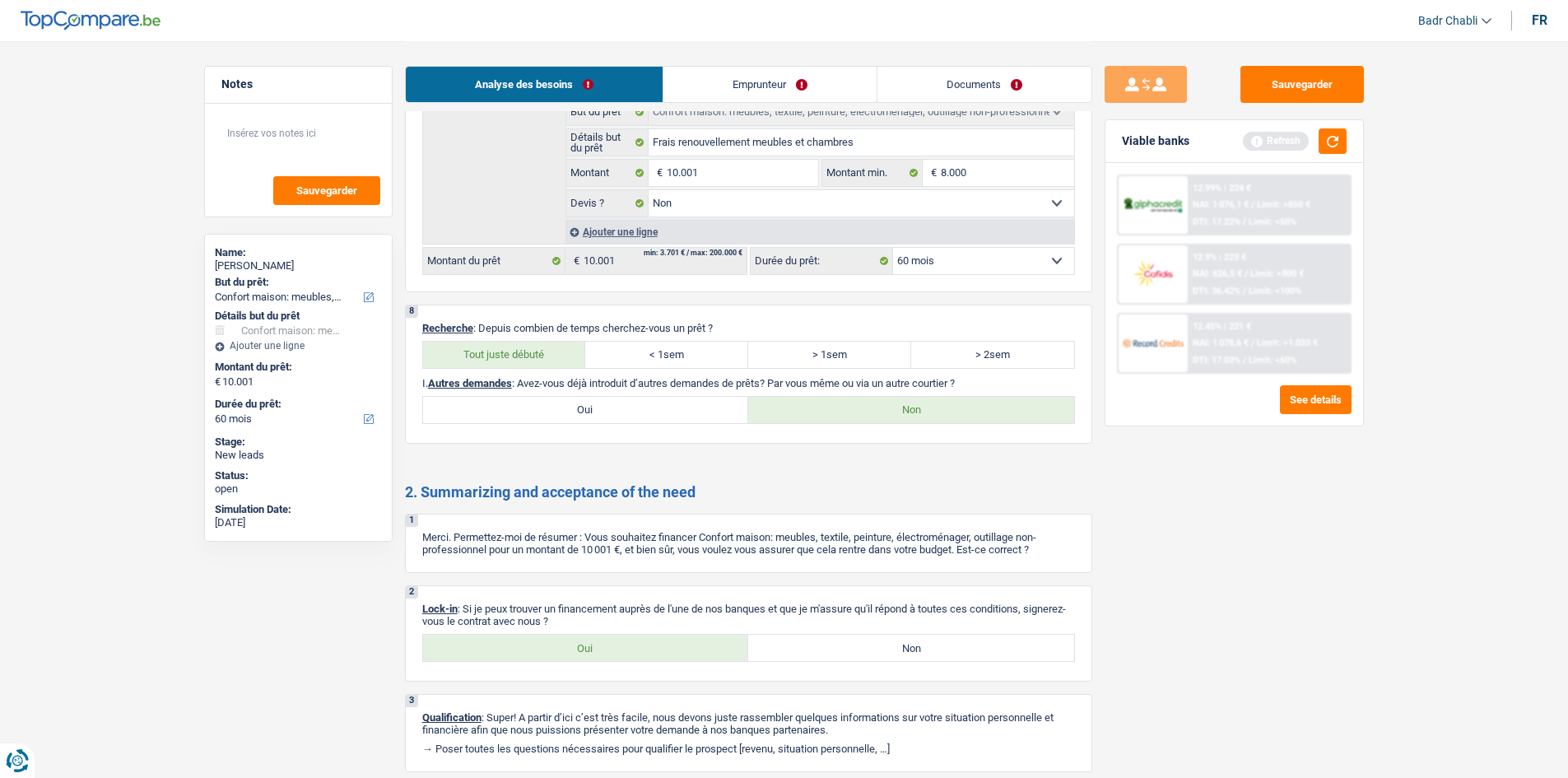
click at [593, 641] on label "Oui" at bounding box center [586, 647] width 326 height 26
click at [593, 641] on input "Oui" at bounding box center [586, 647] width 326 height 26
radio input "true"
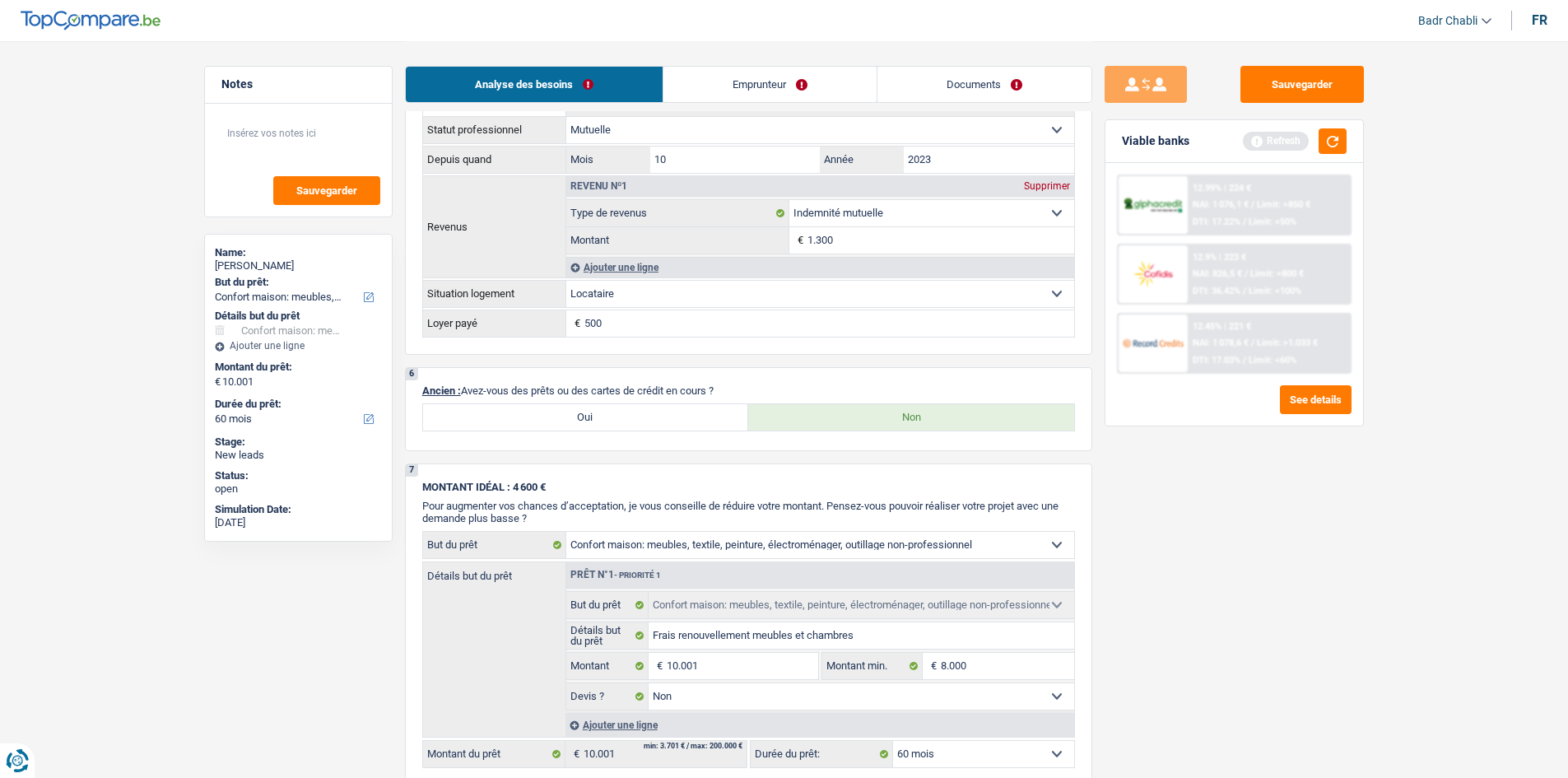
scroll to position [906, 0]
click at [814, 68] on link "Emprunteur" at bounding box center [769, 84] width 213 height 36
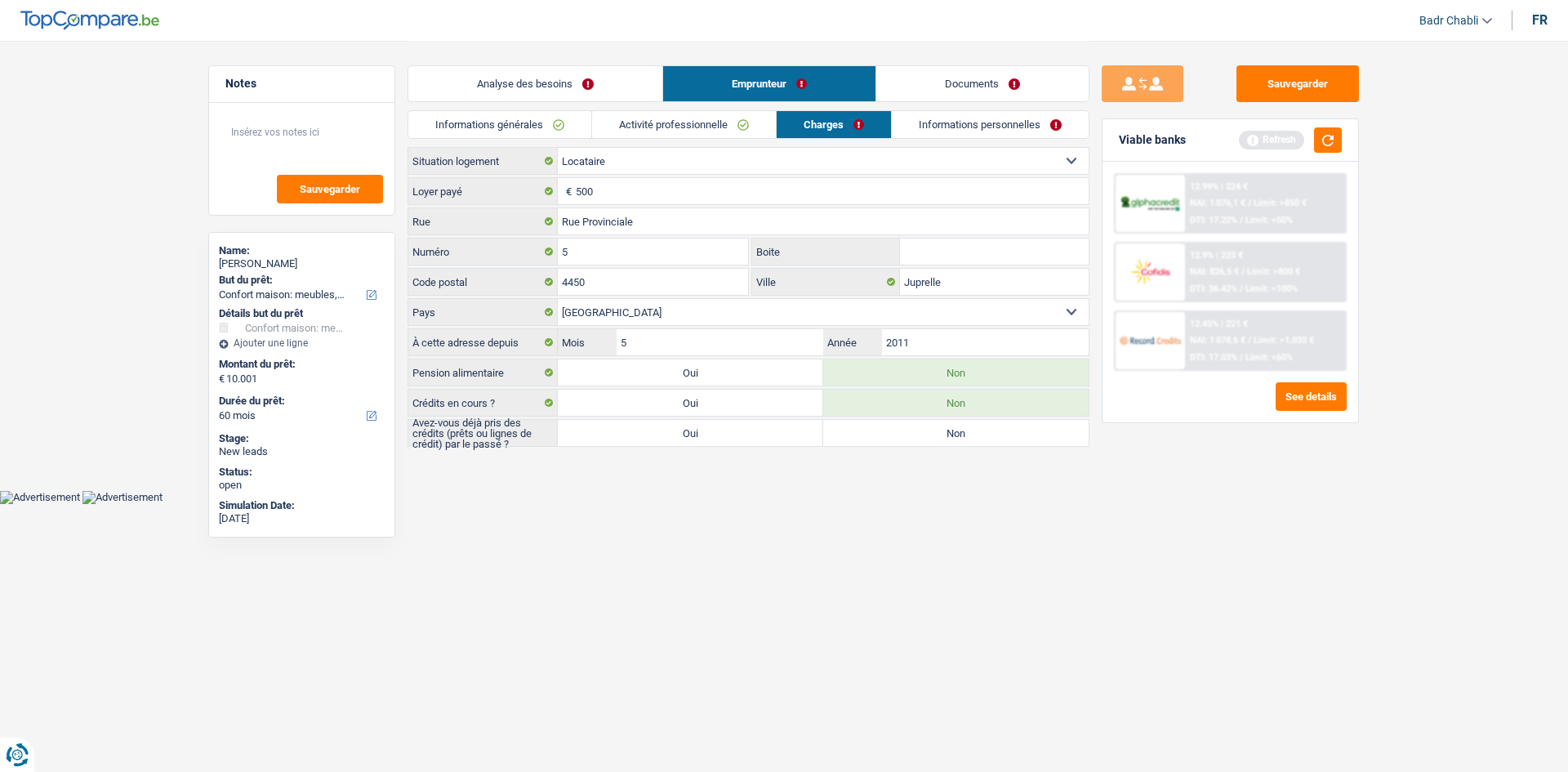
click at [912, 435] on label "Non" at bounding box center [956, 433] width 265 height 26
click at [912, 435] on input "Non" at bounding box center [956, 433] width 265 height 26
radio input "true"
click at [575, 90] on link "Analyse des besoins" at bounding box center [535, 84] width 254 height 35
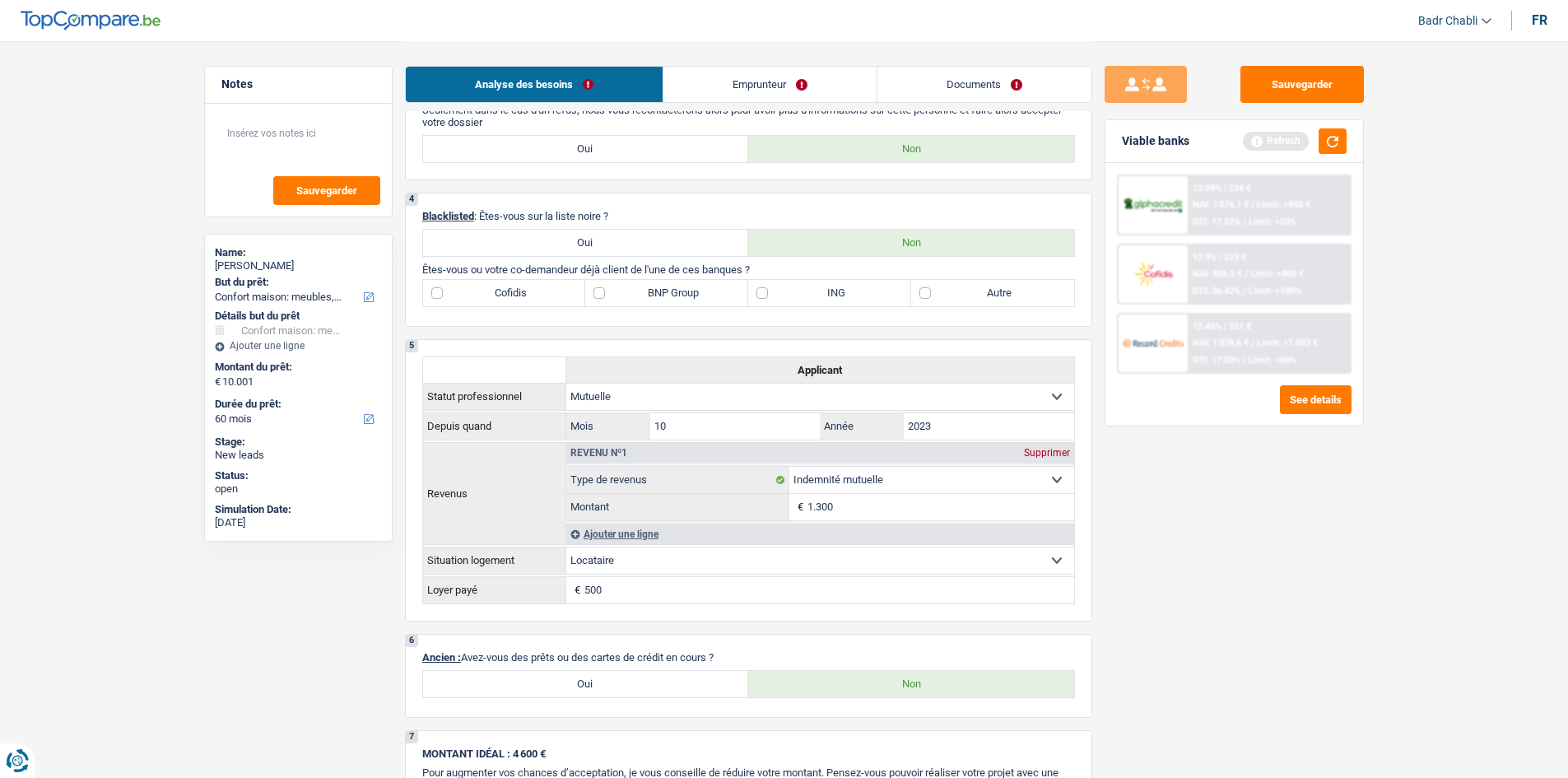
scroll to position [659, 0]
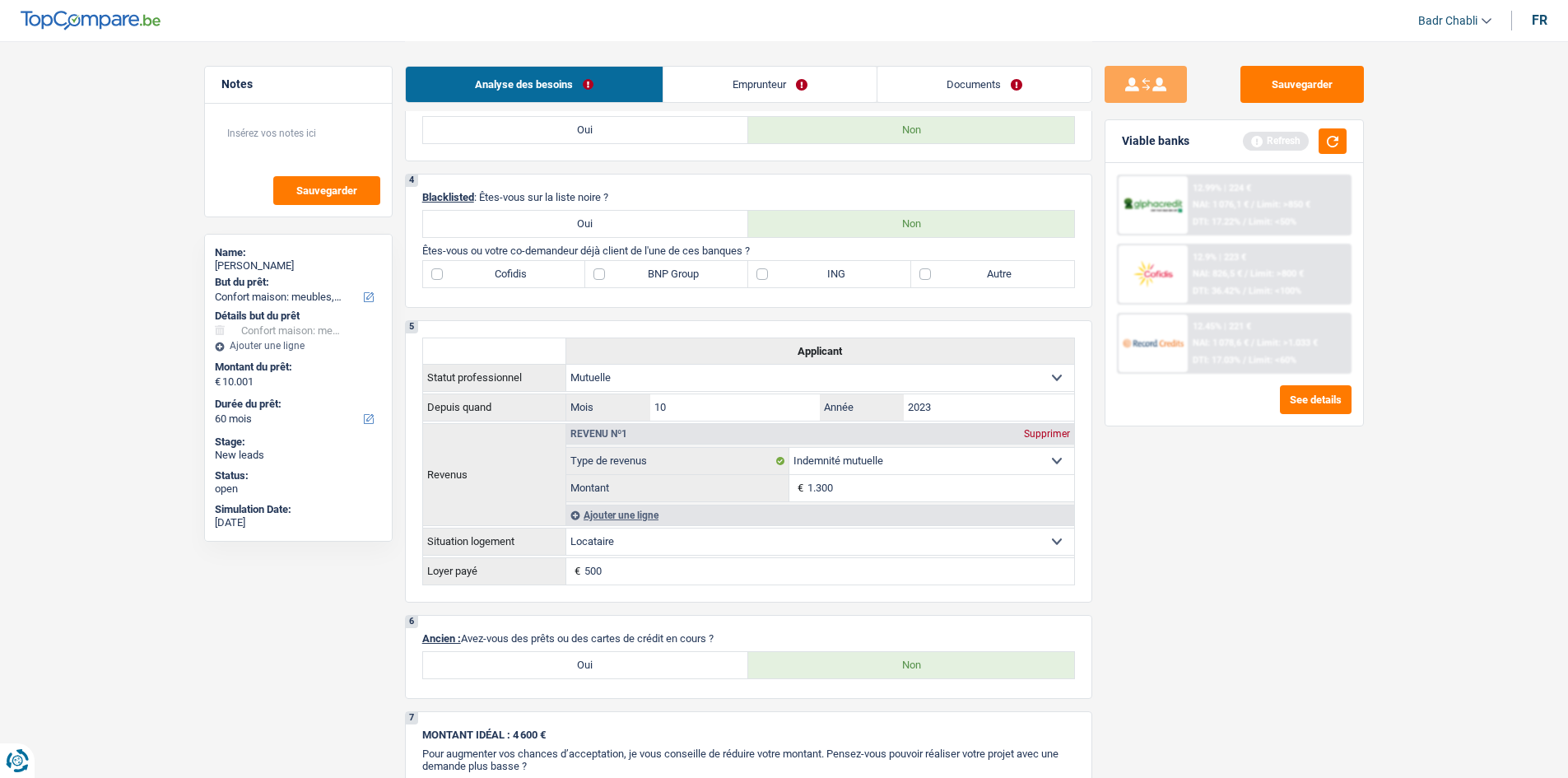
click at [774, 272] on label "ING" at bounding box center [829, 274] width 163 height 26
click at [774, 272] on input "ING" at bounding box center [829, 274] width 163 height 26
checkbox input "true"
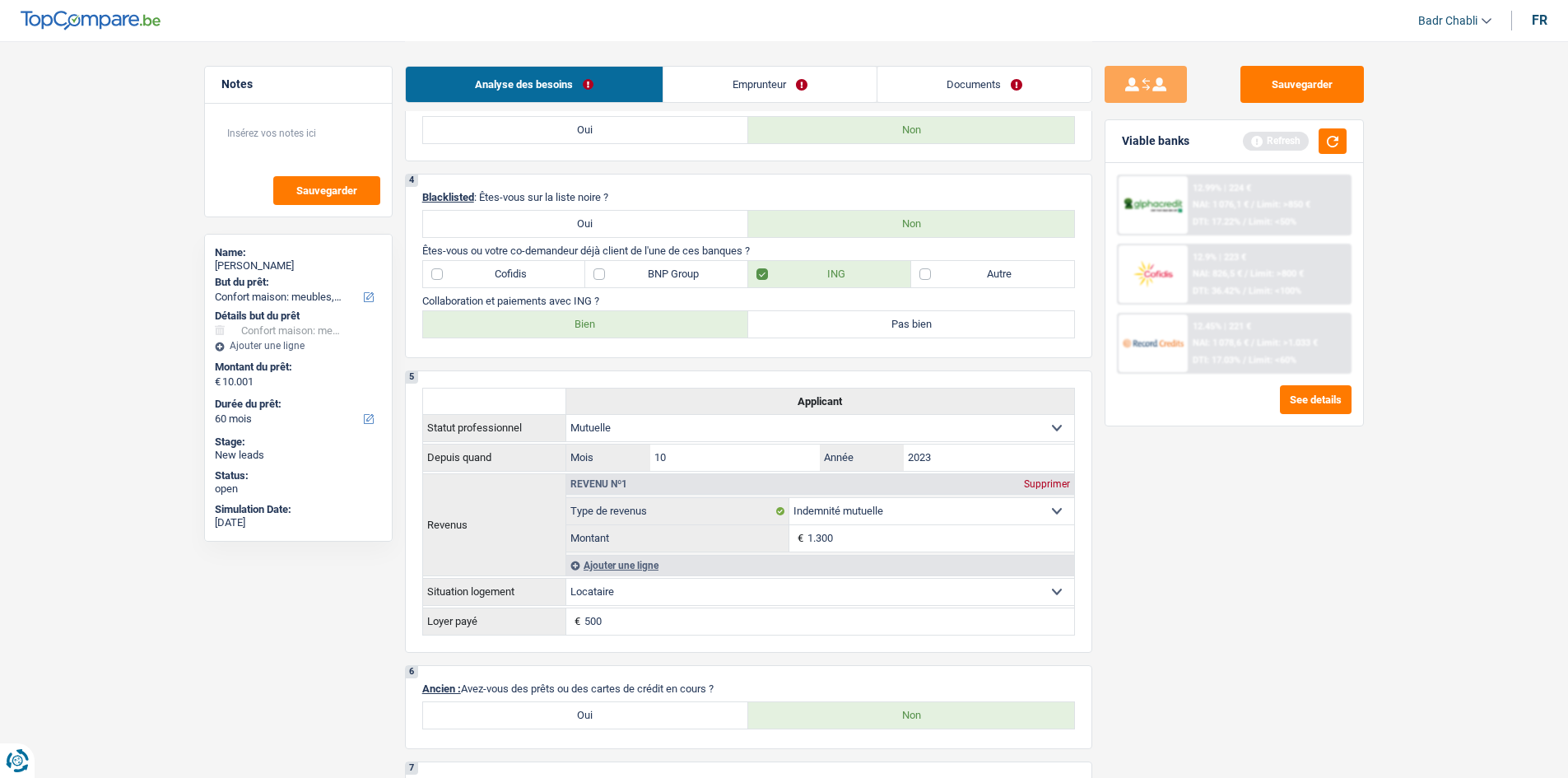
click at [627, 335] on label "Bien" at bounding box center [586, 325] width 326 height 26
click at [627, 335] on input "Bien" at bounding box center [586, 325] width 326 height 26
radio input "true"
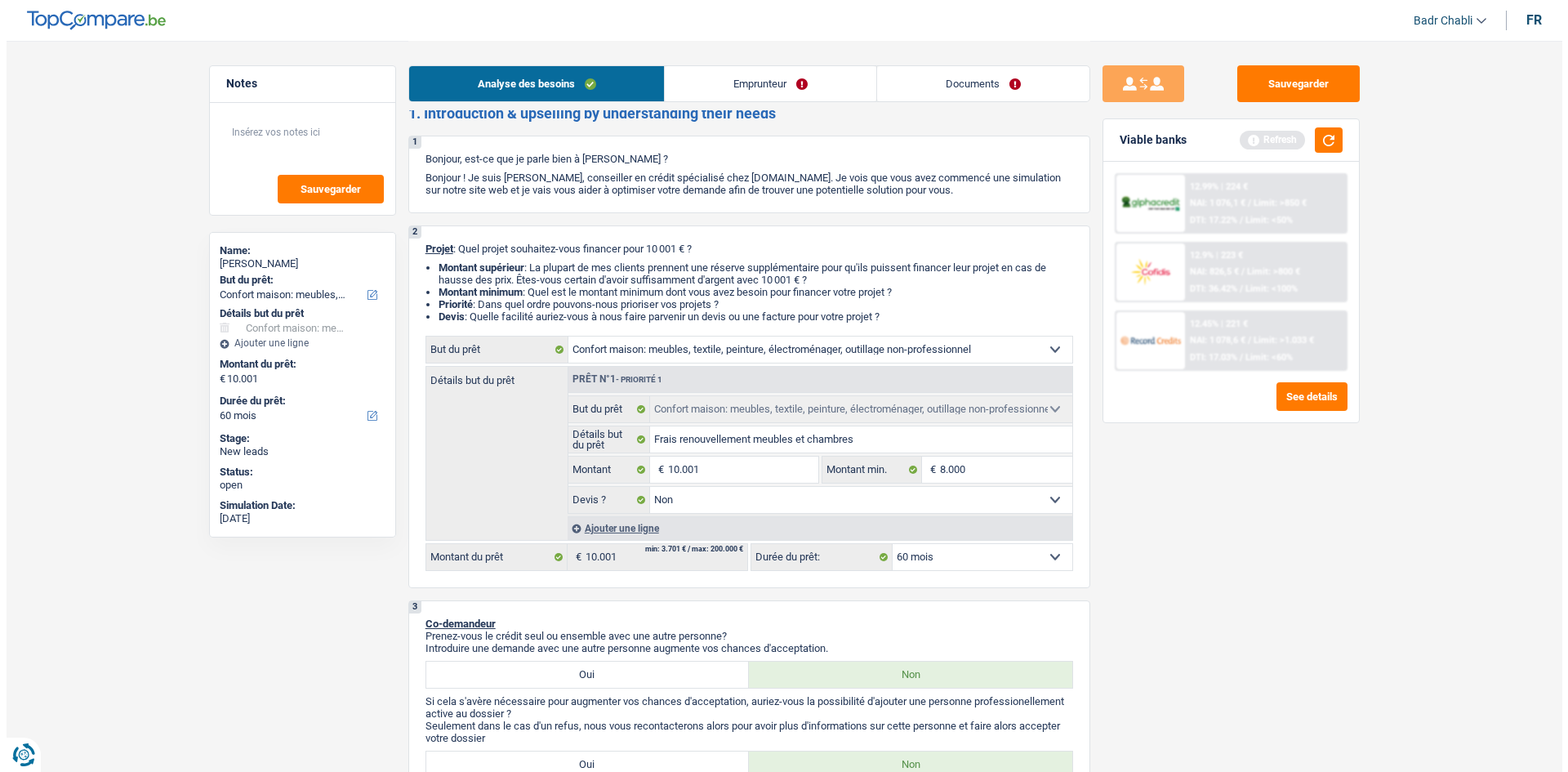
scroll to position [0, 0]
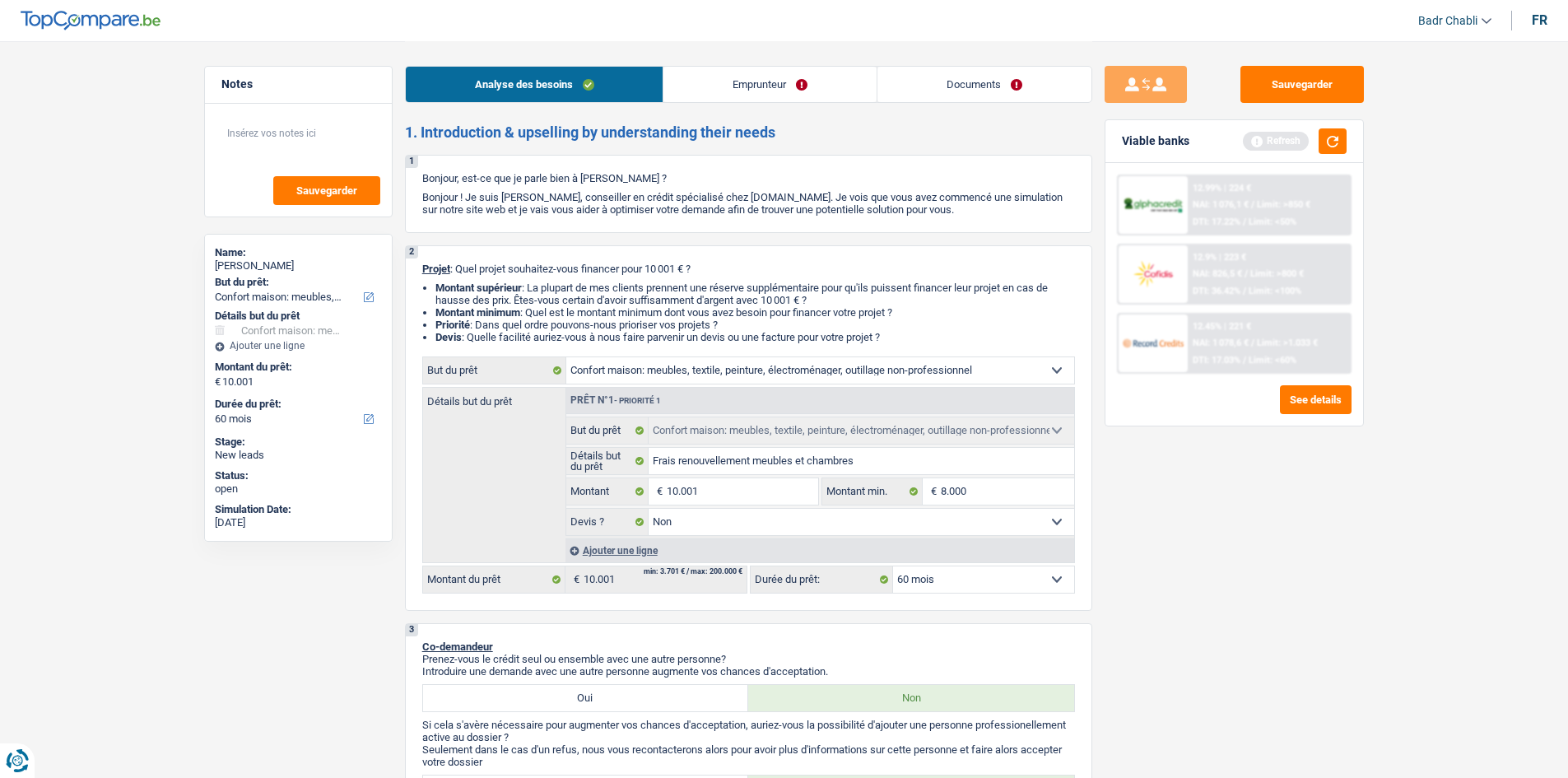
click at [741, 88] on link "Emprunteur" at bounding box center [769, 84] width 213 height 36
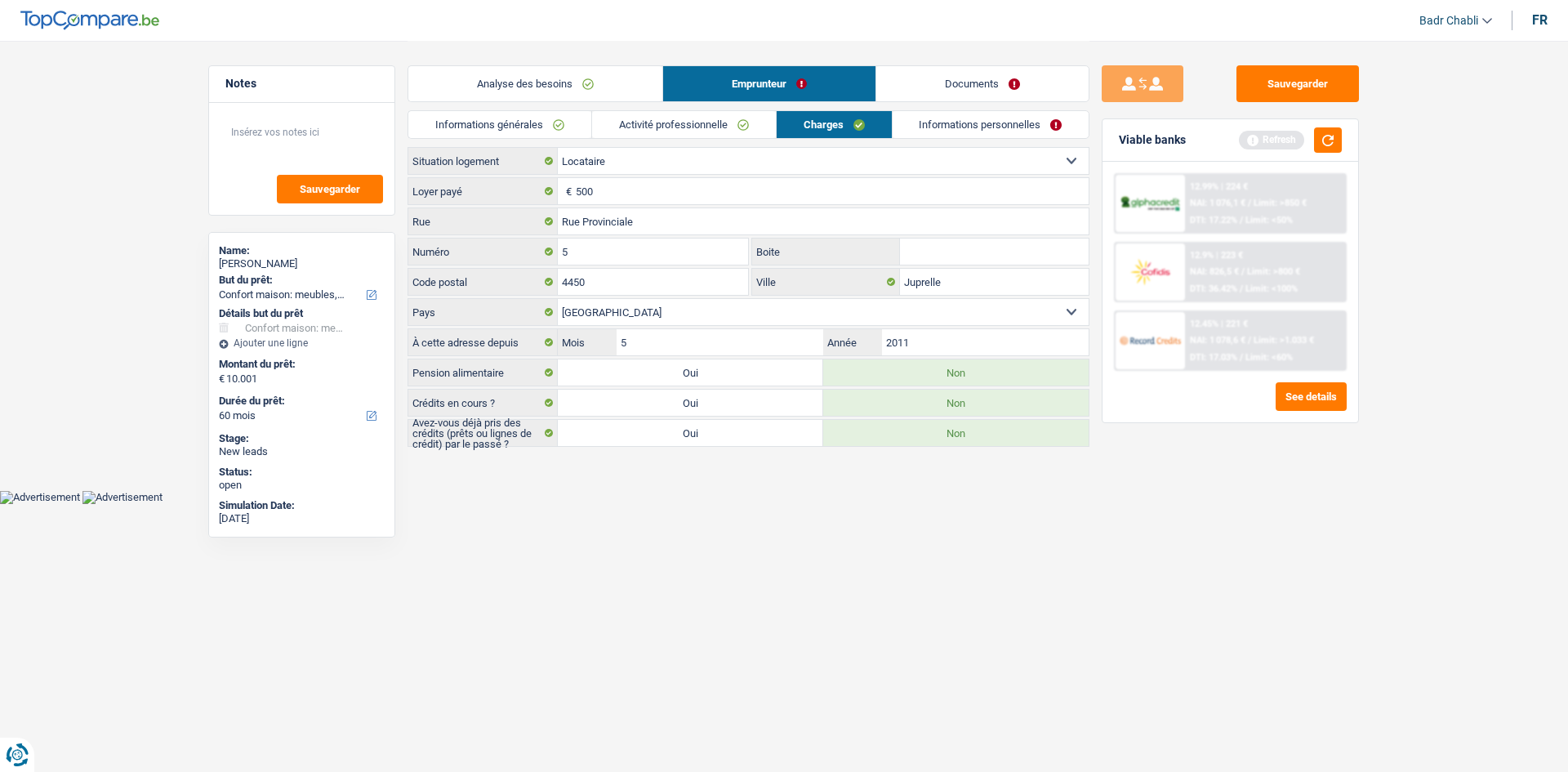
click at [553, 130] on link "Informations générales" at bounding box center [500, 124] width 183 height 27
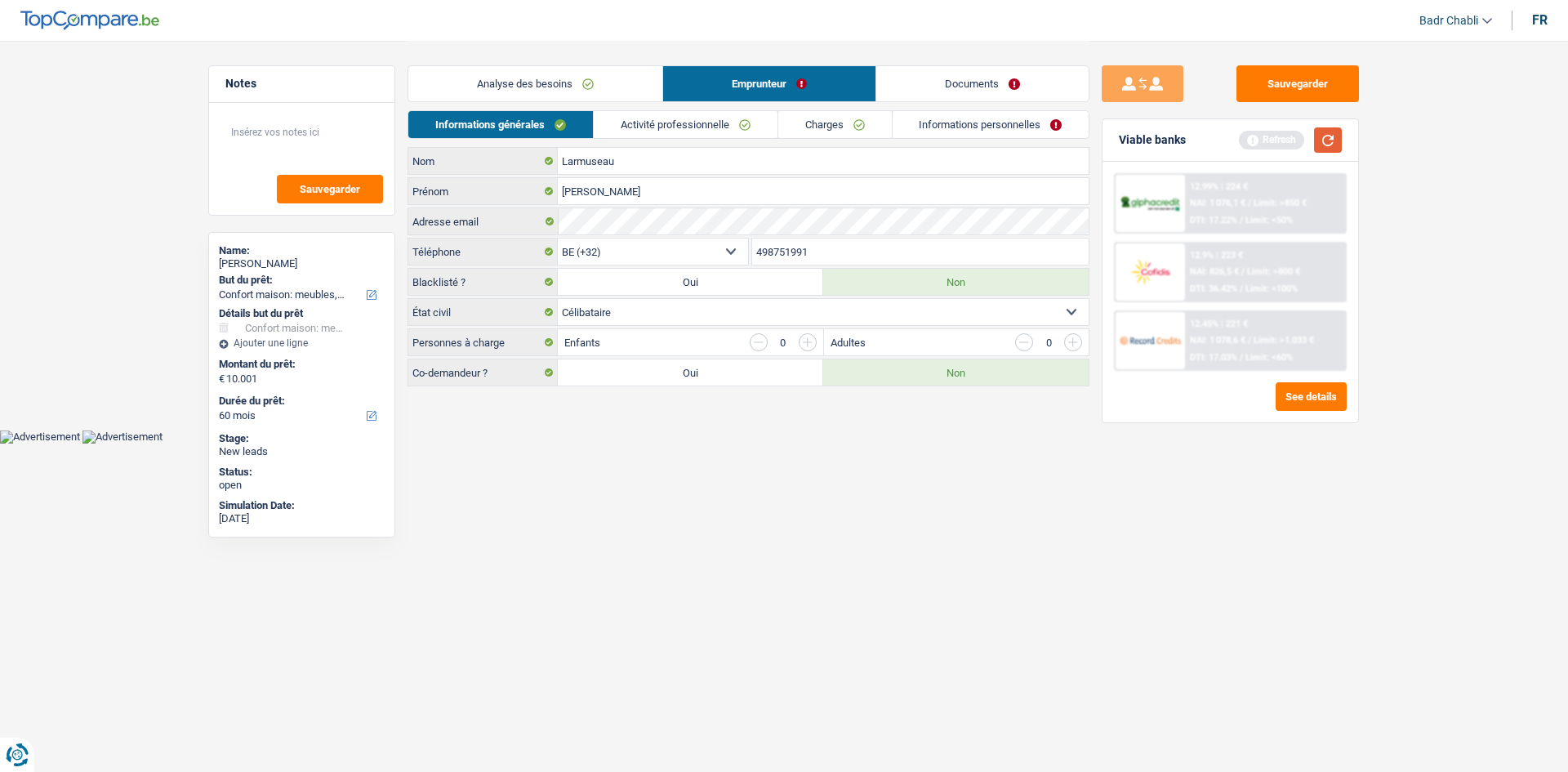
click at [1336, 133] on button "button" at bounding box center [1328, 140] width 28 height 25
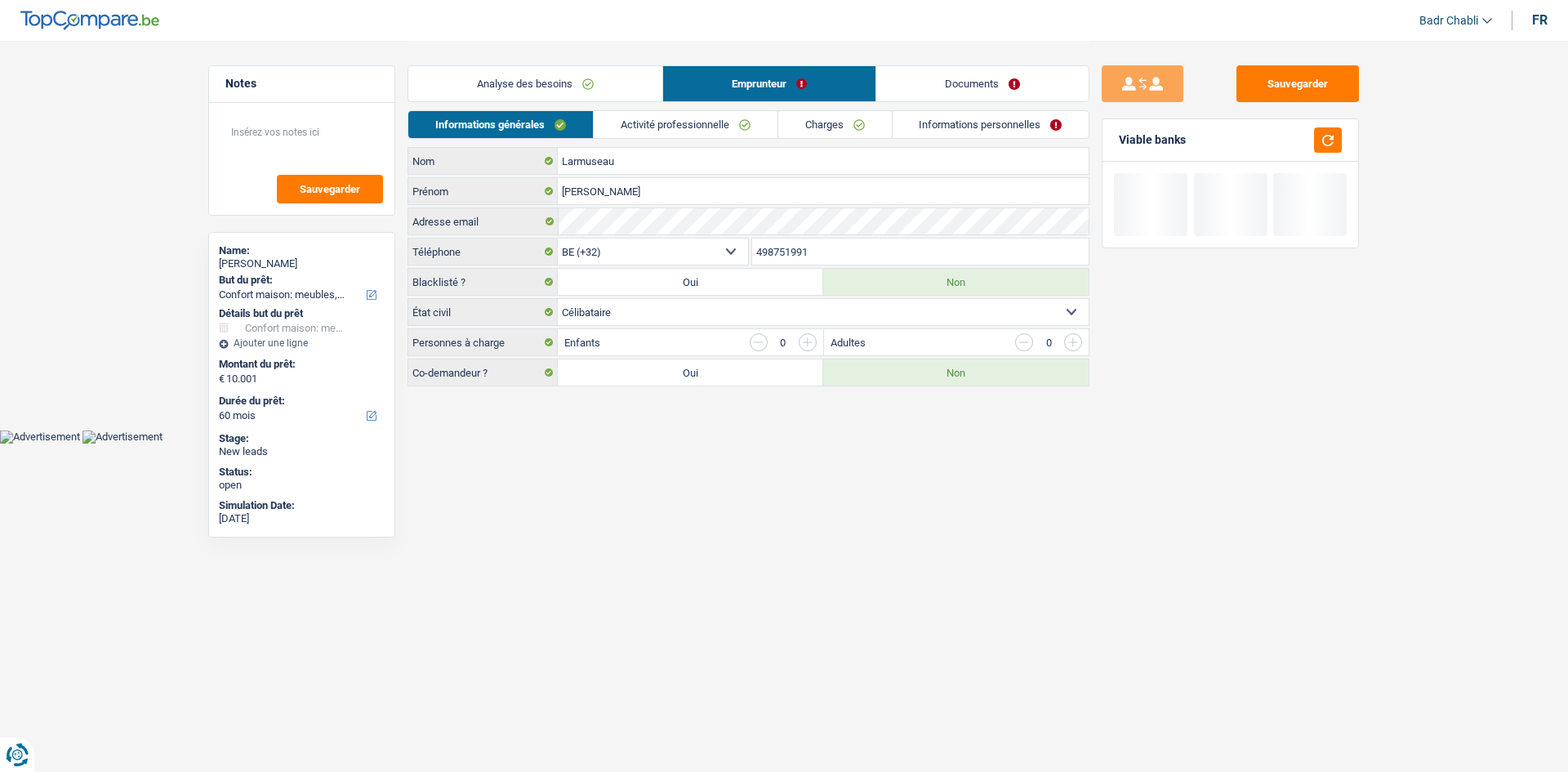
click at [707, 111] on link "Activité professionnelle" at bounding box center [686, 124] width 184 height 27
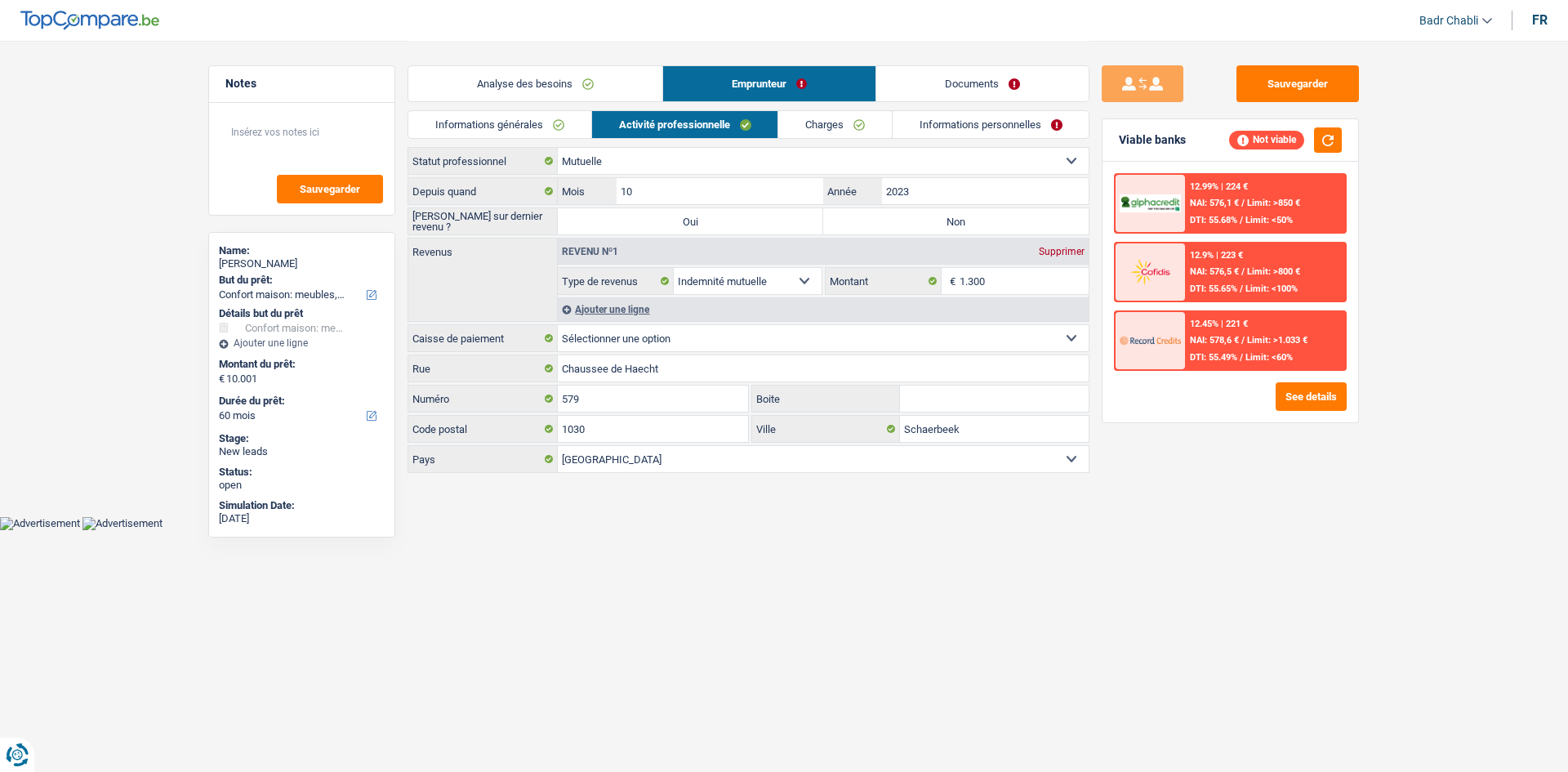
click at [933, 210] on label "Non" at bounding box center [956, 221] width 265 height 26
click at [933, 210] on input "Non" at bounding box center [956, 221] width 265 height 26
radio input "true"
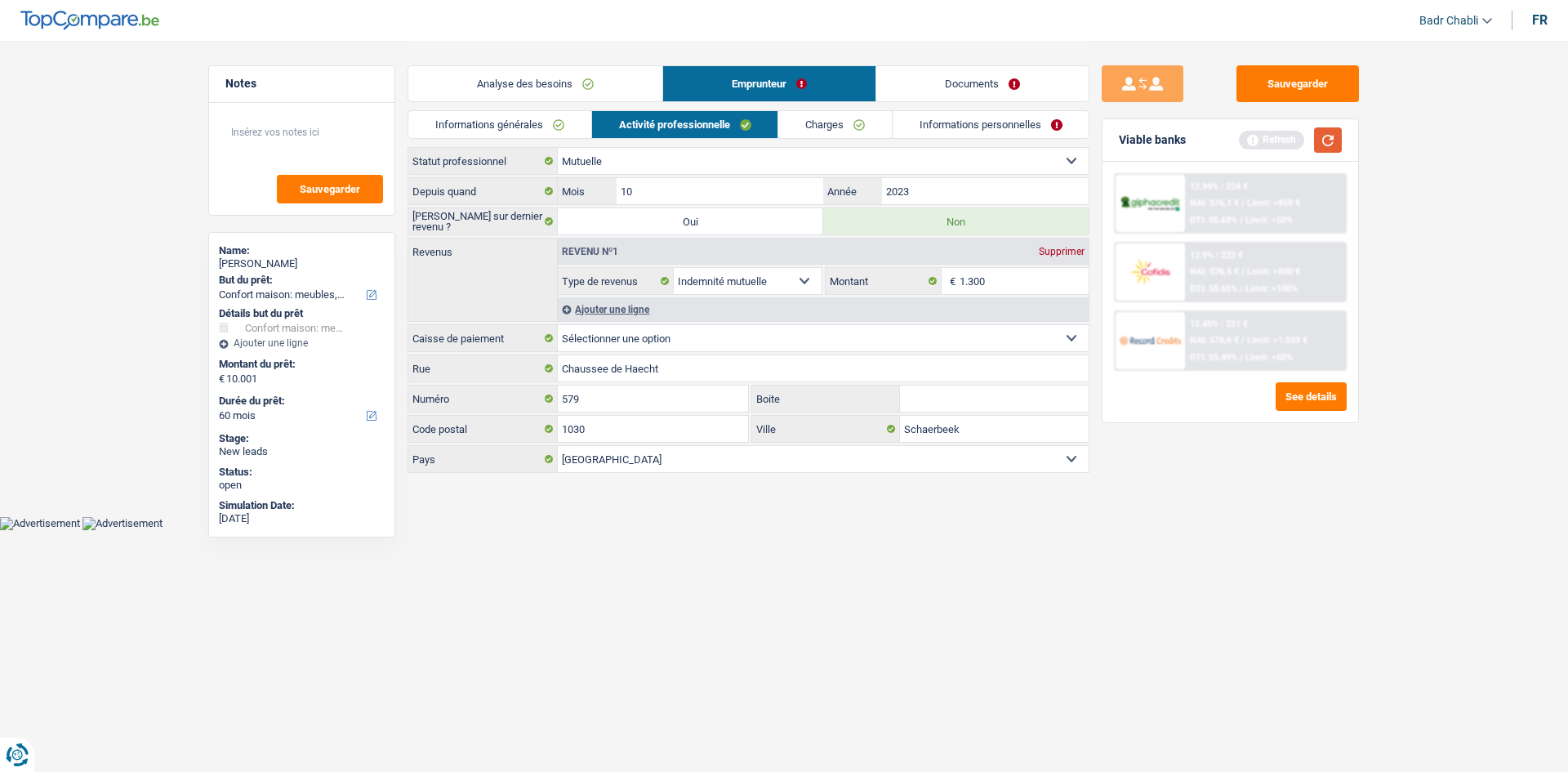
click at [1339, 134] on button "button" at bounding box center [1328, 140] width 28 height 25
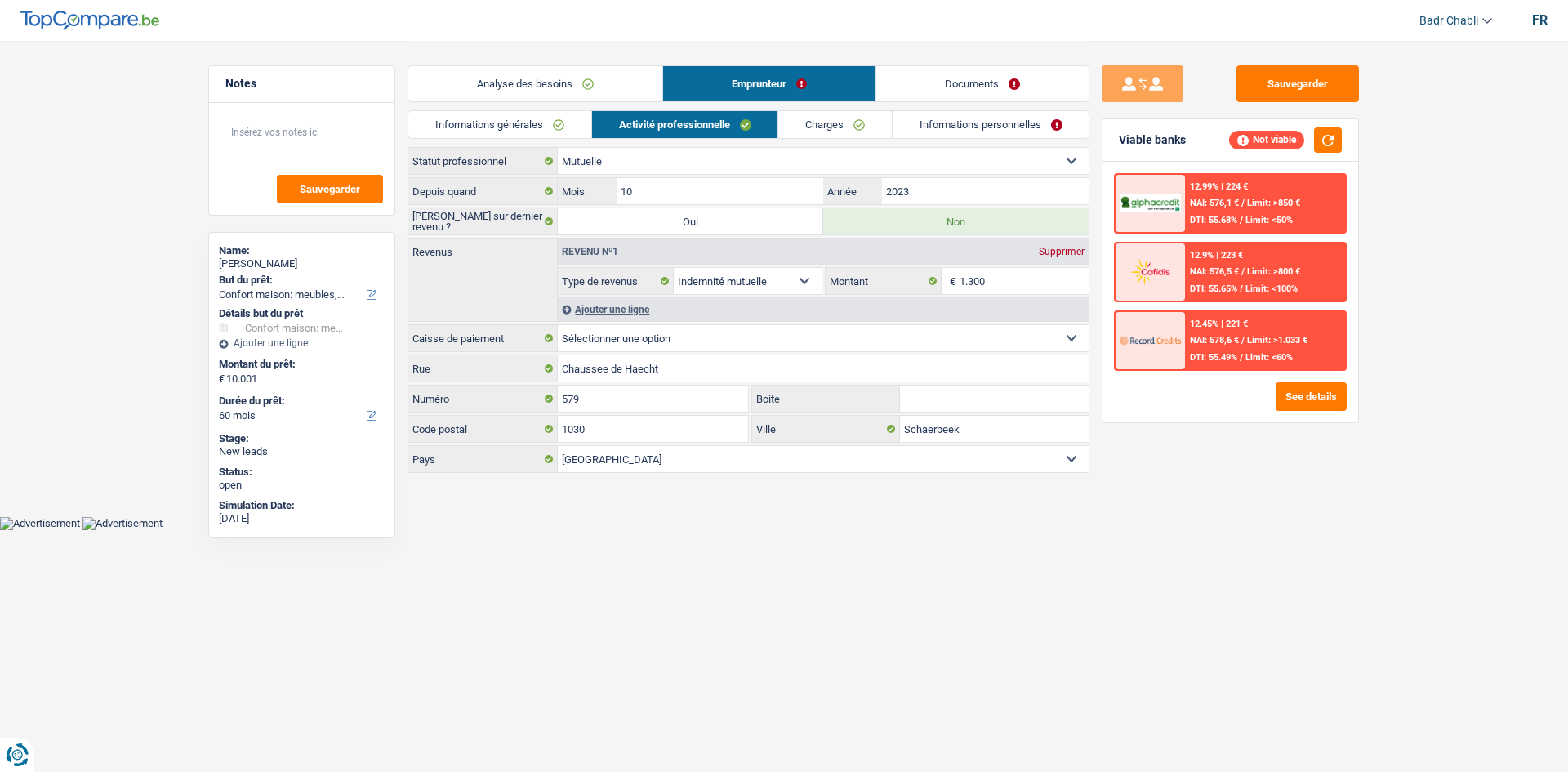
click at [499, 110] on div "Analyse des besoins Emprunteur Documents" at bounding box center [749, 75] width 682 height 69
click at [505, 123] on link "Informations générales" at bounding box center [500, 124] width 183 height 27
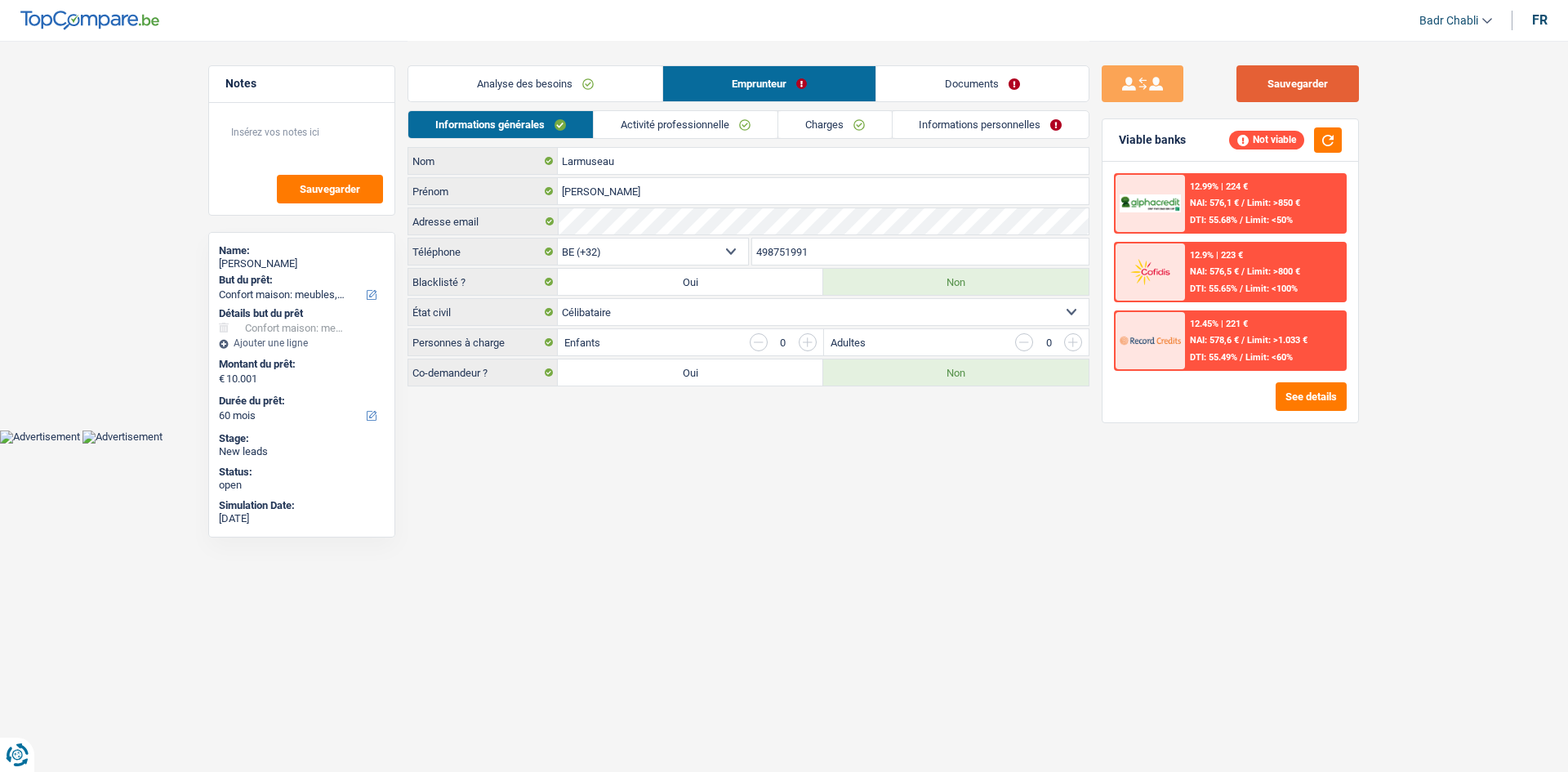
drag, startPoint x: 1345, startPoint y: 53, endPoint x: 1337, endPoint y: 68, distance: 17.0
click at [1344, 54] on div "Sauvegarder Viable banks Not viable 12.99% | 224 € NAI: 576,1 € / Limit: >850 €…" at bounding box center [1230, 214] width 282 height 348
click at [1337, 68] on button "Sauvegarder" at bounding box center [1298, 84] width 123 height 37
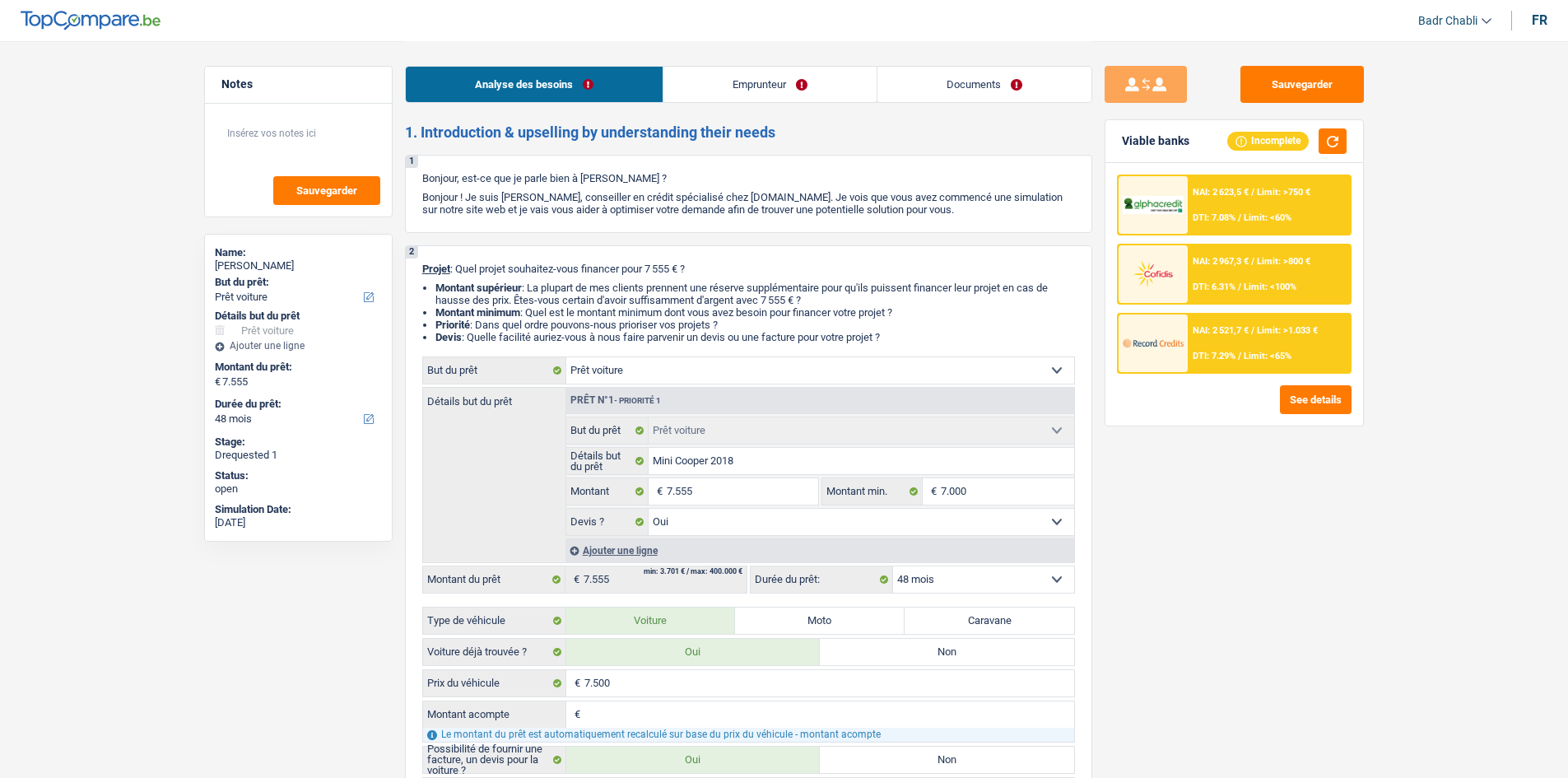
select select "car"
select select "48"
select select "car"
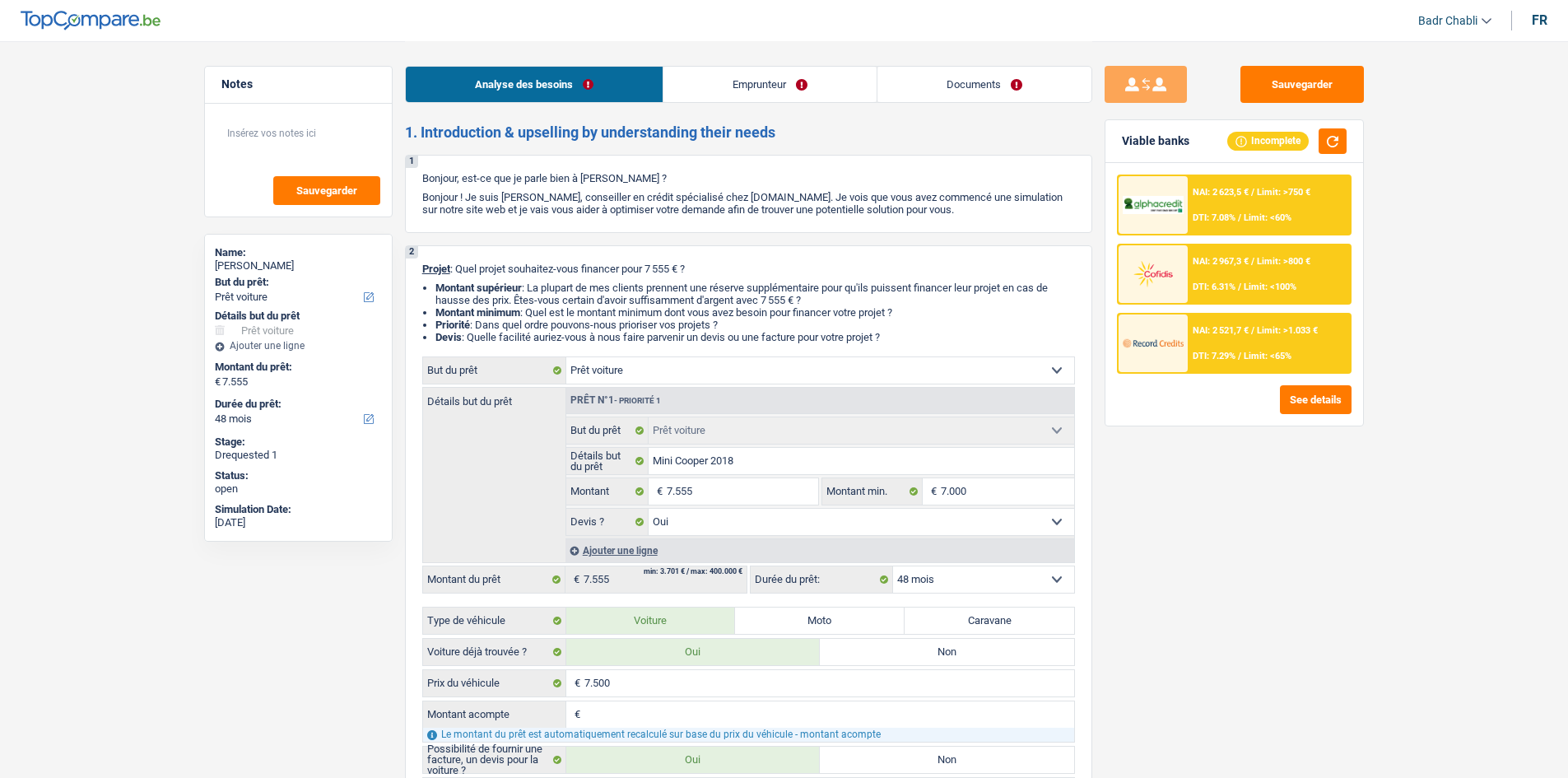
select select "yes"
select select "48"
select select "publicEmployee"
select select "netSalary"
select select "mealVouchers"
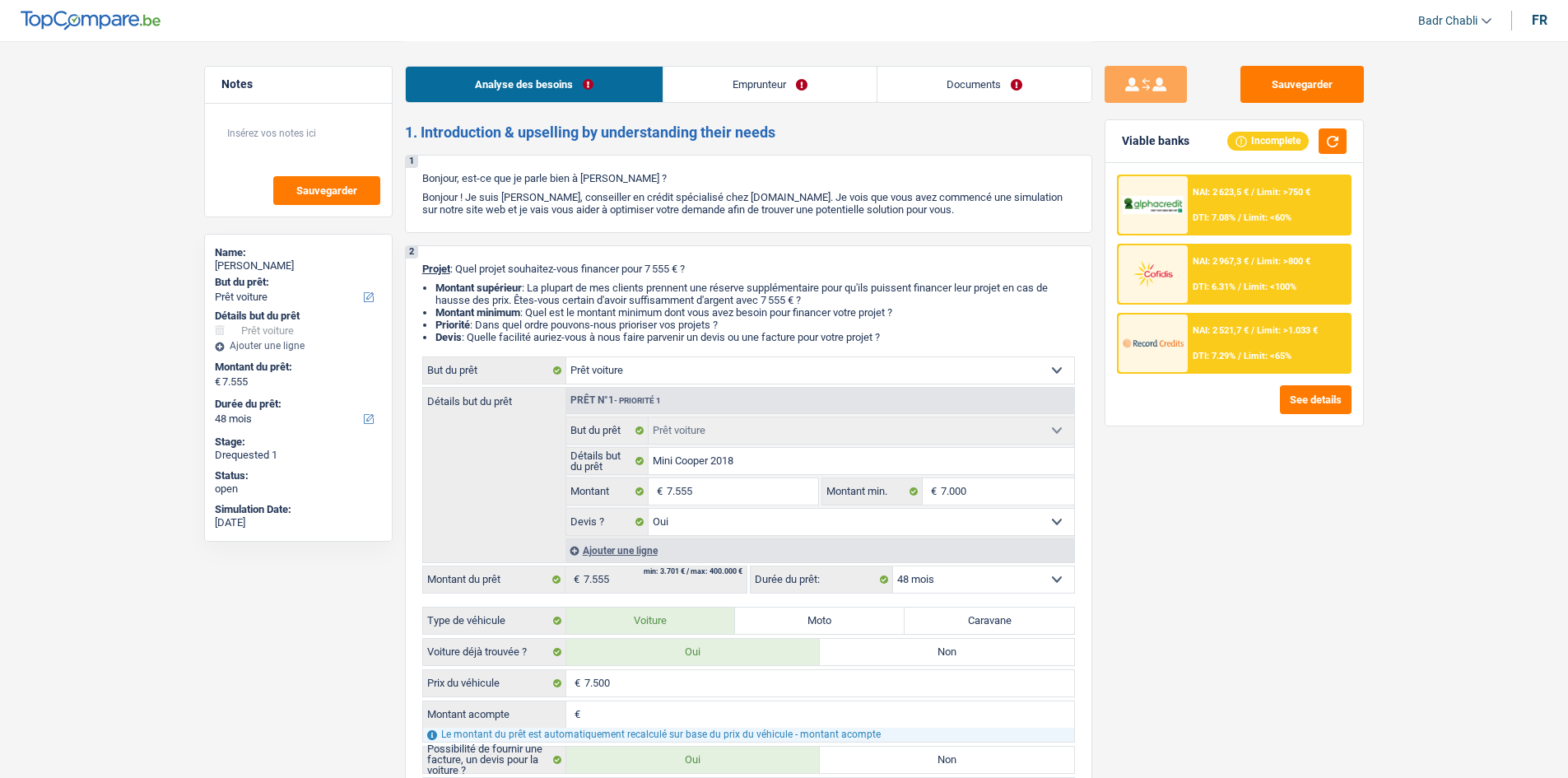
select select "familyAllowances"
select select "car"
select select "yes"
select select "48"
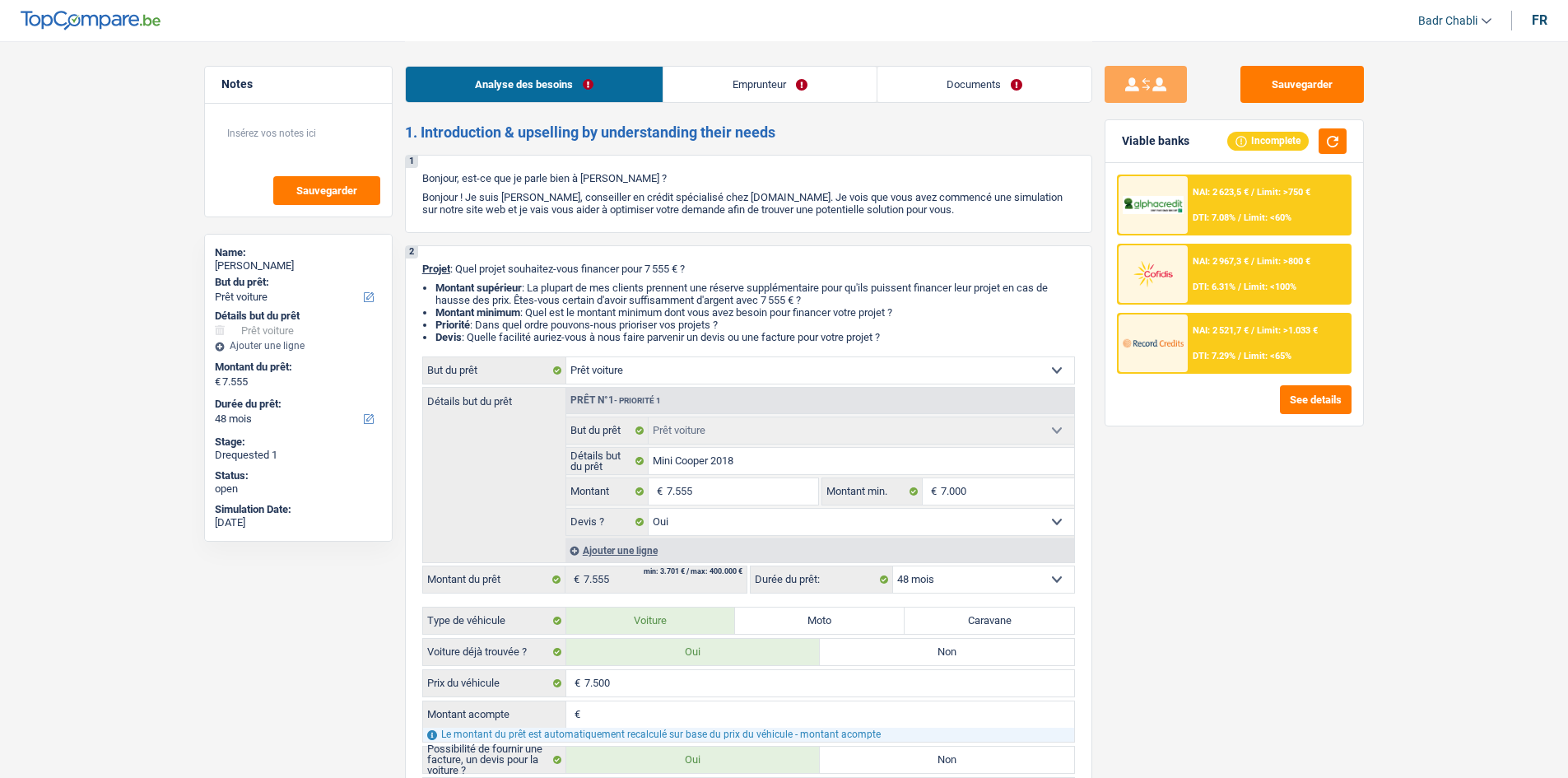
select select "publicEmployee"
select select "netSalary"
select select "mealVouchers"
select select "familyAllowances"
select select "BE"
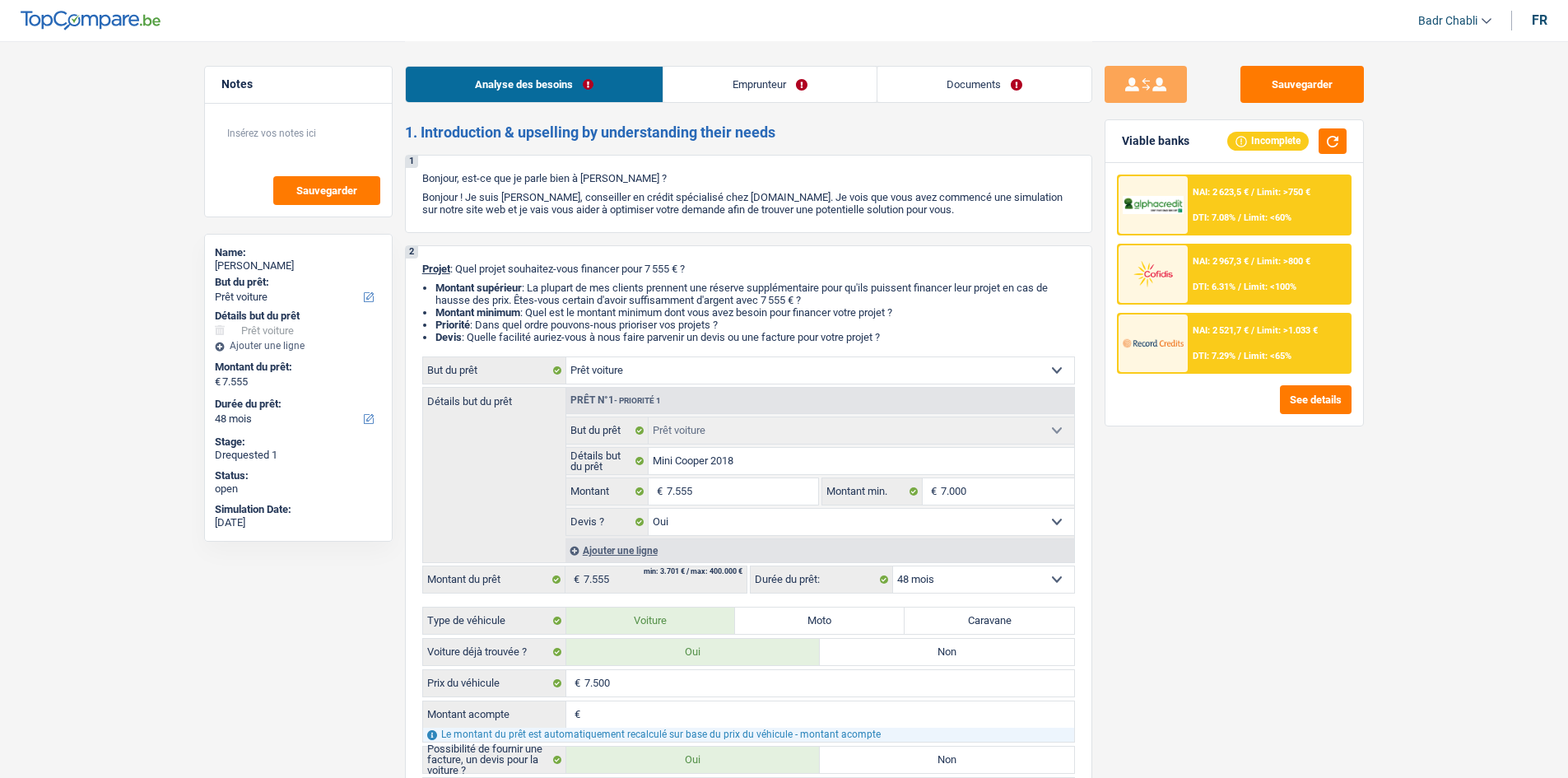
select select "stateUniversityEu"
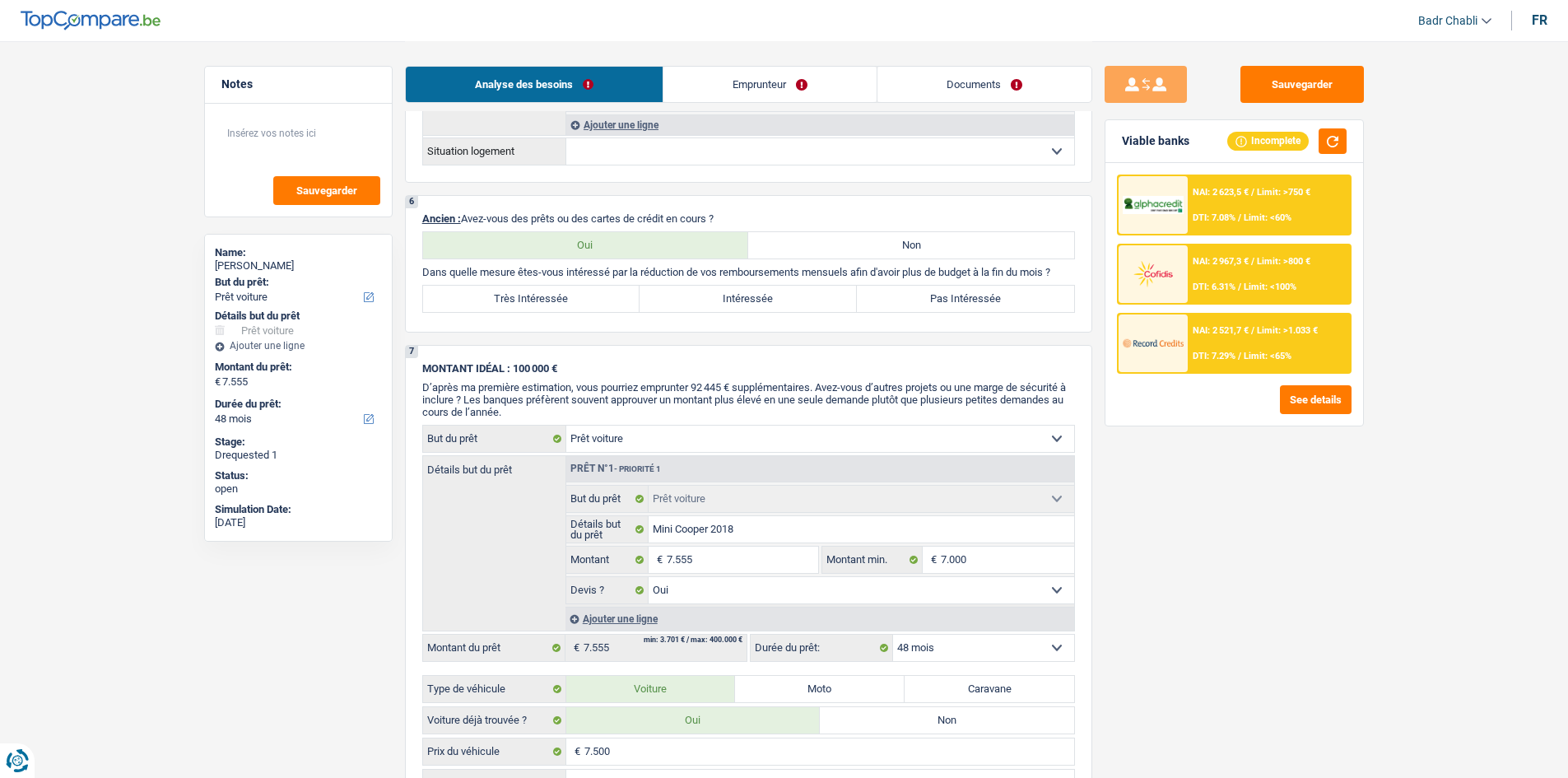
scroll to position [1894, 0]
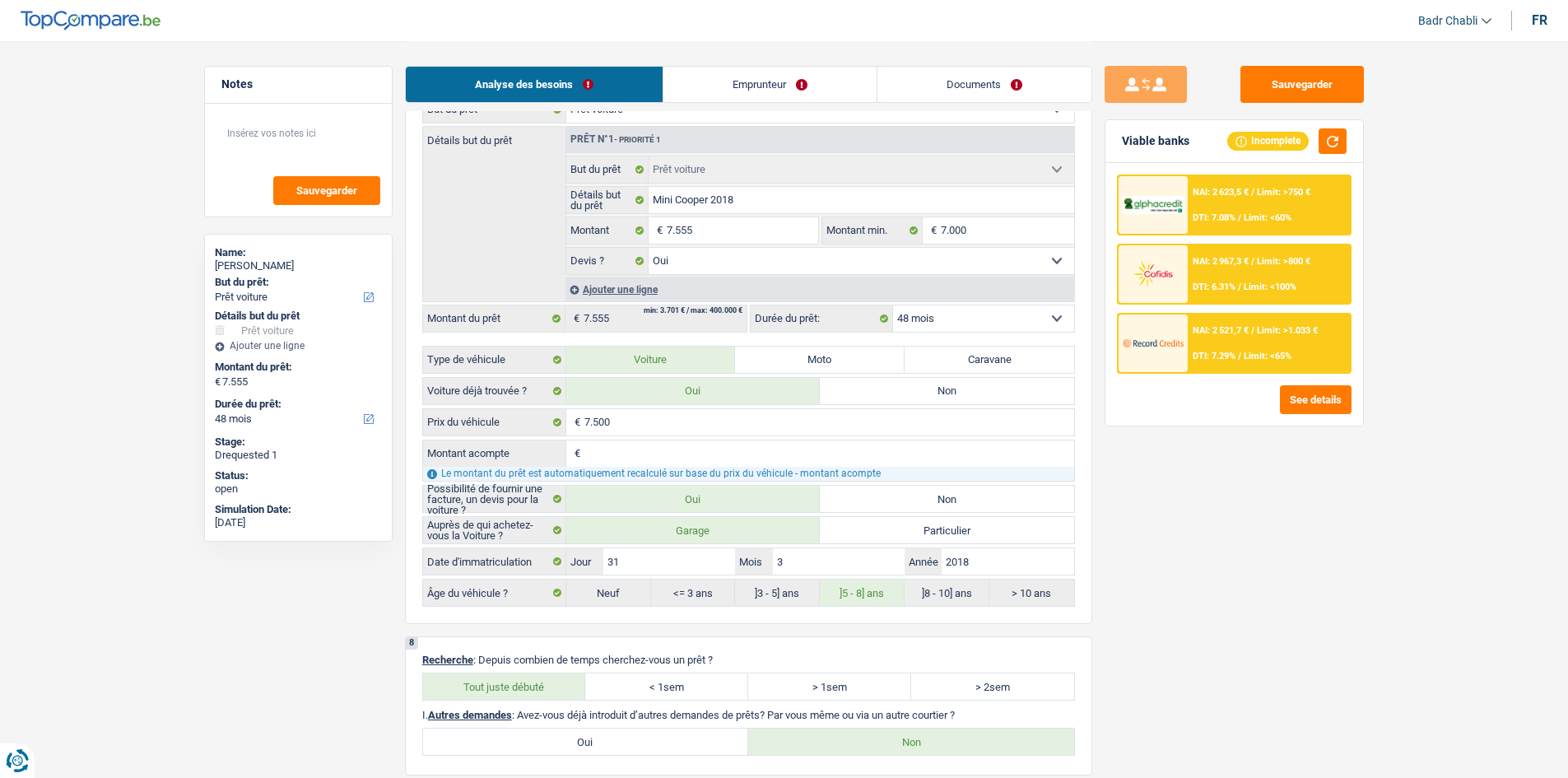
click at [768, 77] on link "Emprunteur" at bounding box center [769, 84] width 213 height 36
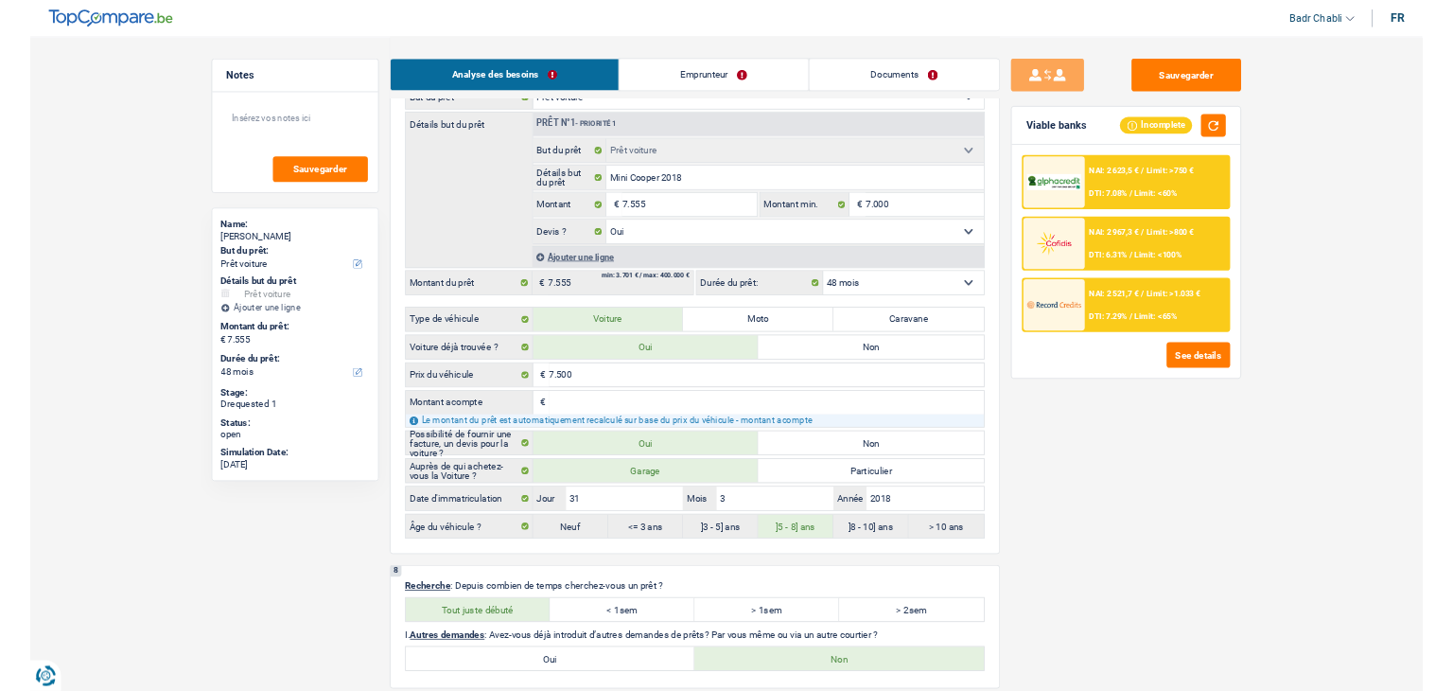
scroll to position [0, 0]
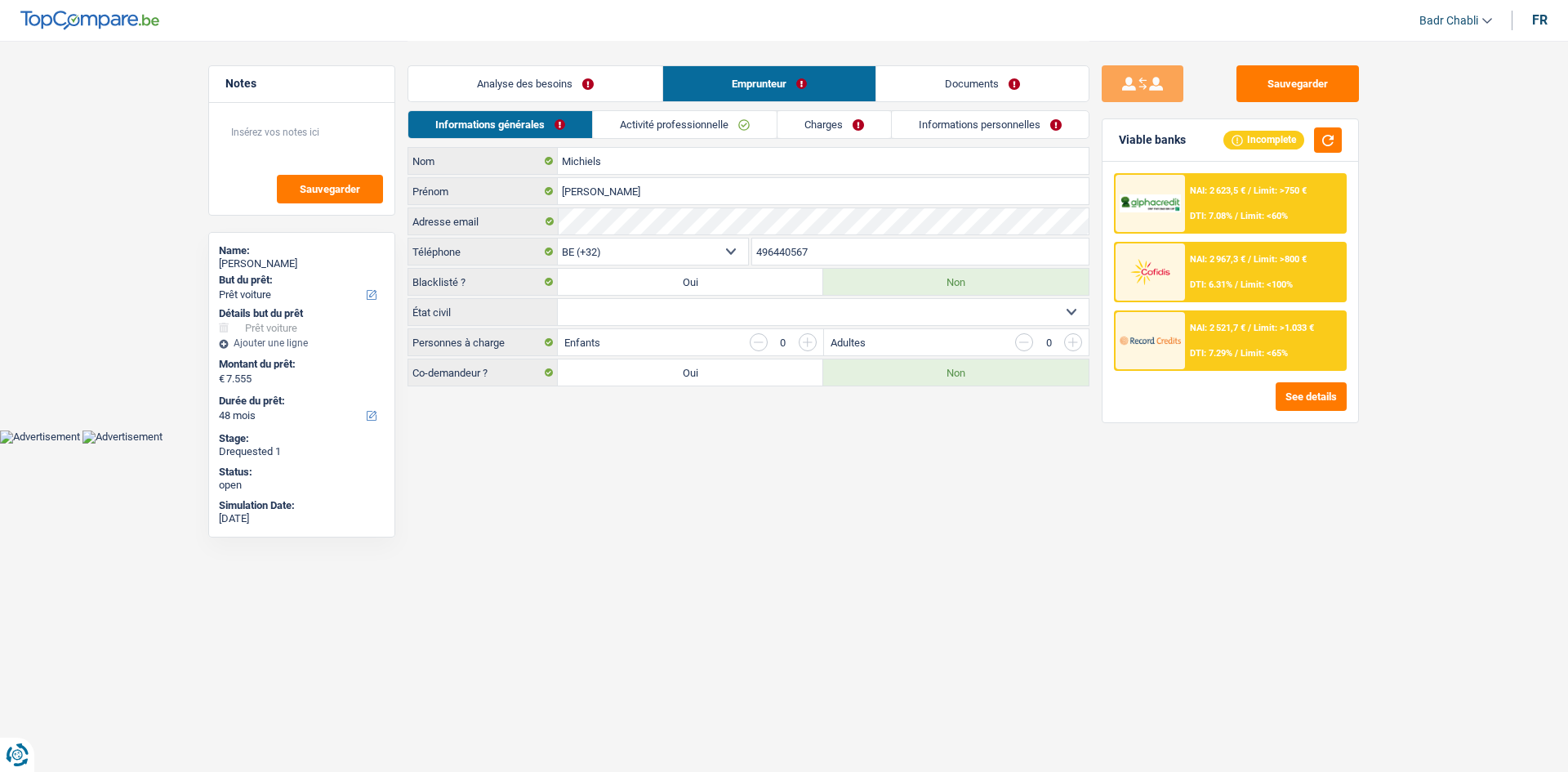
click at [709, 129] on link "Activité professionnelle" at bounding box center [685, 124] width 184 height 27
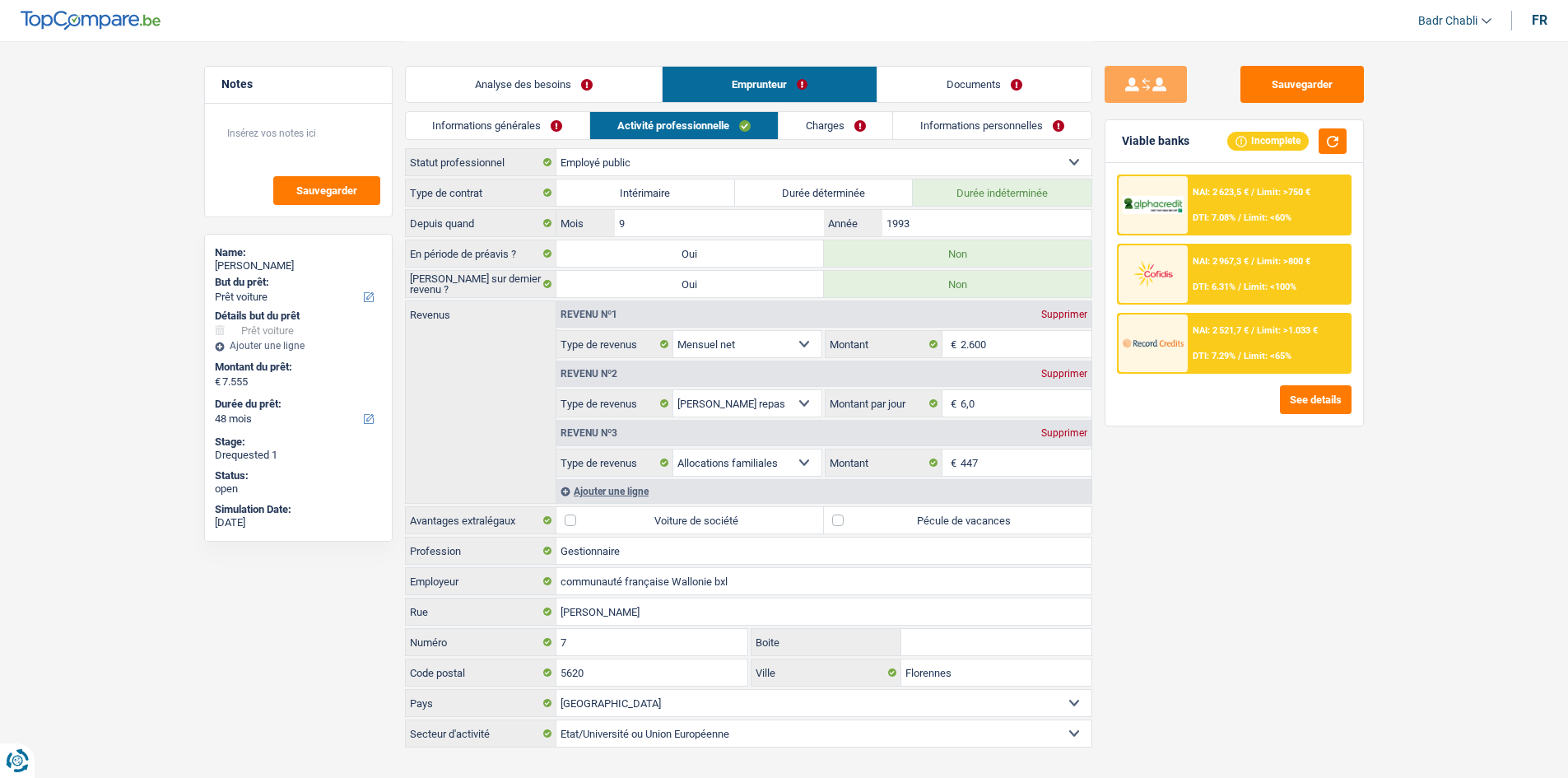
click at [833, 137] on link "Charges" at bounding box center [835, 125] width 114 height 27
